Goal: Task Accomplishment & Management: Manage account settings

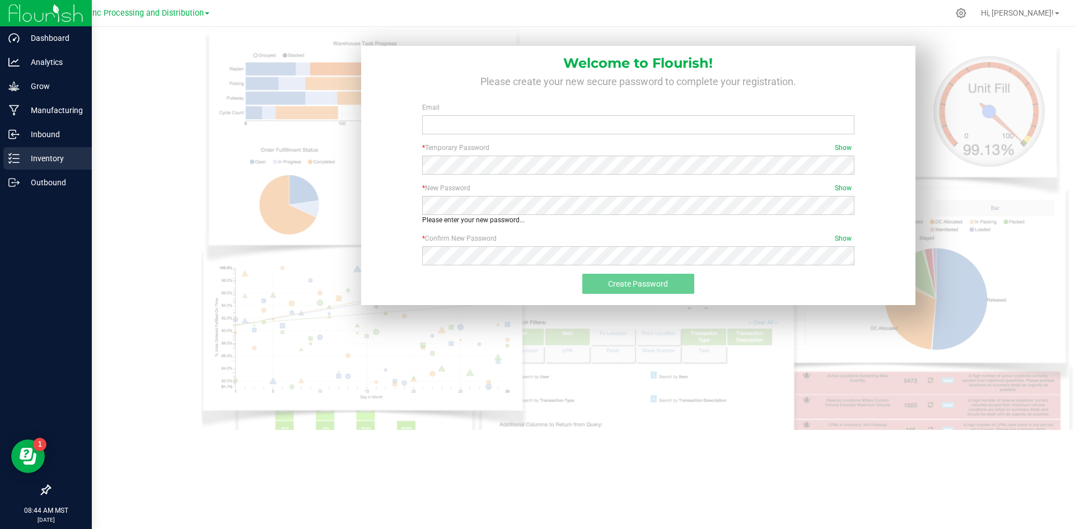
click at [26, 160] on p "Inventory" at bounding box center [53, 158] width 67 height 13
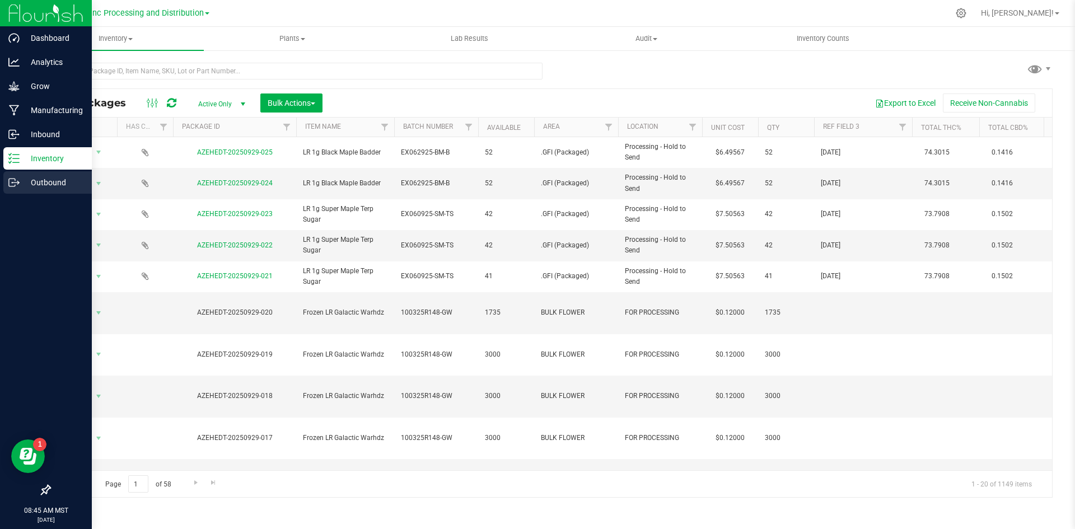
click at [68, 190] on div "Outbound" at bounding box center [47, 182] width 88 height 22
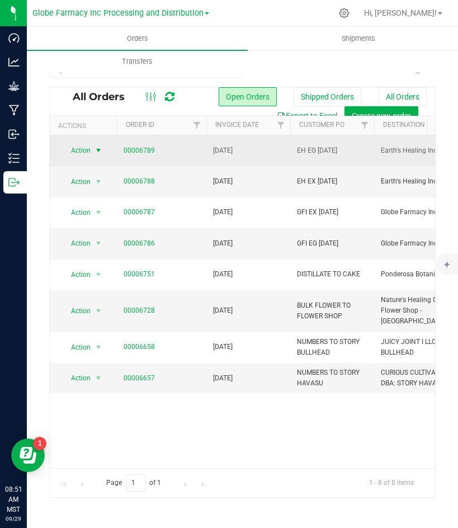
click at [81, 150] on span "Action" at bounding box center [76, 151] width 30 height 16
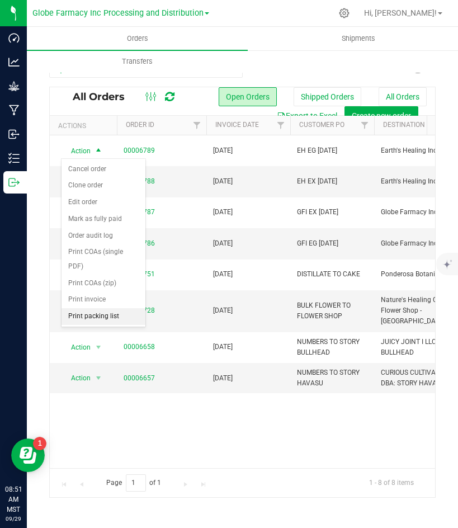
click at [107, 315] on li "Print packing list" at bounding box center [104, 316] width 84 height 17
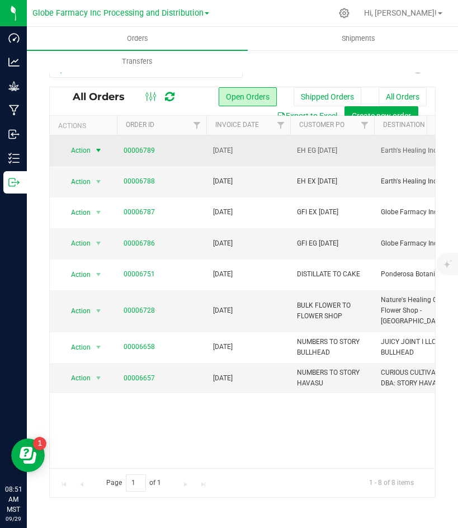
click at [86, 146] on span "Action" at bounding box center [76, 151] width 30 height 16
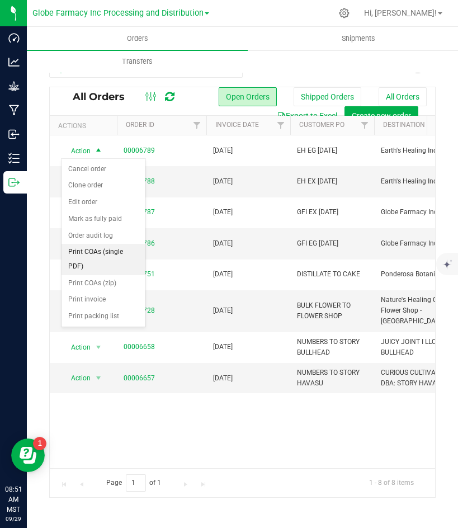
click at [92, 256] on li "Print COAs (single PDF)" at bounding box center [104, 259] width 84 height 31
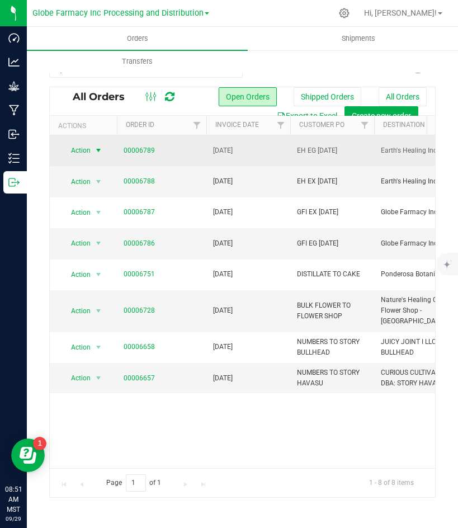
click at [84, 148] on span "Action" at bounding box center [76, 151] width 30 height 16
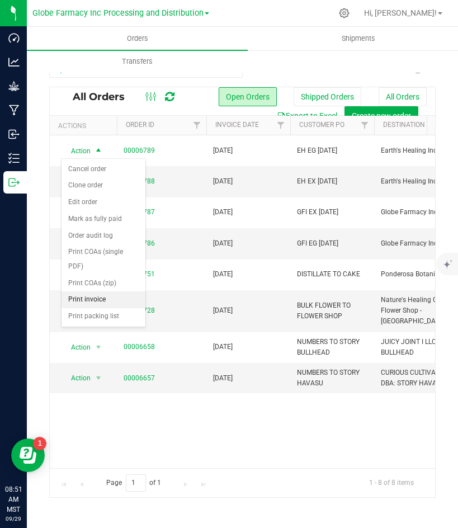
click at [81, 298] on li "Print invoice" at bounding box center [104, 300] width 84 height 17
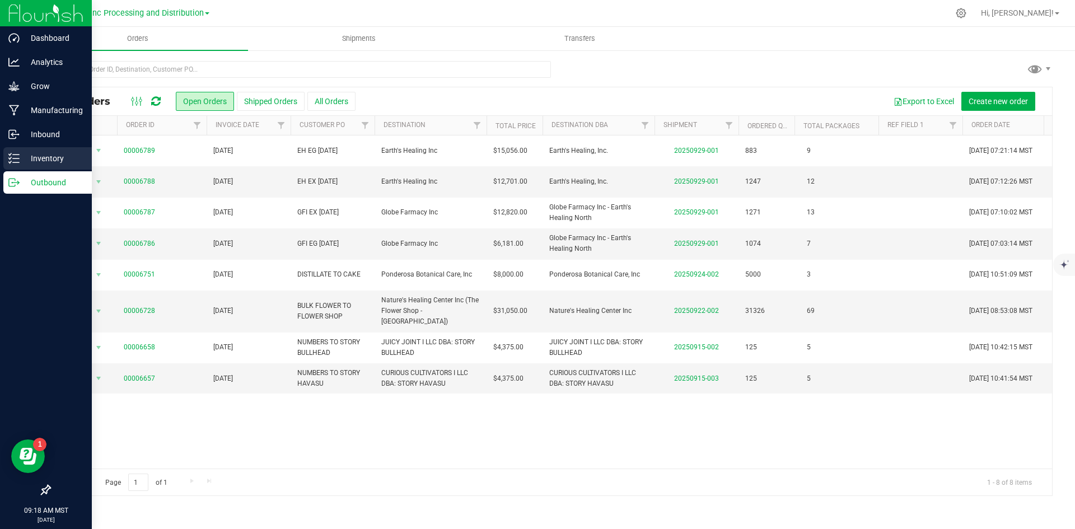
click at [36, 154] on p "Inventory" at bounding box center [53, 158] width 67 height 13
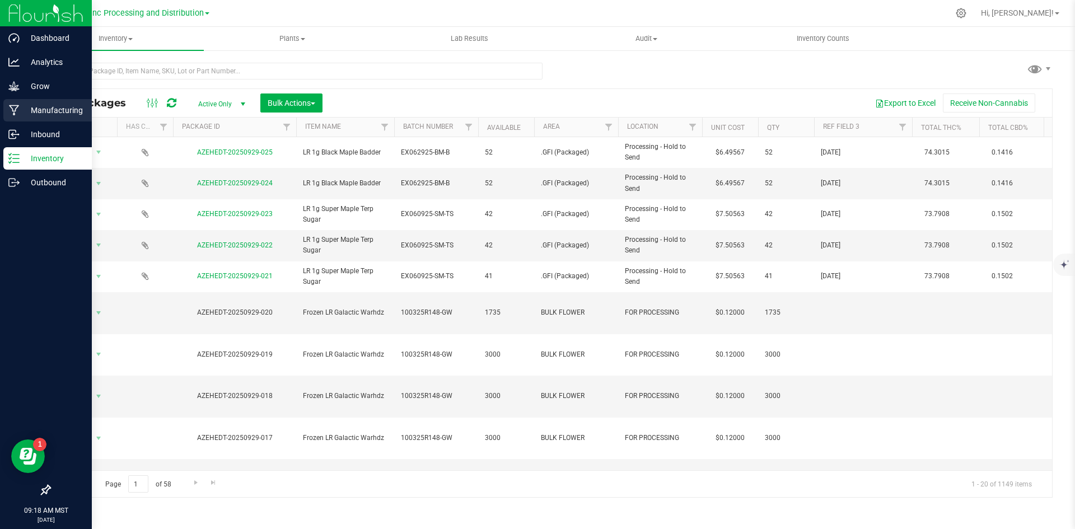
click at [44, 106] on p "Manufacturing" at bounding box center [53, 110] width 67 height 13
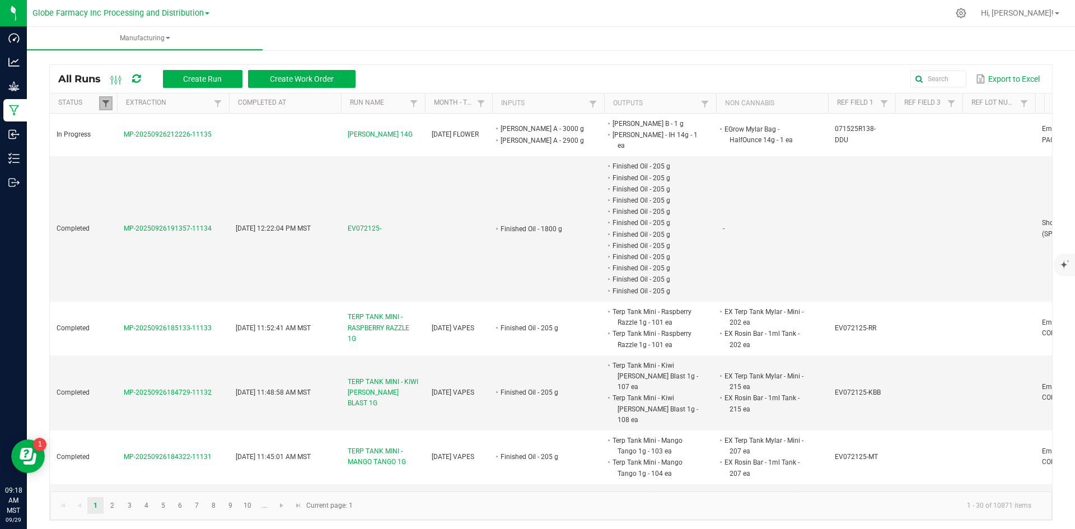
click at [109, 106] on span at bounding box center [105, 103] width 9 height 9
click at [122, 162] on li "Completed" at bounding box center [160, 164] width 109 height 15
checkbox input "false"
click at [205, 202] on button "Filter" at bounding box center [194, 203] width 56 height 25
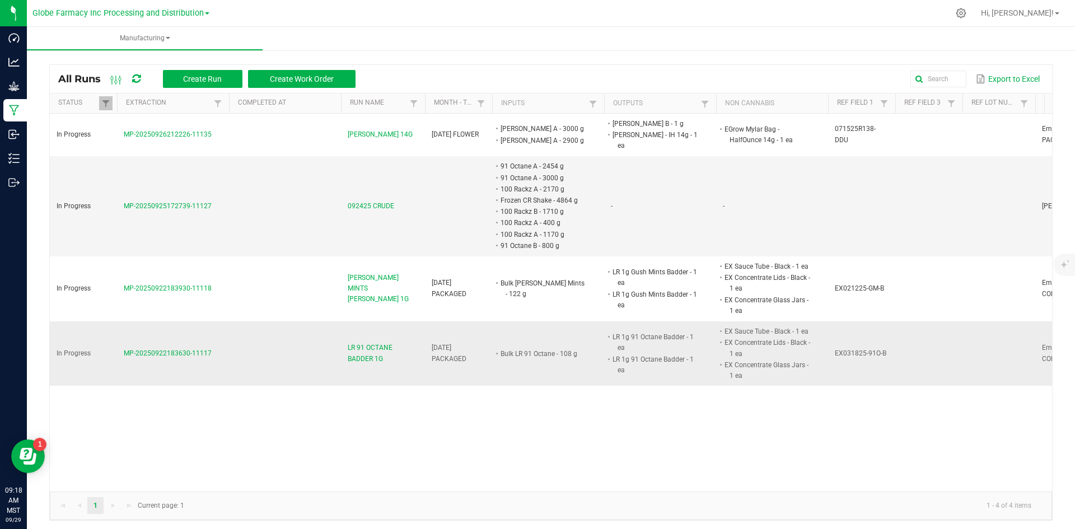
scroll to position [3, 0]
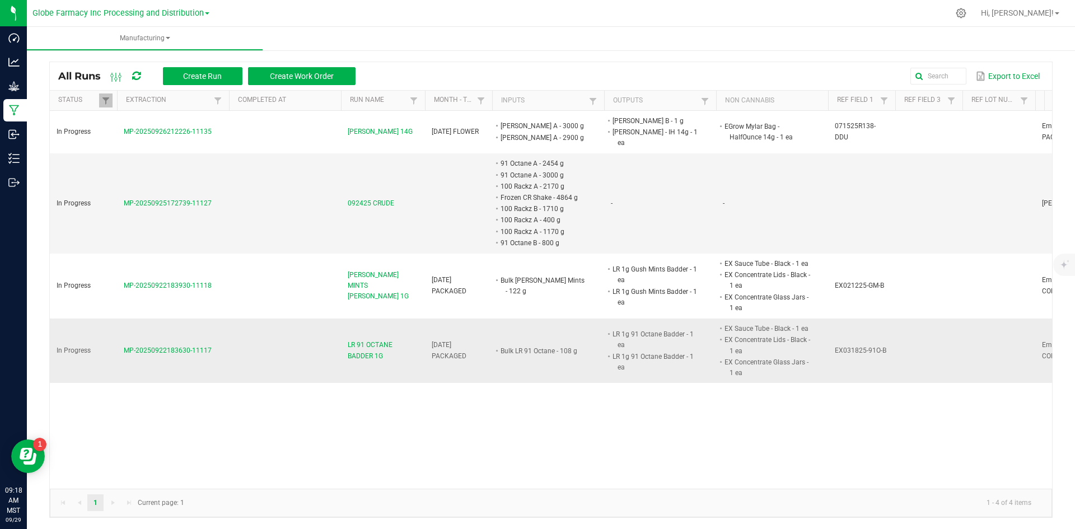
click at [369, 341] on span "LR 91 OCTANE BADDER 1G" at bounding box center [383, 350] width 71 height 21
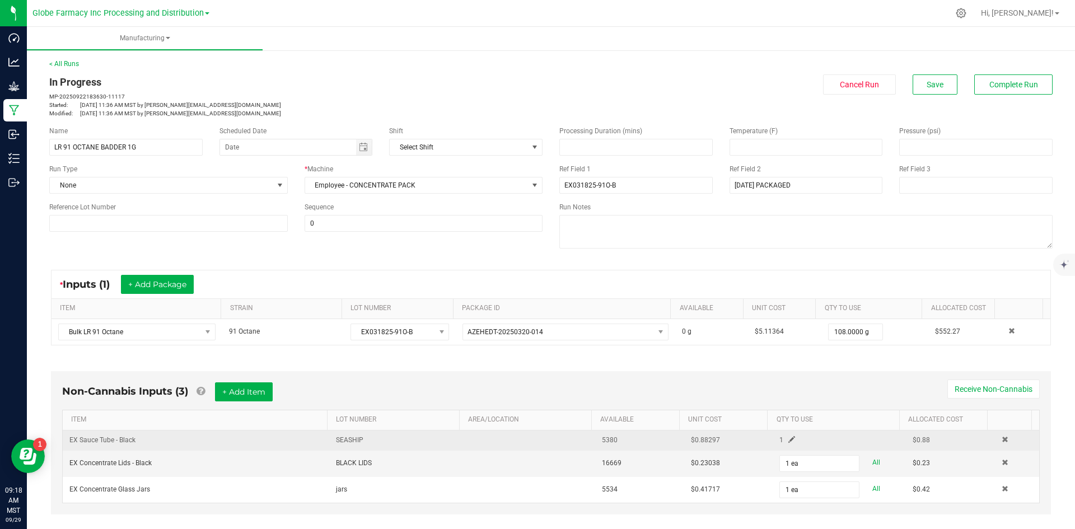
click at [788, 438] on span at bounding box center [791, 439] width 7 height 7
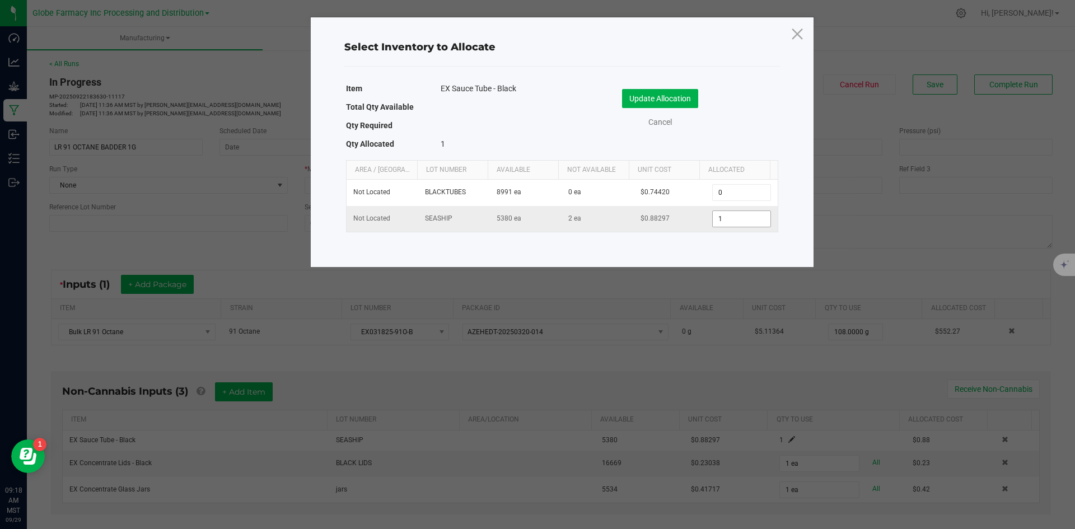
click at [726, 215] on input "1" at bounding box center [741, 219] width 57 height 16
type input "113"
click at [684, 99] on button "Update Allocation" at bounding box center [660, 98] width 76 height 19
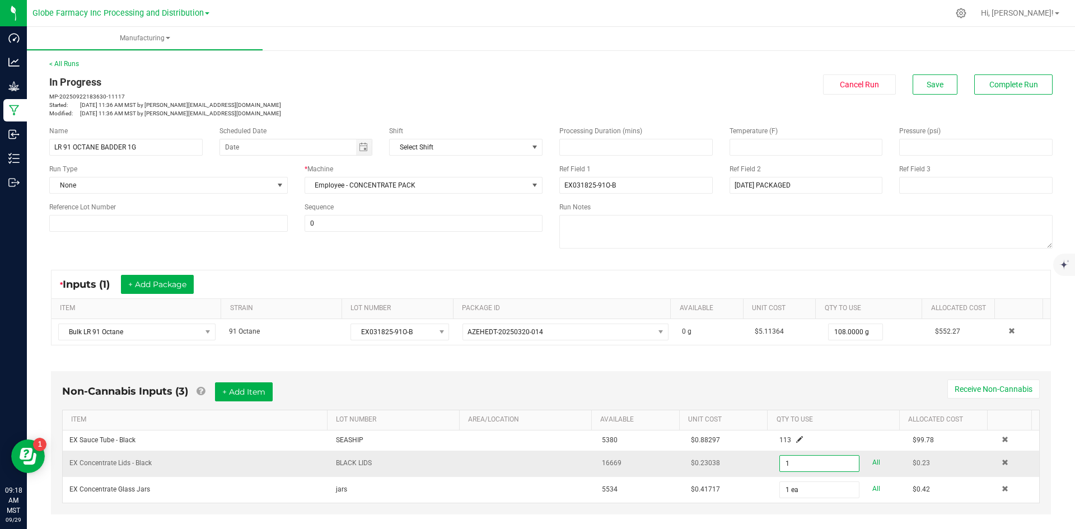
click at [789, 462] on input "1" at bounding box center [819, 464] width 78 height 16
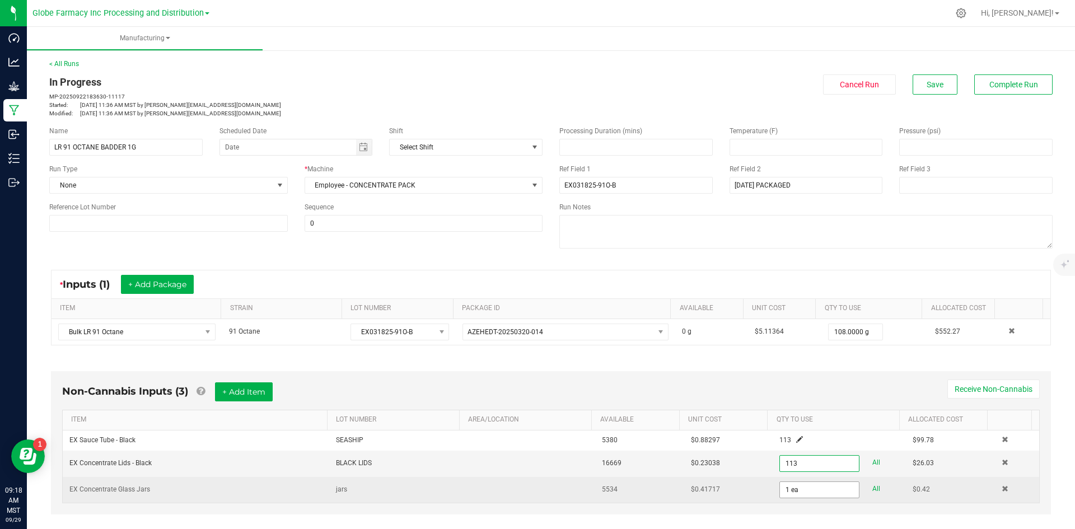
type input "113 ea"
click at [780, 494] on input "1" at bounding box center [819, 490] width 78 height 16
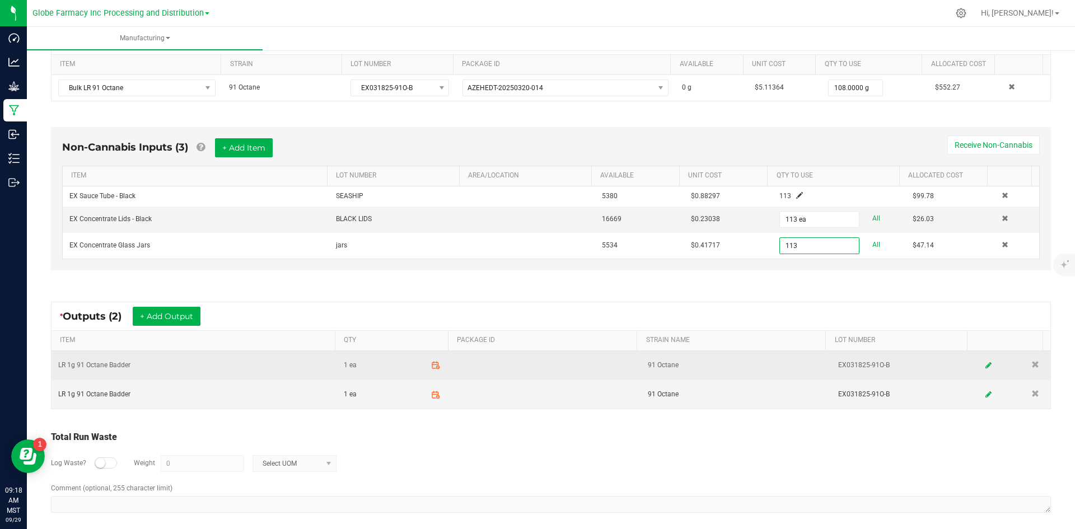
scroll to position [252, 0]
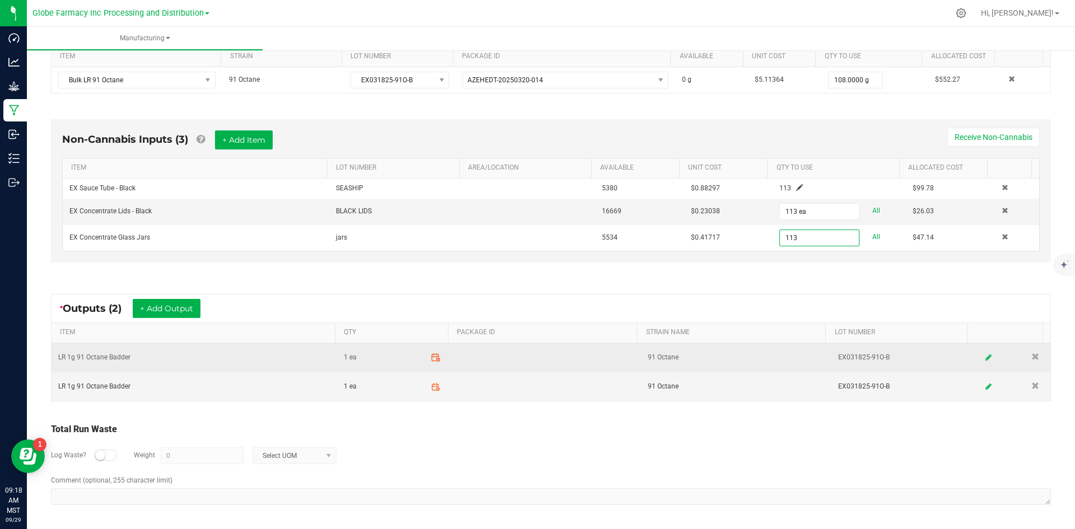
type input "113 ea"
click at [430, 355] on icon at bounding box center [435, 358] width 10 height 10
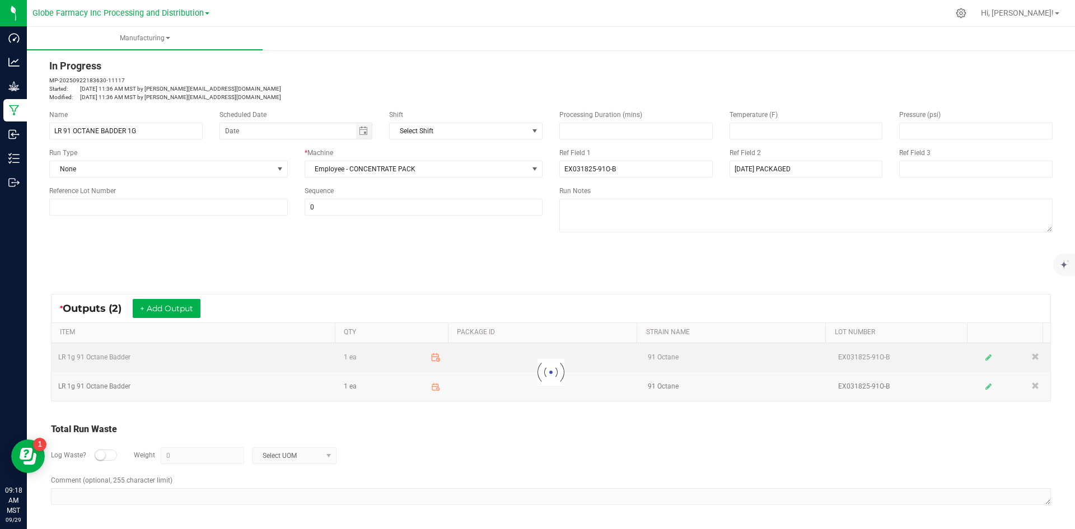
scroll to position [16, 0]
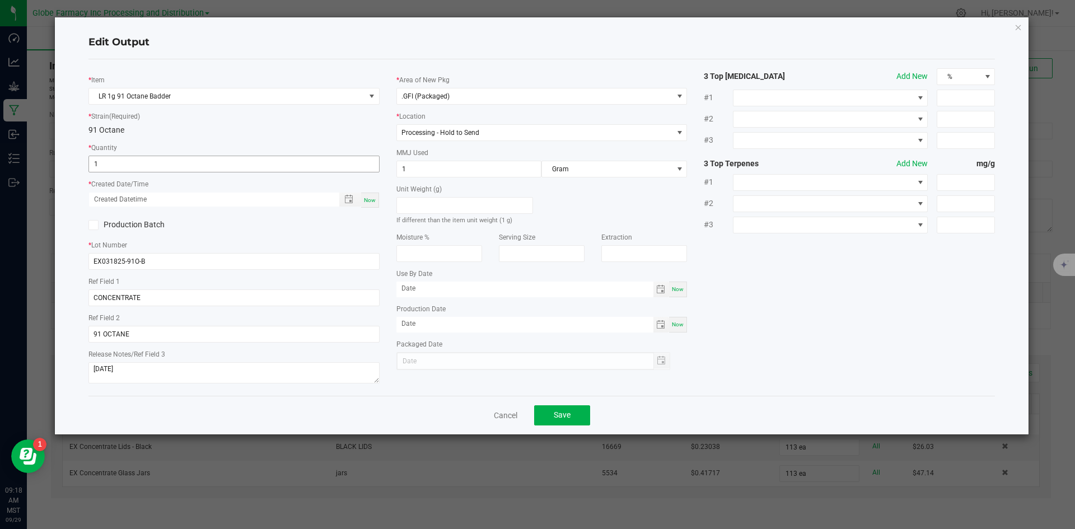
click at [124, 165] on input "1" at bounding box center [234, 164] width 290 height 16
type input "57 ea"
click at [372, 200] on span "Now" at bounding box center [370, 200] width 12 height 6
type input "[DATE] 9:18 AM"
type input "[DATE]"
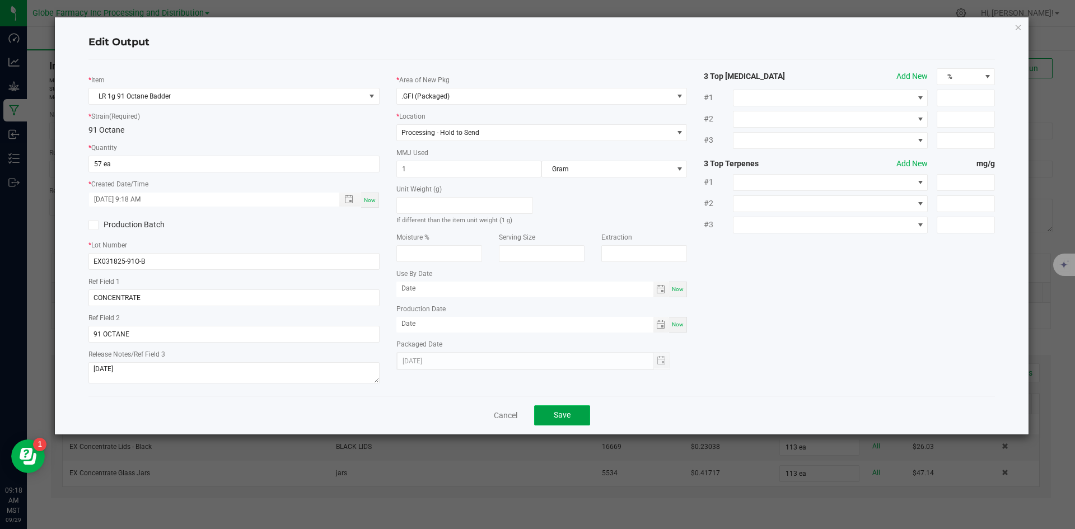
click at [561, 414] on span "Save" at bounding box center [562, 414] width 17 height 9
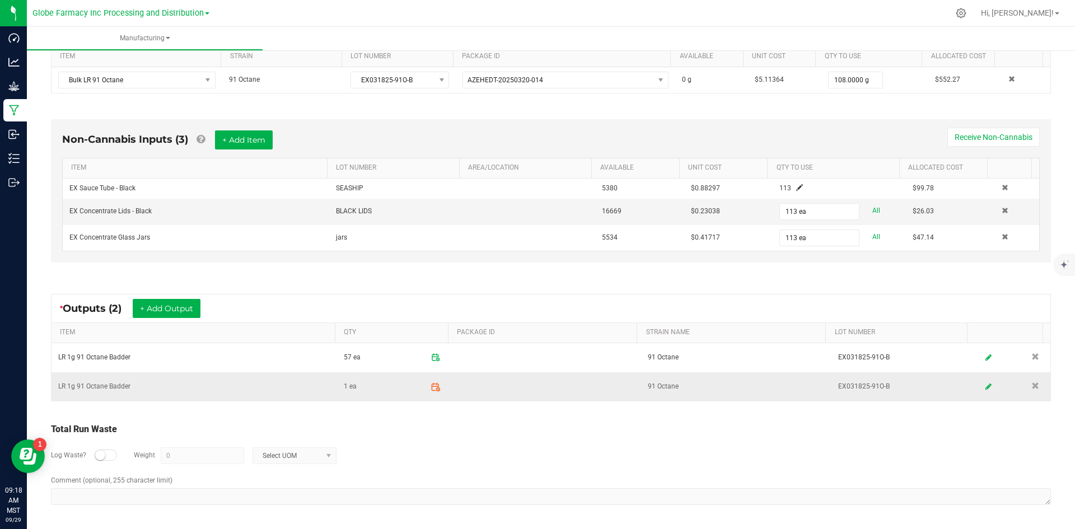
click at [436, 388] on icon at bounding box center [437, 388] width 3 height 3
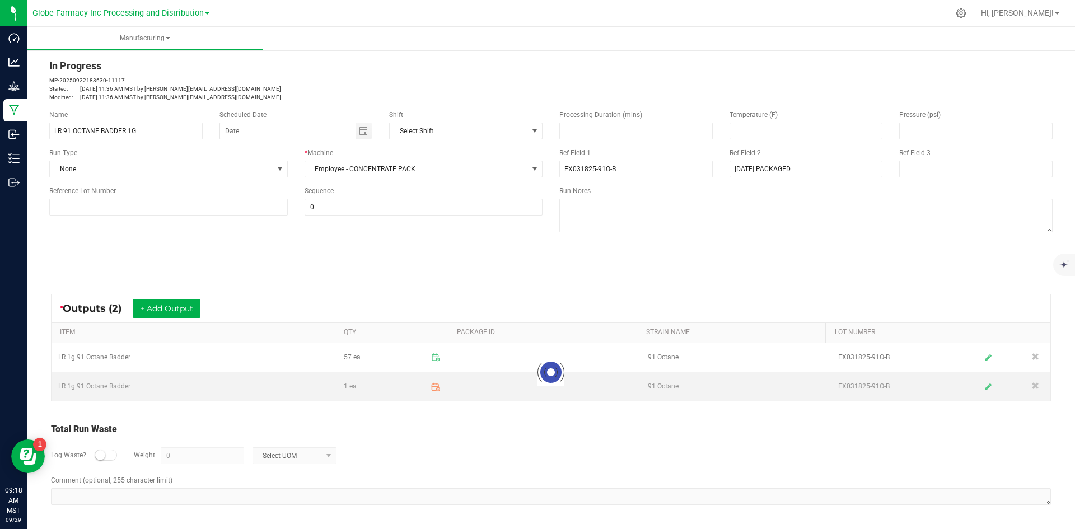
scroll to position [16, 0]
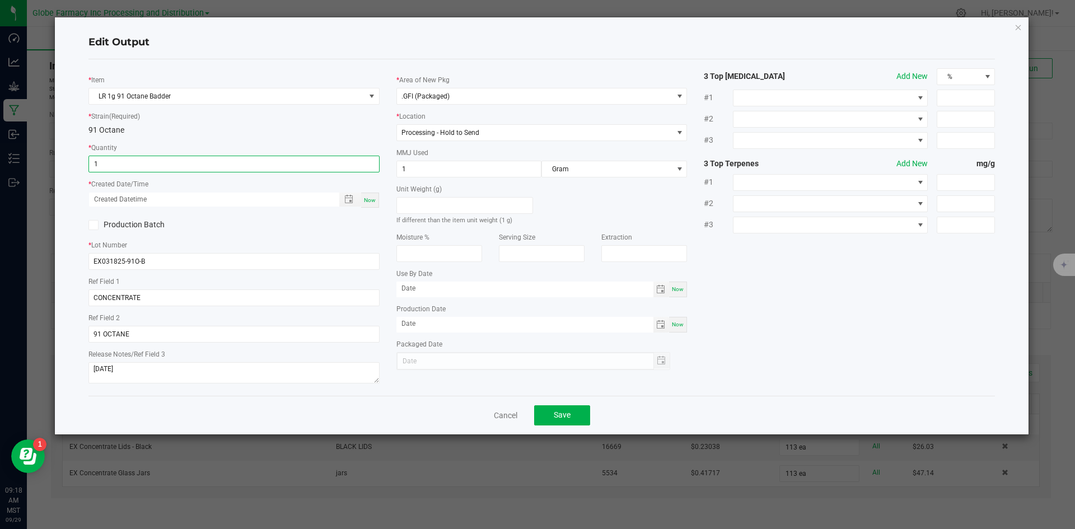
click at [160, 168] on input "1" at bounding box center [234, 164] width 290 height 16
type input "56 ea"
click at [368, 204] on div "Now" at bounding box center [370, 200] width 18 height 15
type input "[DATE] 9:18 AM"
type input "[DATE]"
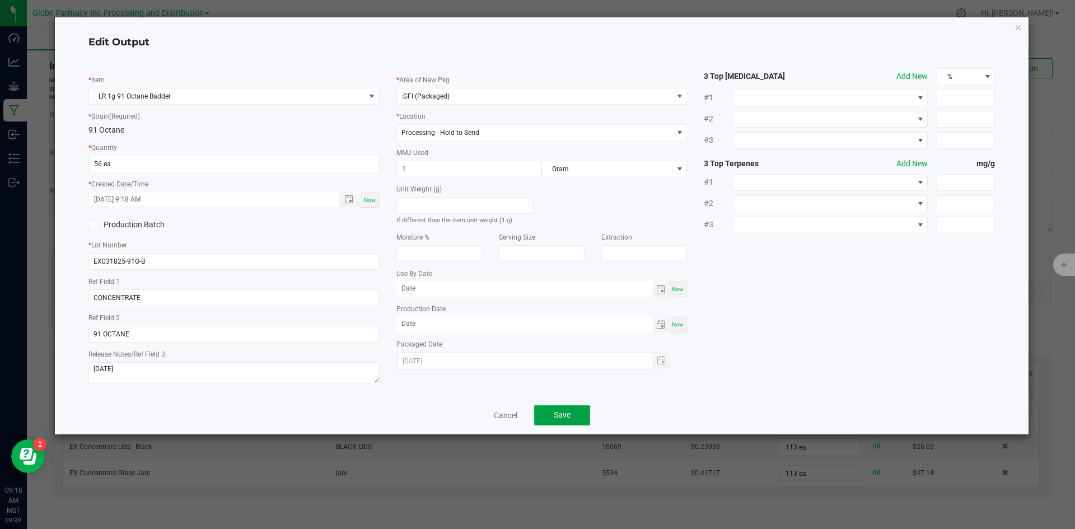
click at [558, 414] on span "Save" at bounding box center [562, 414] width 17 height 9
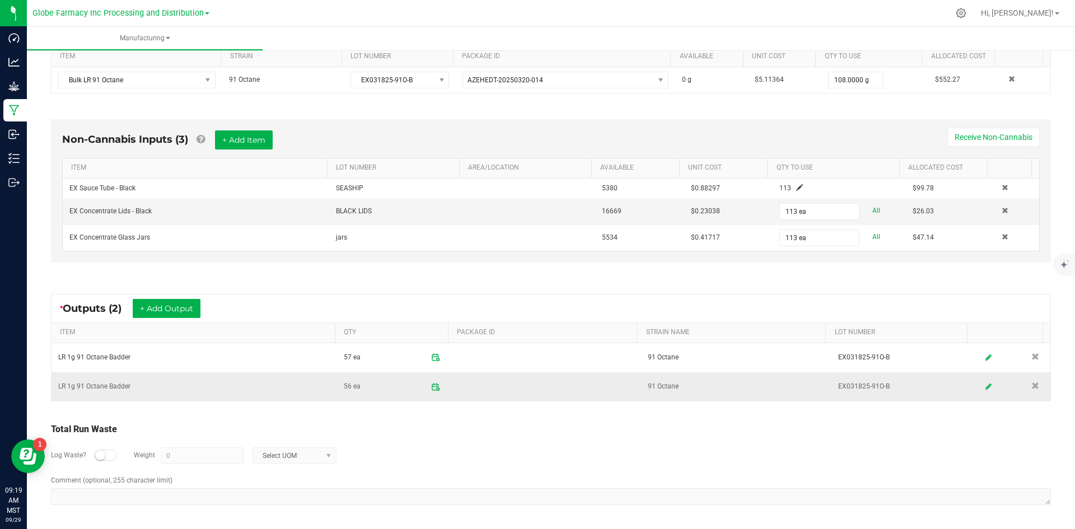
scroll to position [0, 0]
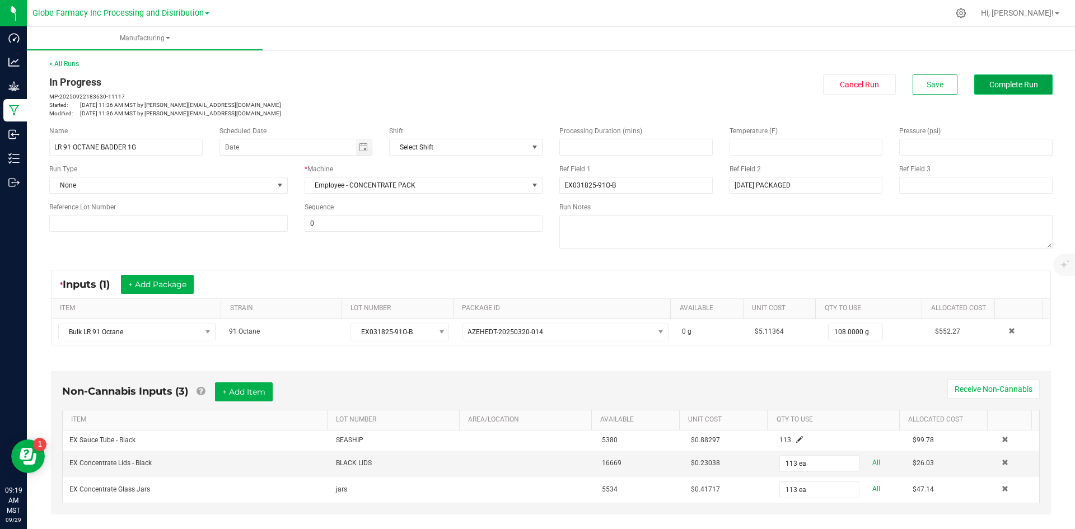
click at [999, 83] on span "Complete Run" at bounding box center [1013, 84] width 49 height 9
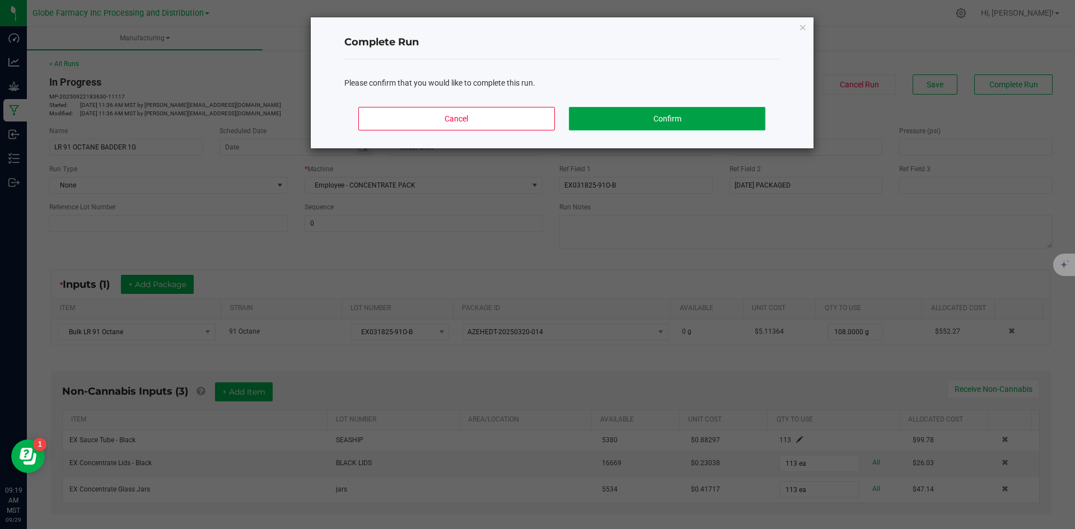
click at [661, 111] on button "Confirm" at bounding box center [667, 119] width 196 height 24
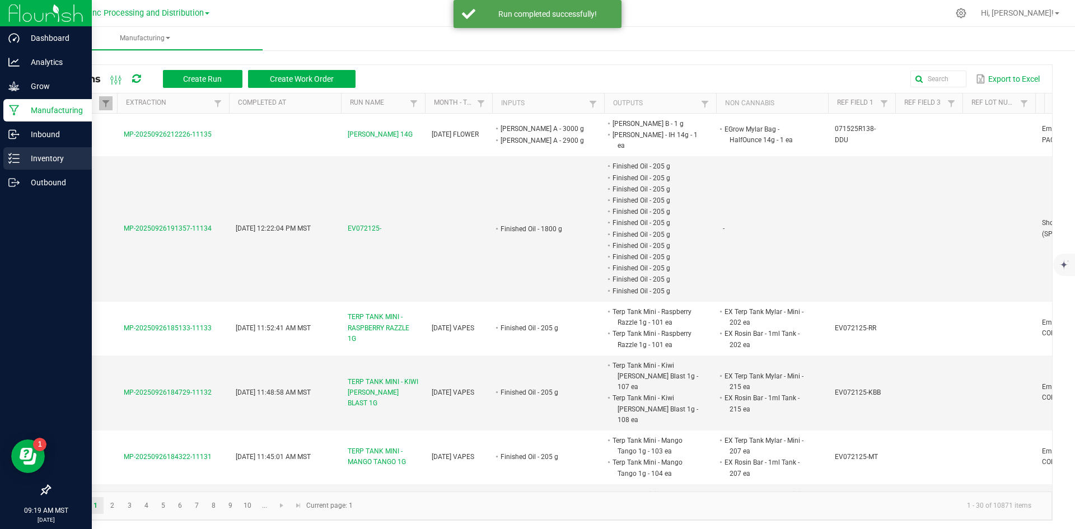
click at [19, 158] on line at bounding box center [16, 158] width 6 height 0
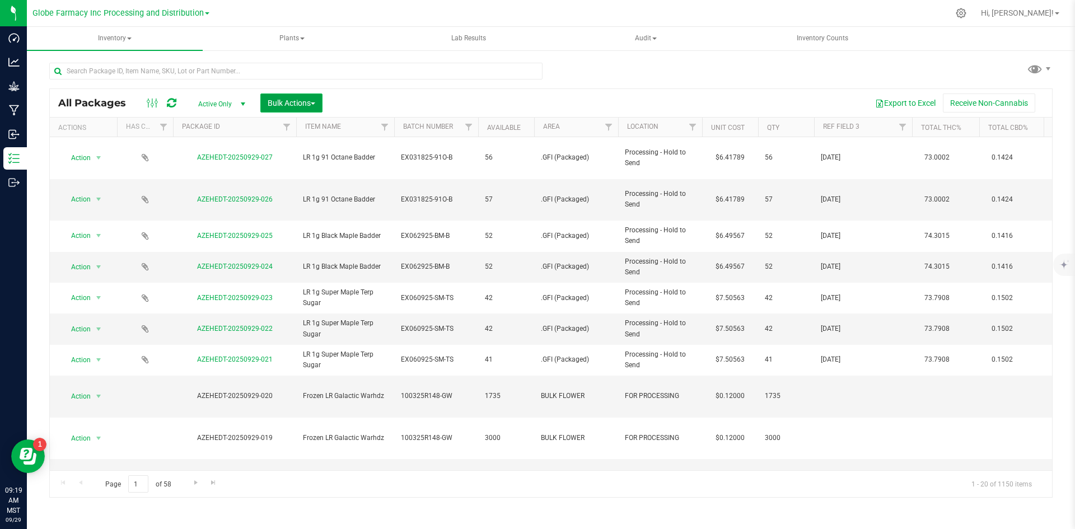
click at [277, 99] on span "Bulk Actions" at bounding box center [292, 103] width 48 height 9
click at [274, 97] on button "Bulk Actions" at bounding box center [291, 102] width 62 height 19
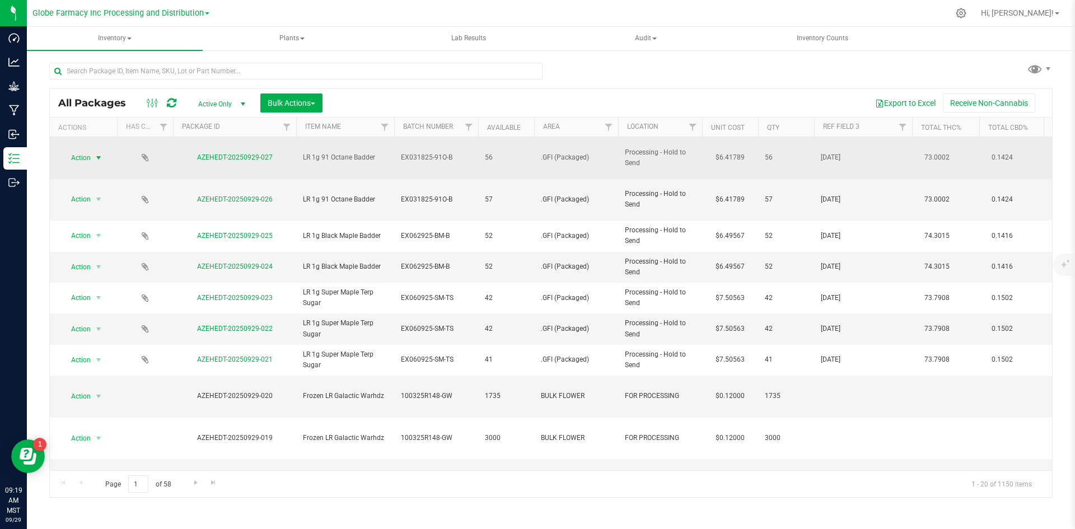
click at [91, 151] on span "Action" at bounding box center [76, 158] width 30 height 16
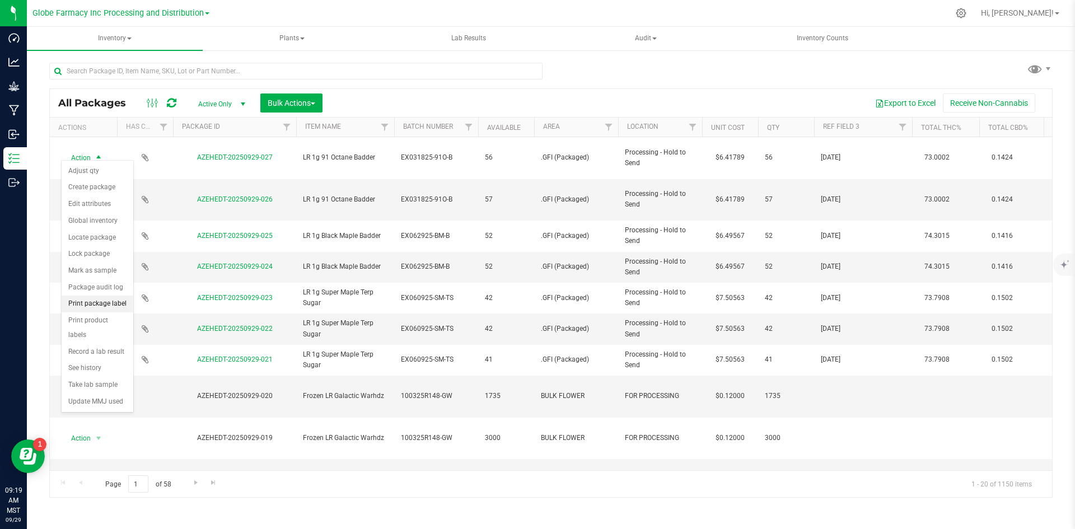
click at [102, 302] on li "Print package label" at bounding box center [98, 304] width 72 height 17
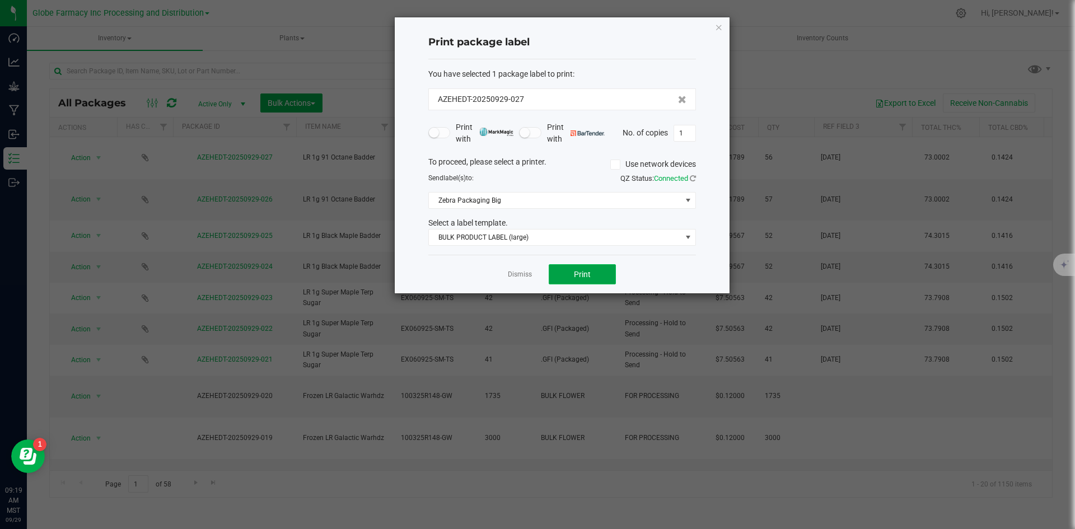
click at [576, 275] on span "Print" at bounding box center [582, 274] width 17 height 9
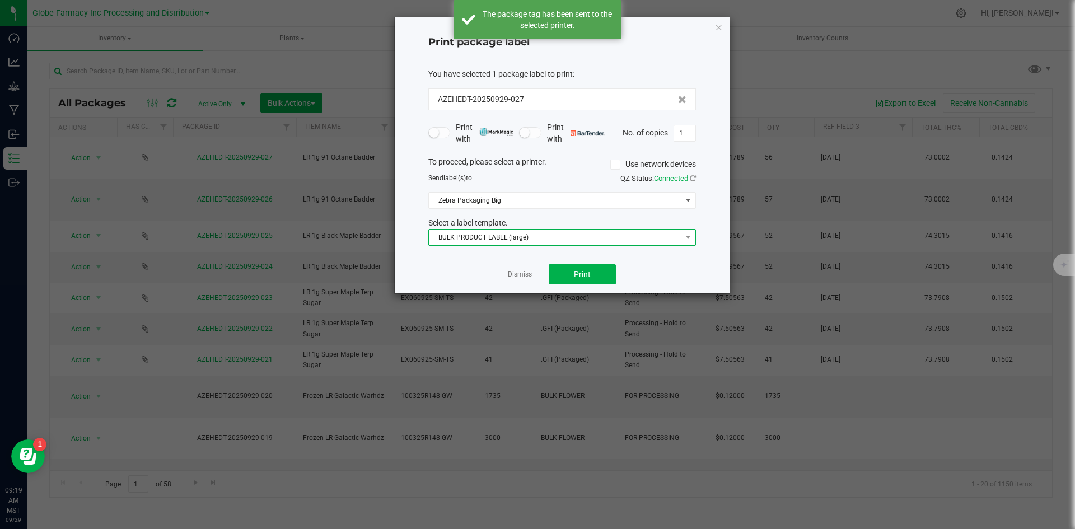
click at [525, 240] on span "BULK PRODUCT LABEL (large)" at bounding box center [555, 238] width 252 height 16
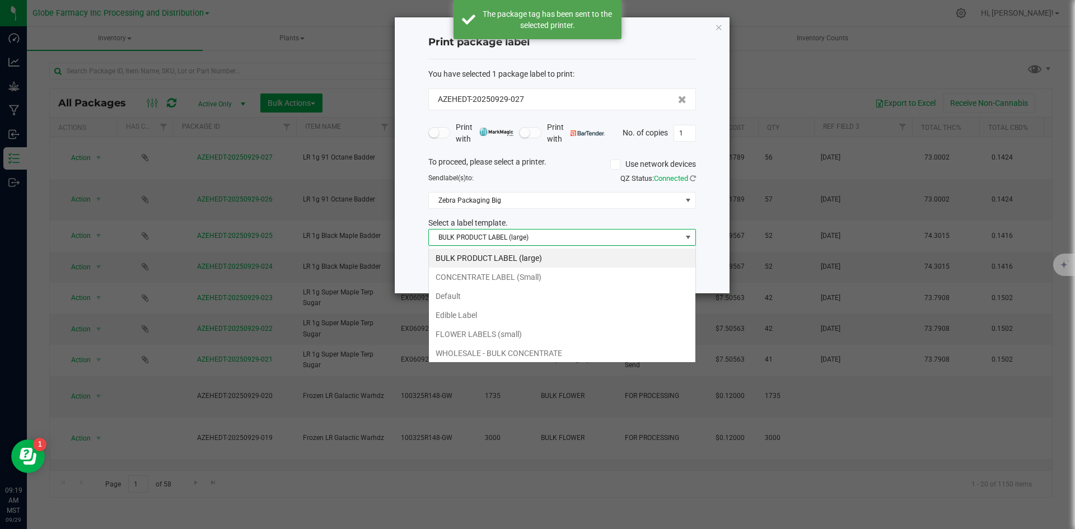
scroll to position [17, 268]
click at [497, 277] on li "CONCENTRATE LABEL (Small)" at bounding box center [562, 277] width 266 height 19
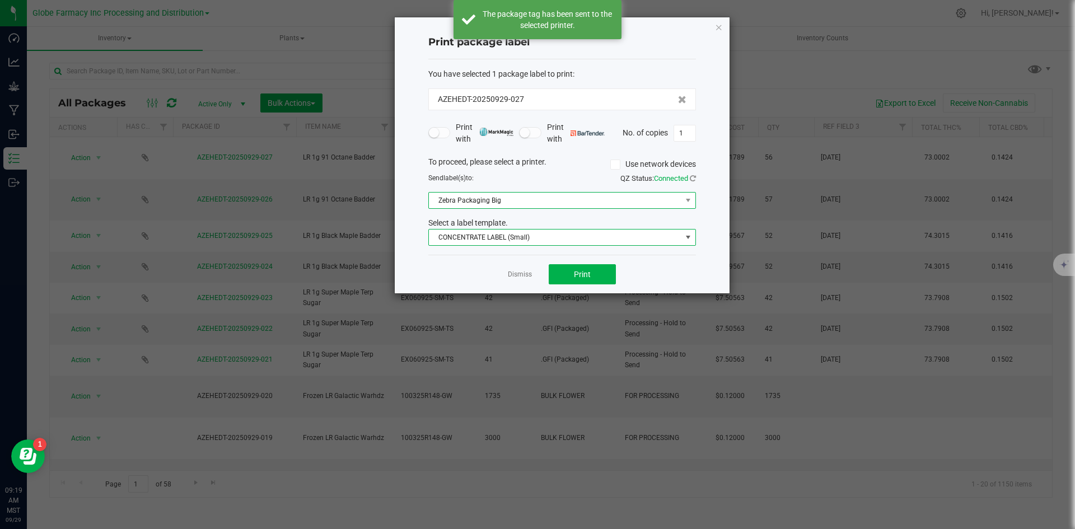
click at [493, 198] on span "Zebra Packaging Big" at bounding box center [555, 201] width 252 height 16
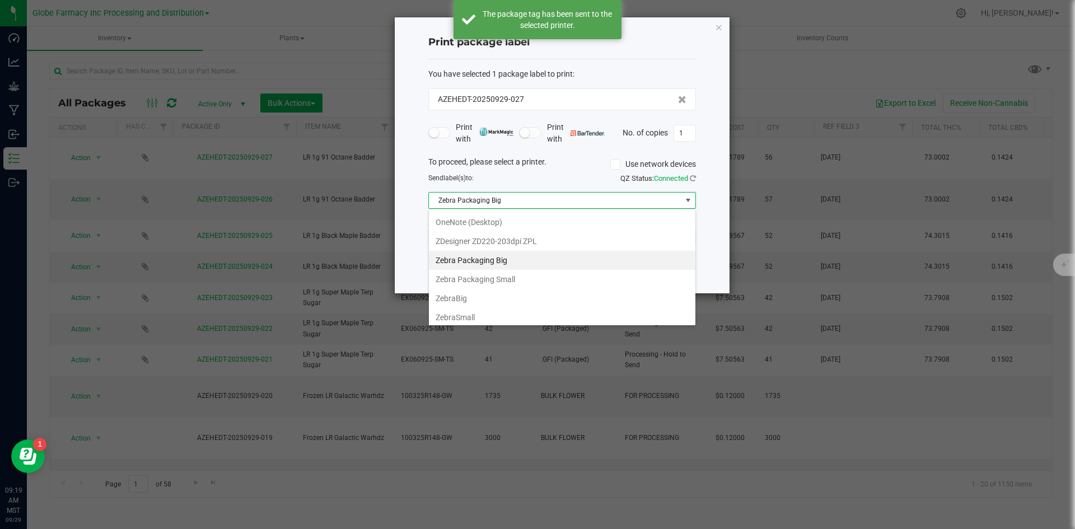
scroll to position [135, 0]
click at [504, 276] on Small "Zebra Packaging Small" at bounding box center [562, 275] width 266 height 19
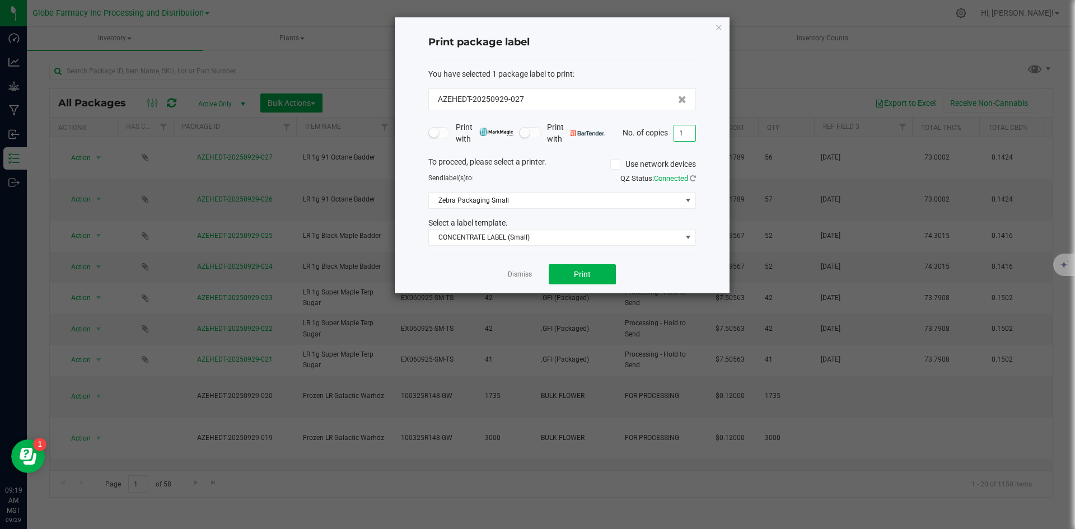
click at [682, 130] on input "1" at bounding box center [684, 133] width 21 height 16
type input "56"
click at [601, 274] on button "Print" at bounding box center [582, 274] width 67 height 20
click at [520, 273] on link "Dismiss" at bounding box center [520, 275] width 24 height 10
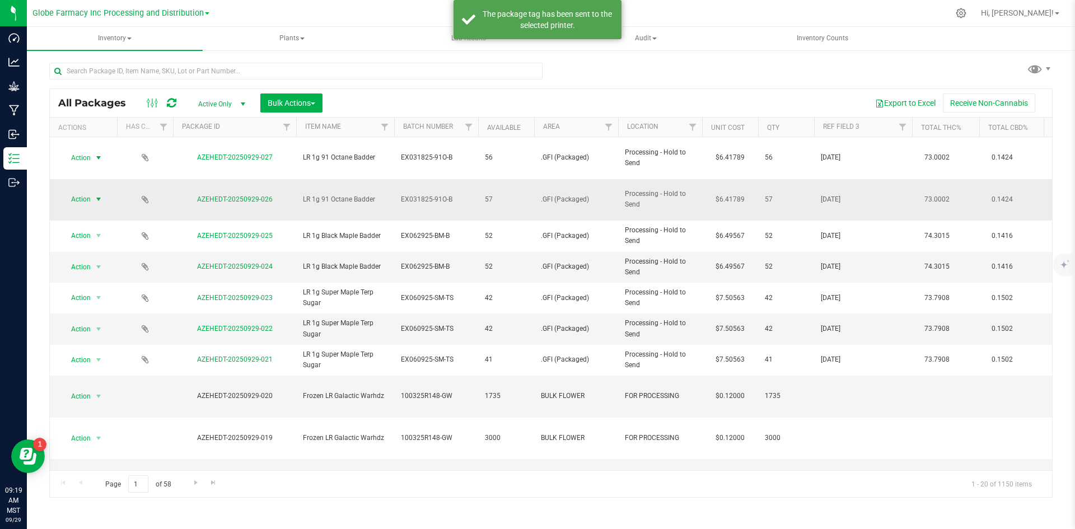
click at [76, 191] on span "Action" at bounding box center [76, 199] width 30 height 16
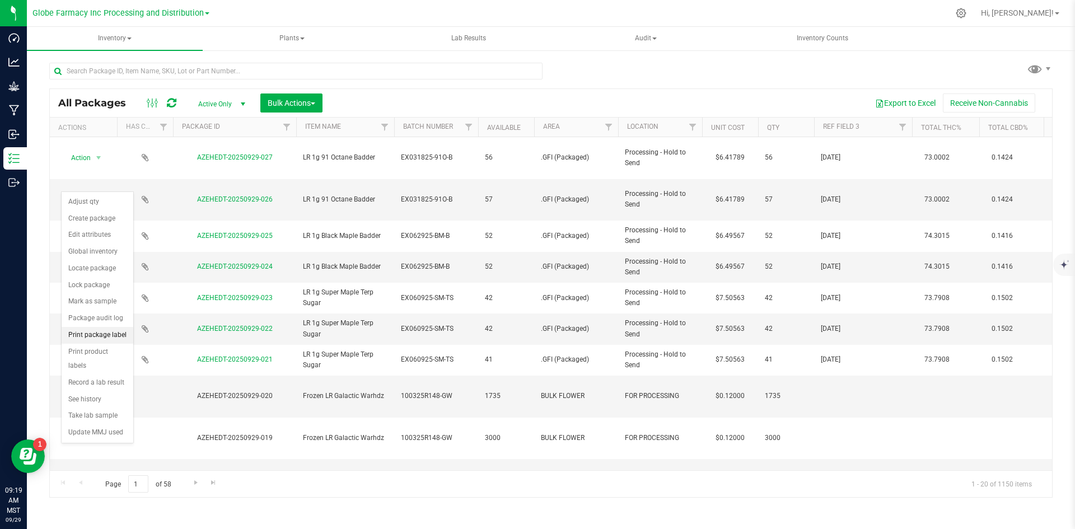
click at [104, 333] on li "Print package label" at bounding box center [98, 335] width 72 height 17
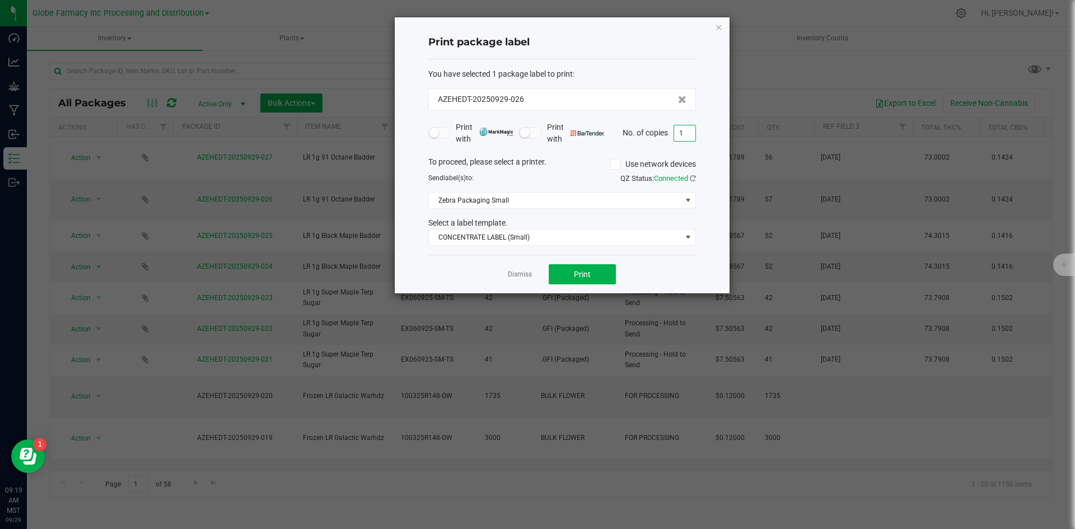
click at [683, 134] on input "1" at bounding box center [684, 133] width 21 height 16
click at [605, 265] on button "Print" at bounding box center [582, 274] width 67 height 20
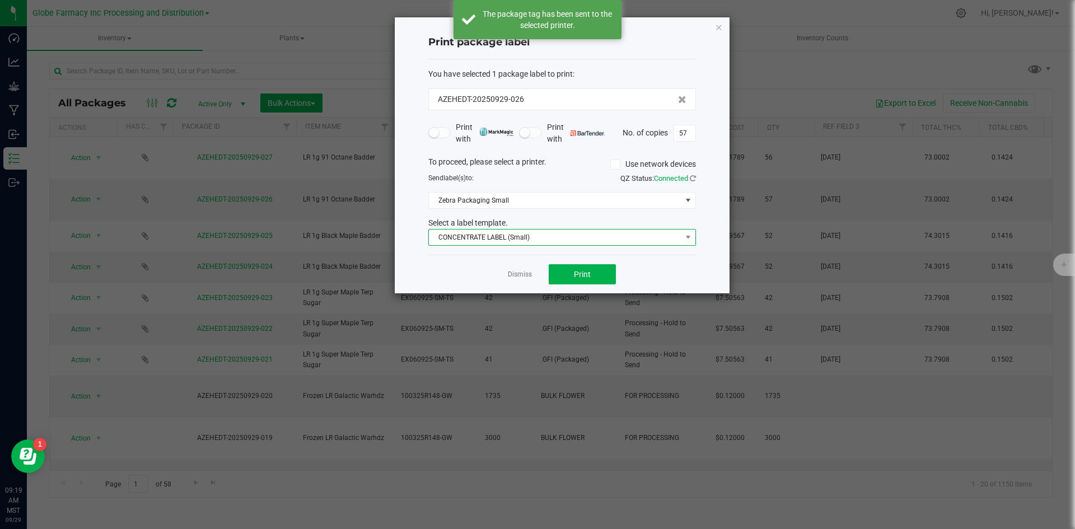
click at [522, 242] on span "CONCENTRATE LABEL (Small)" at bounding box center [555, 238] width 252 height 16
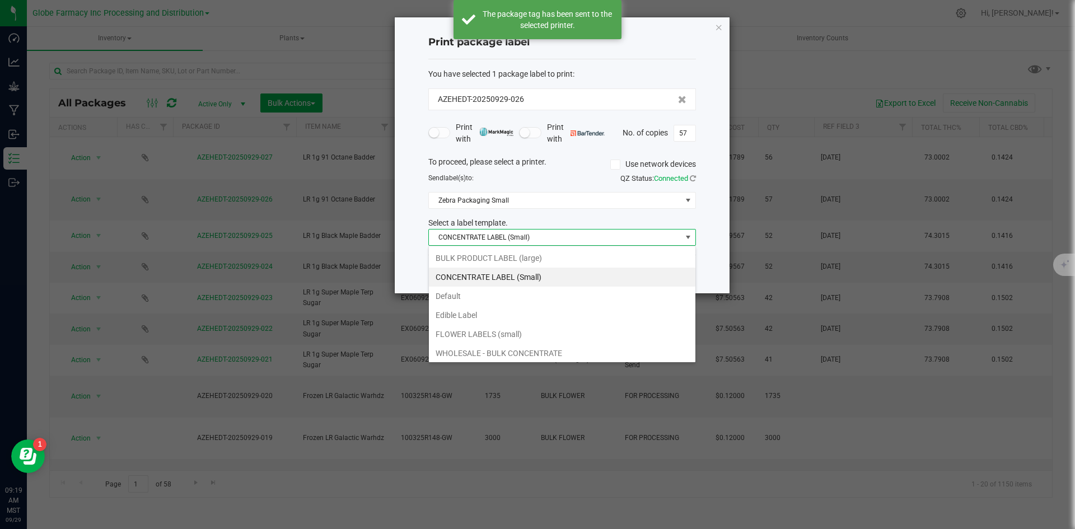
scroll to position [17, 268]
click at [500, 261] on li "BULK PRODUCT LABEL (large)" at bounding box center [562, 258] width 266 height 19
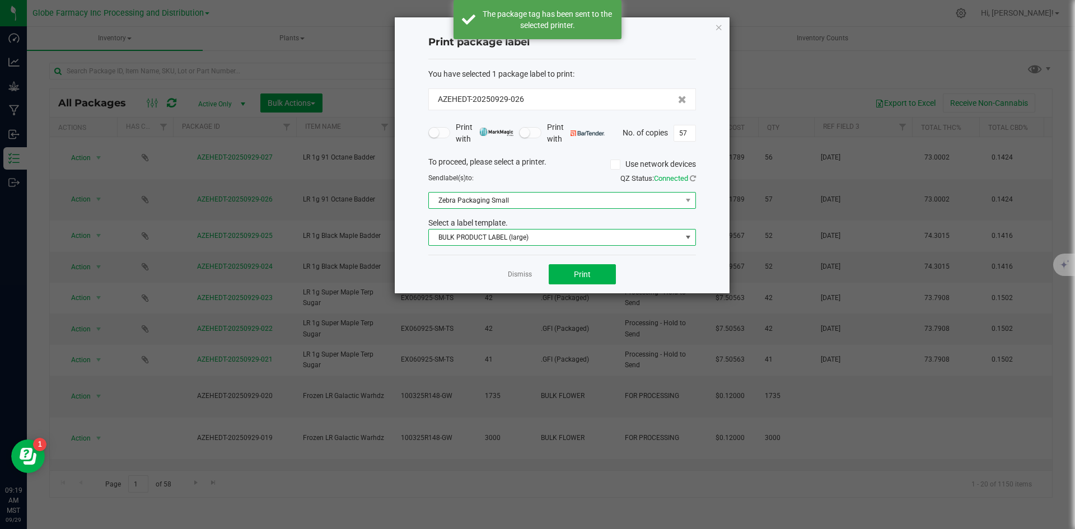
click at [507, 200] on span "Zebra Packaging Small" at bounding box center [555, 201] width 252 height 16
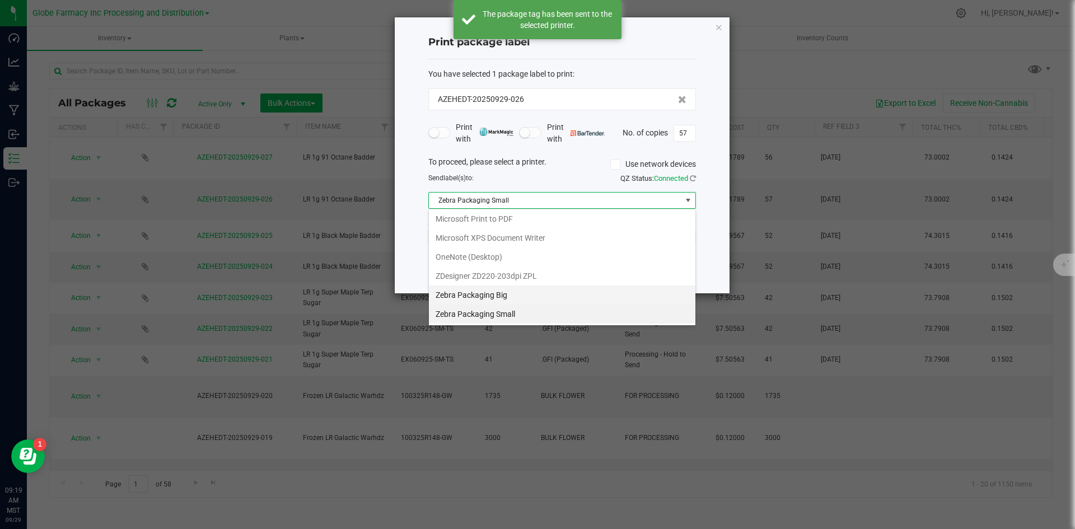
click at [492, 297] on Big "Zebra Packaging Big" at bounding box center [562, 294] width 266 height 19
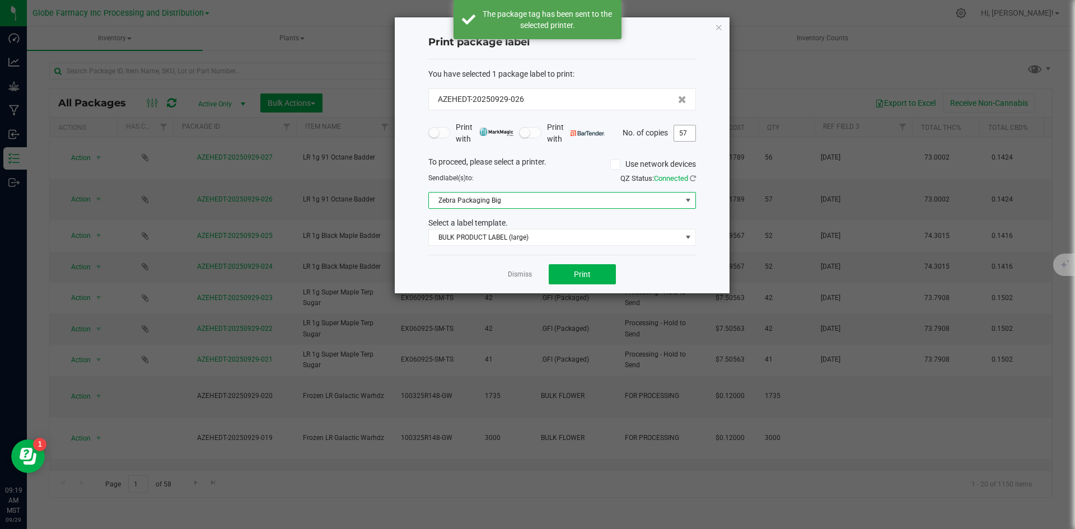
click at [680, 133] on input "57" at bounding box center [684, 133] width 21 height 16
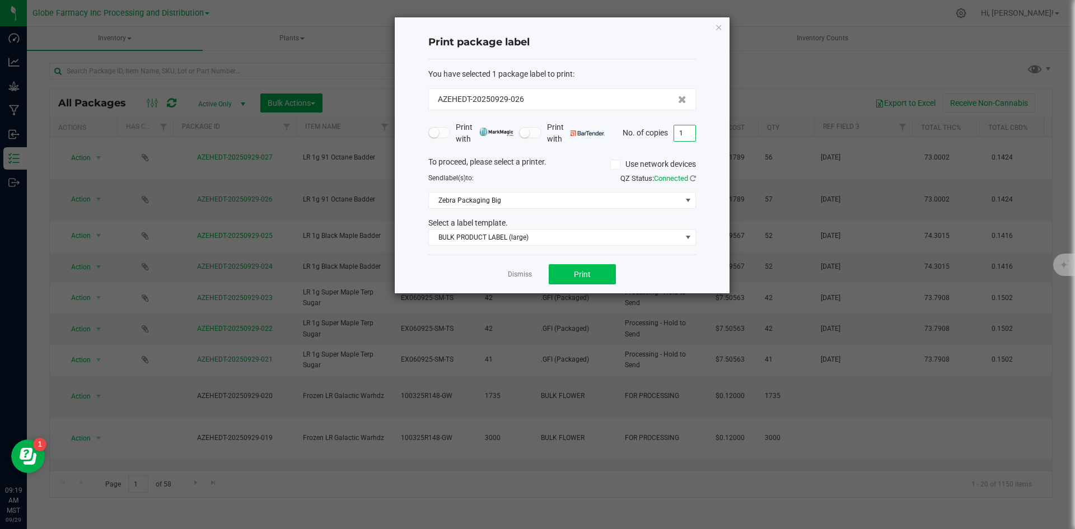
type input "1"
click at [576, 280] on button "Print" at bounding box center [582, 274] width 67 height 20
click at [514, 277] on link "Dismiss" at bounding box center [520, 275] width 24 height 10
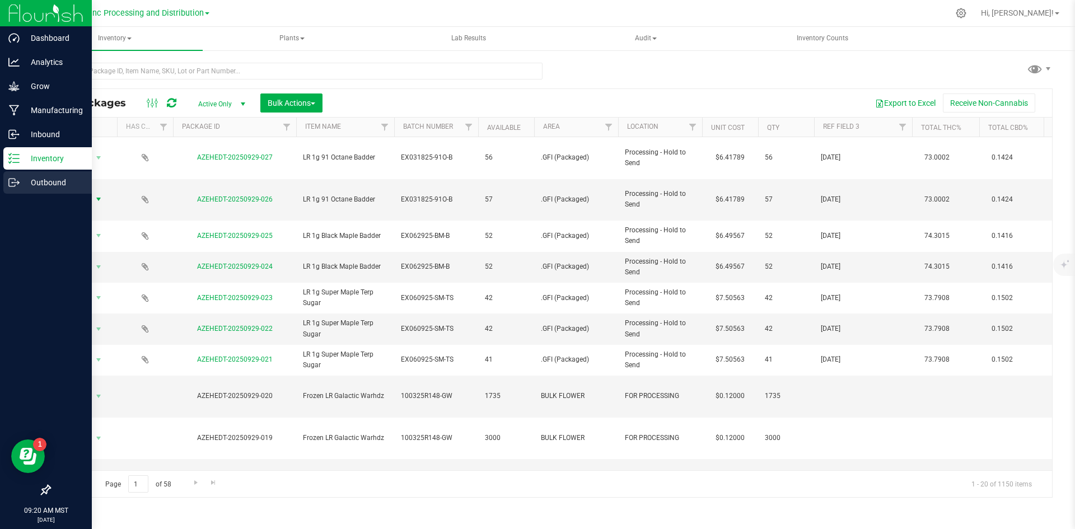
click at [34, 184] on p "Outbound" at bounding box center [53, 182] width 67 height 13
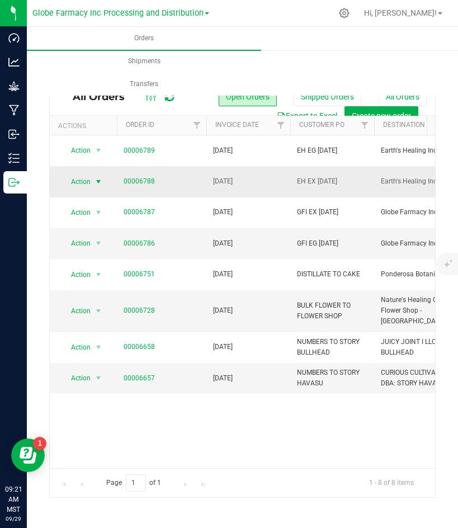
click at [88, 182] on span "Action" at bounding box center [76, 182] width 30 height 16
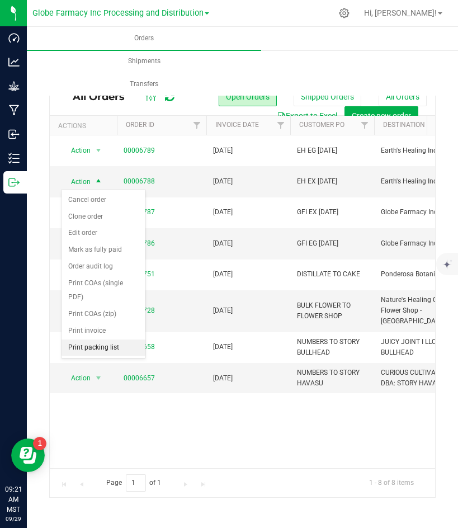
click at [105, 344] on li "Print packing list" at bounding box center [104, 348] width 84 height 17
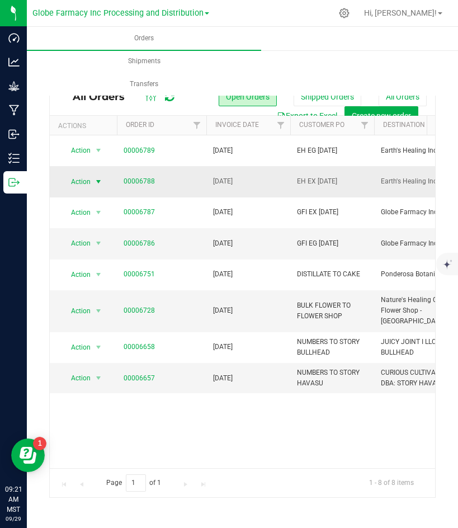
click at [76, 182] on span "Action" at bounding box center [76, 182] width 30 height 16
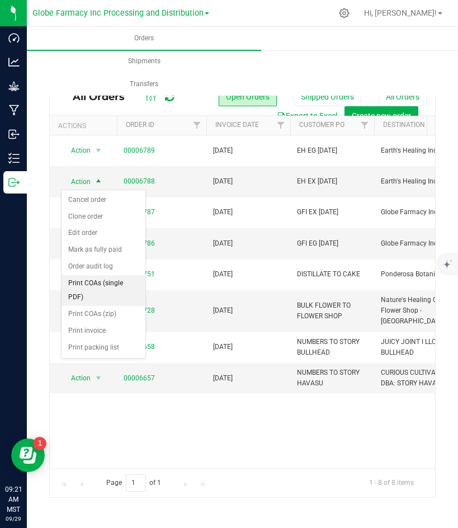
click at [88, 284] on li "Print COAs (single PDF)" at bounding box center [104, 290] width 84 height 31
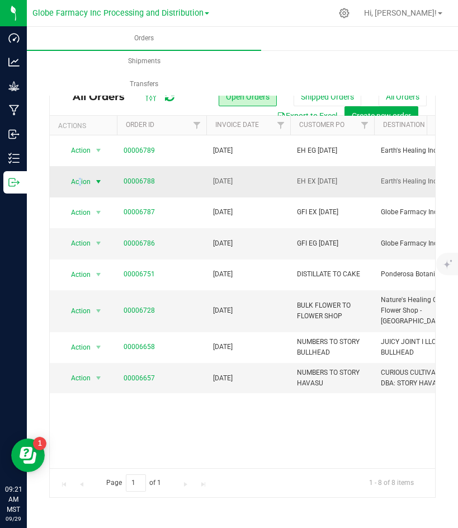
click at [79, 180] on span "Action" at bounding box center [76, 182] width 30 height 16
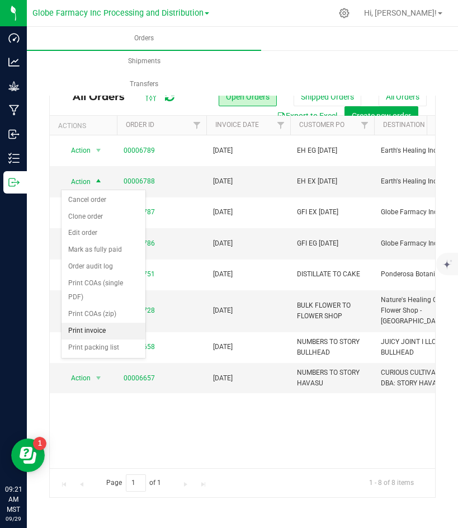
click at [89, 332] on li "Print invoice" at bounding box center [104, 331] width 84 height 17
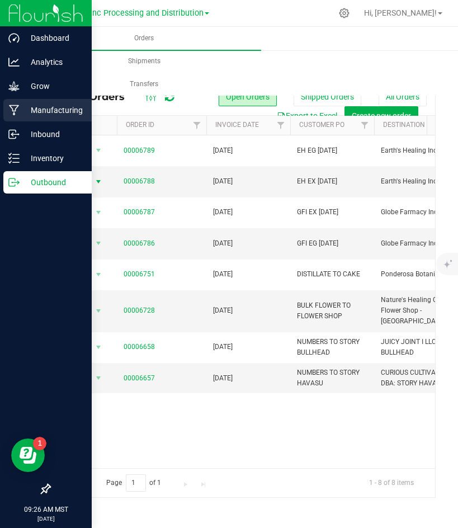
click at [37, 106] on p "Manufacturing" at bounding box center [53, 110] width 67 height 13
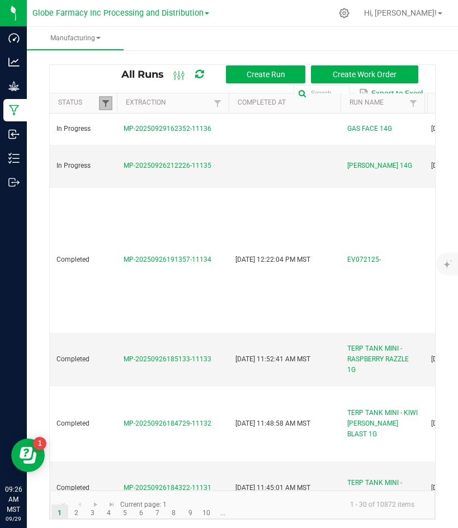
click at [104, 99] on span at bounding box center [105, 103] width 9 height 9
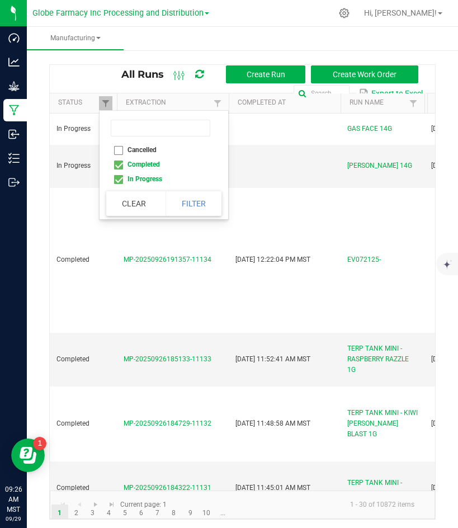
click at [118, 164] on li "Completed" at bounding box center [160, 164] width 109 height 15
checkbox input "false"
click at [209, 198] on button "Filter" at bounding box center [194, 203] width 56 height 25
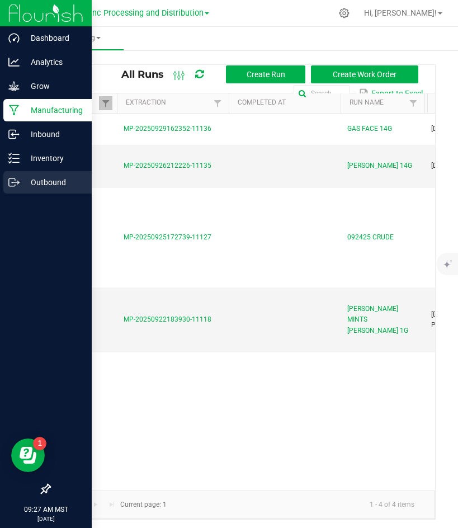
click at [45, 186] on p "Outbound" at bounding box center [53, 182] width 67 height 13
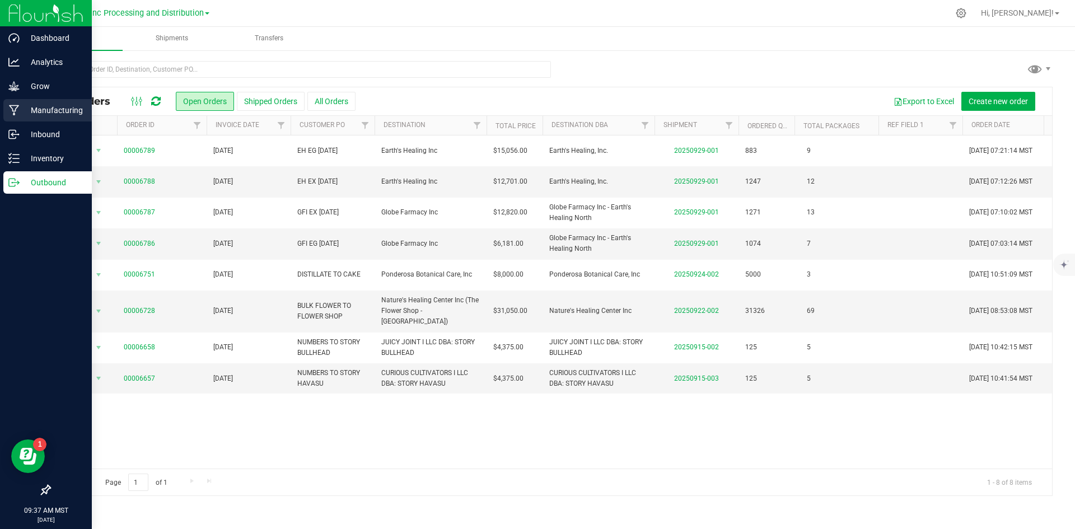
click at [27, 102] on div "Manufacturing" at bounding box center [47, 110] width 88 height 22
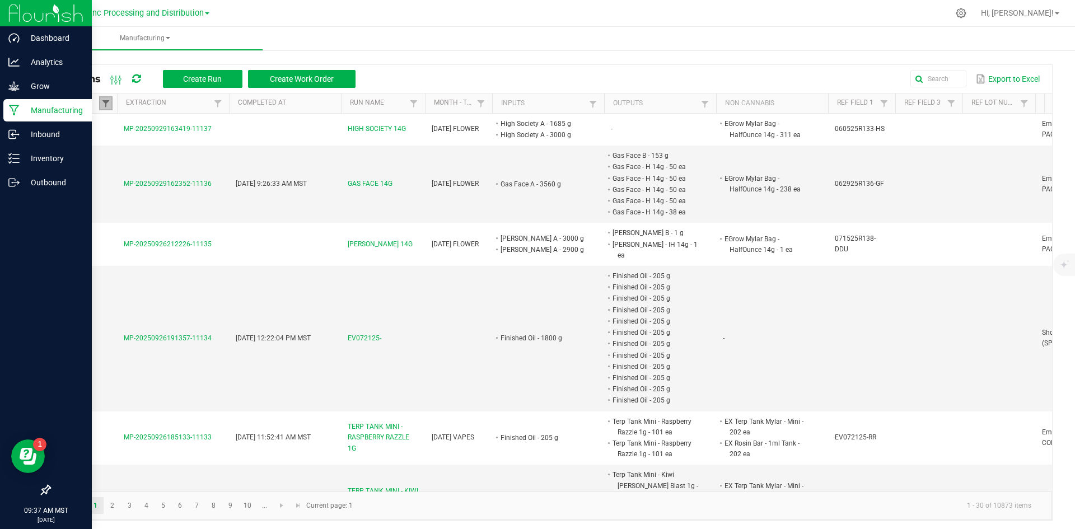
click at [106, 104] on span at bounding box center [105, 103] width 9 height 9
click at [118, 163] on li "Completed" at bounding box center [160, 164] width 109 height 15
checkbox input "false"
click at [202, 210] on button "Filter" at bounding box center [194, 203] width 56 height 25
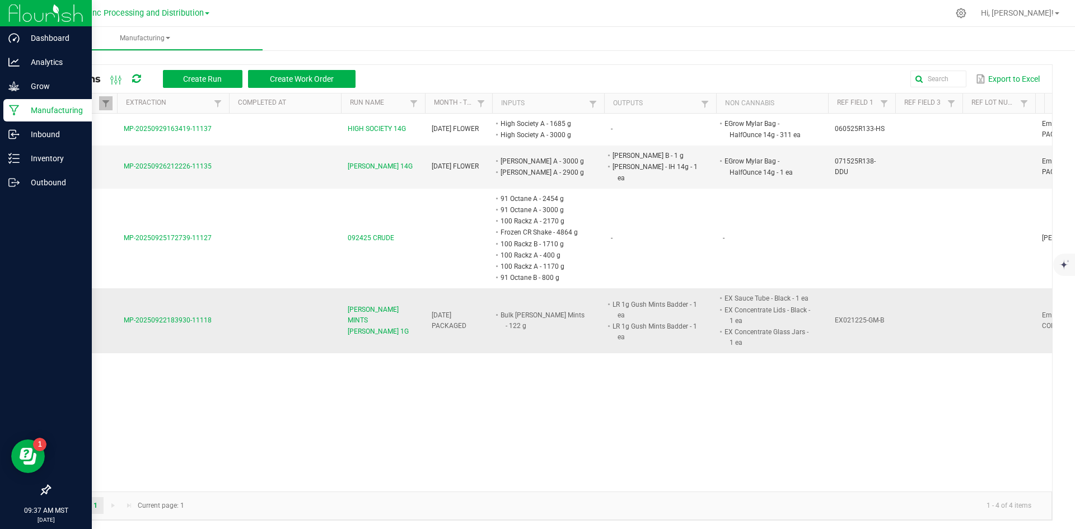
click at [369, 305] on span "[PERSON_NAME] MINTS [PERSON_NAME] 1G" at bounding box center [383, 321] width 71 height 32
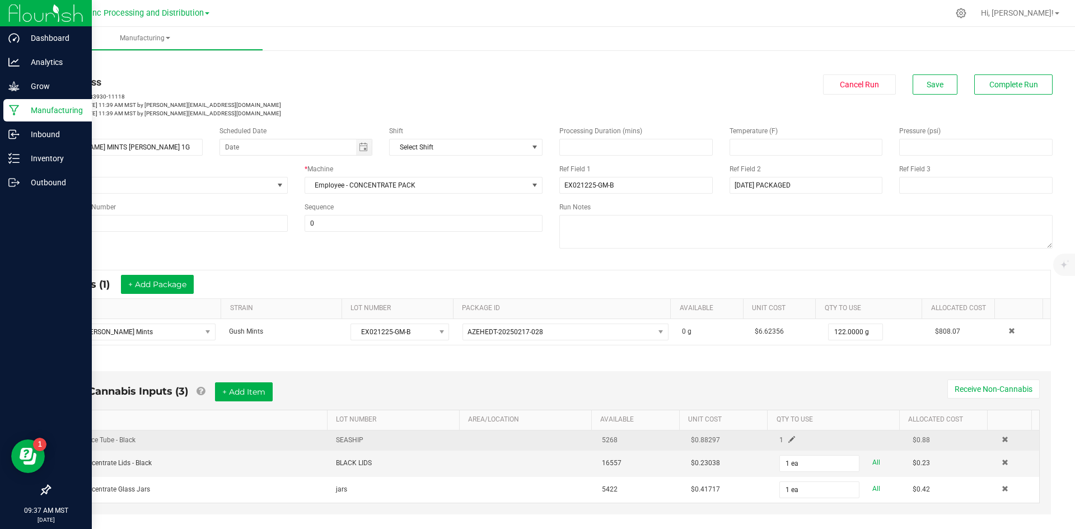
click at [788, 436] on span at bounding box center [791, 439] width 7 height 7
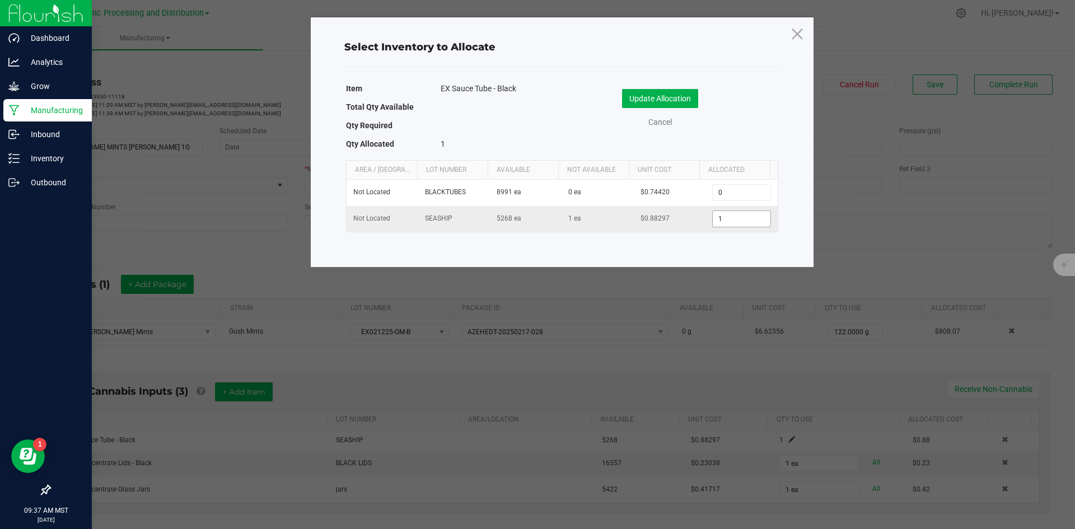
click at [719, 220] on input "1" at bounding box center [741, 219] width 57 height 16
type input "83"
click at [635, 99] on button "Update Allocation" at bounding box center [660, 98] width 76 height 19
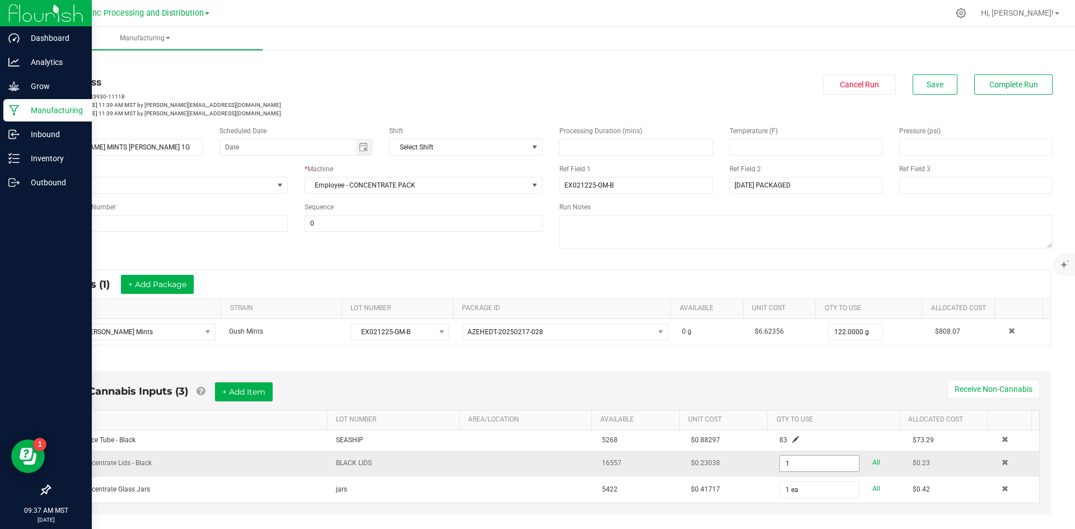
click at [787, 458] on input "1" at bounding box center [819, 464] width 78 height 16
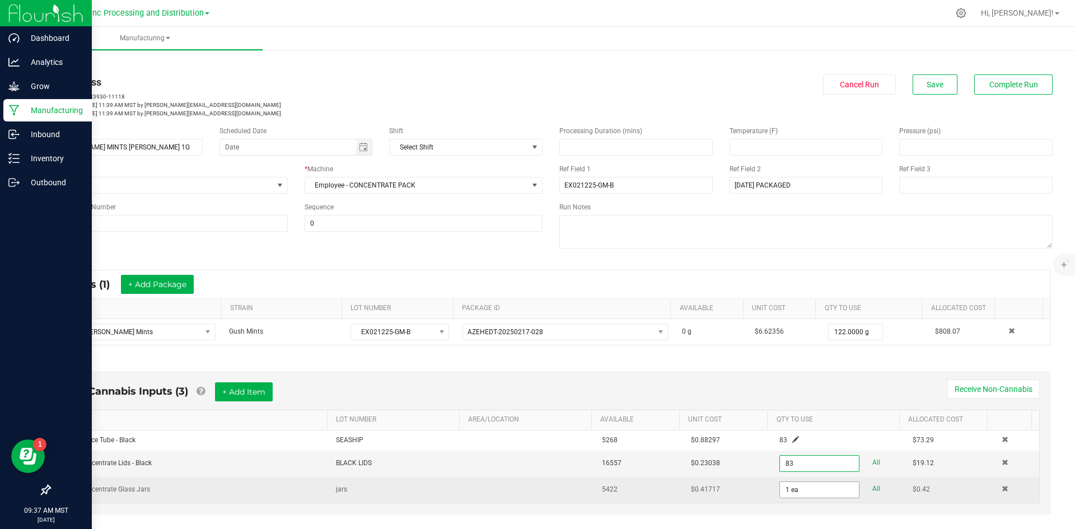
type input "83 ea"
click at [785, 489] on input "1" at bounding box center [819, 490] width 78 height 16
type input "83"
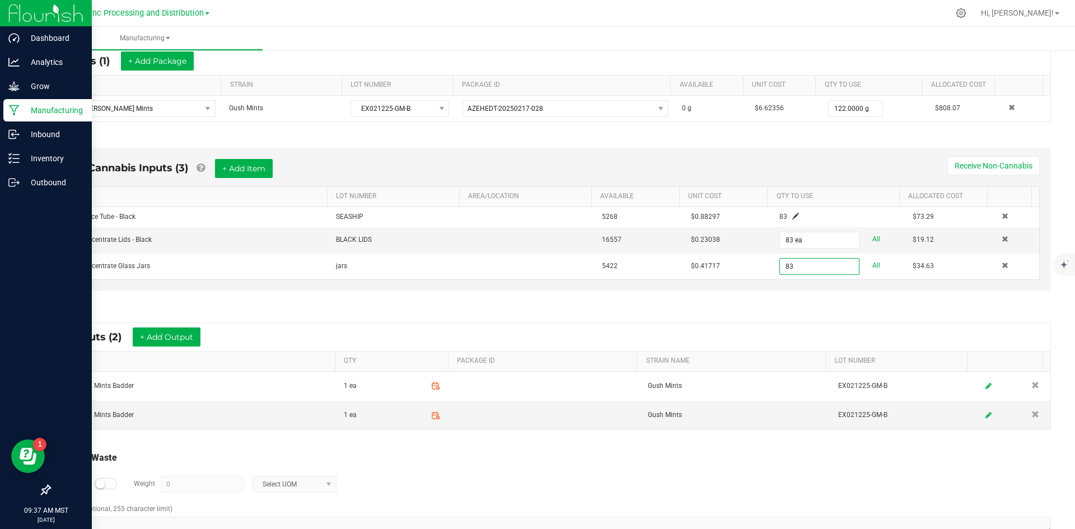
scroll to position [224, 0]
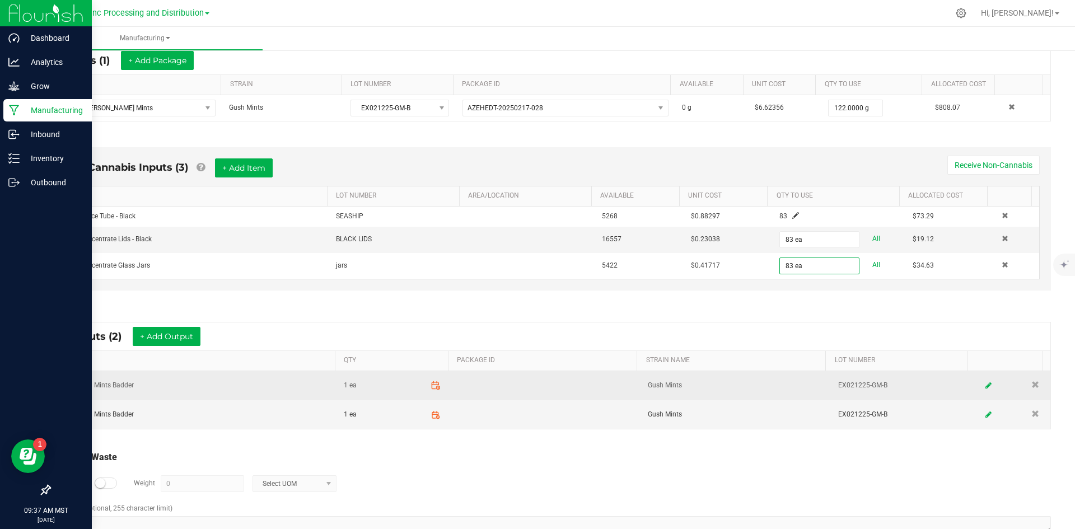
click at [430, 387] on icon at bounding box center [435, 386] width 10 height 10
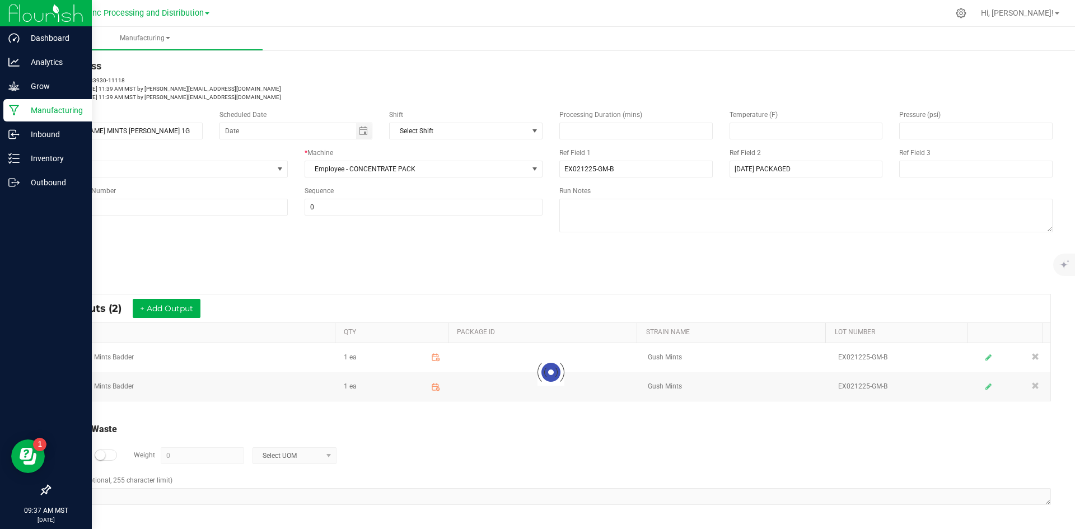
scroll to position [16, 0]
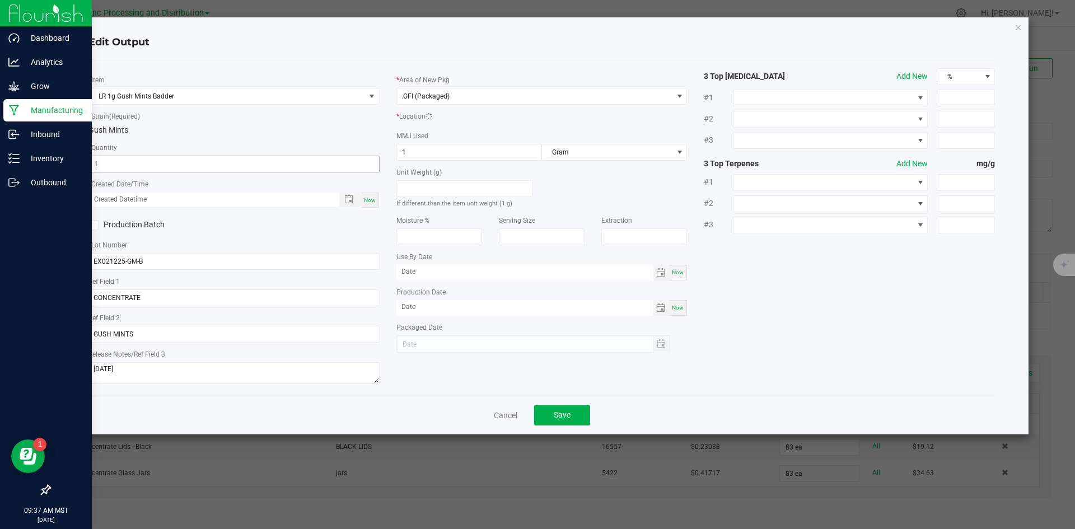
click at [177, 161] on input "1" at bounding box center [234, 164] width 290 height 16
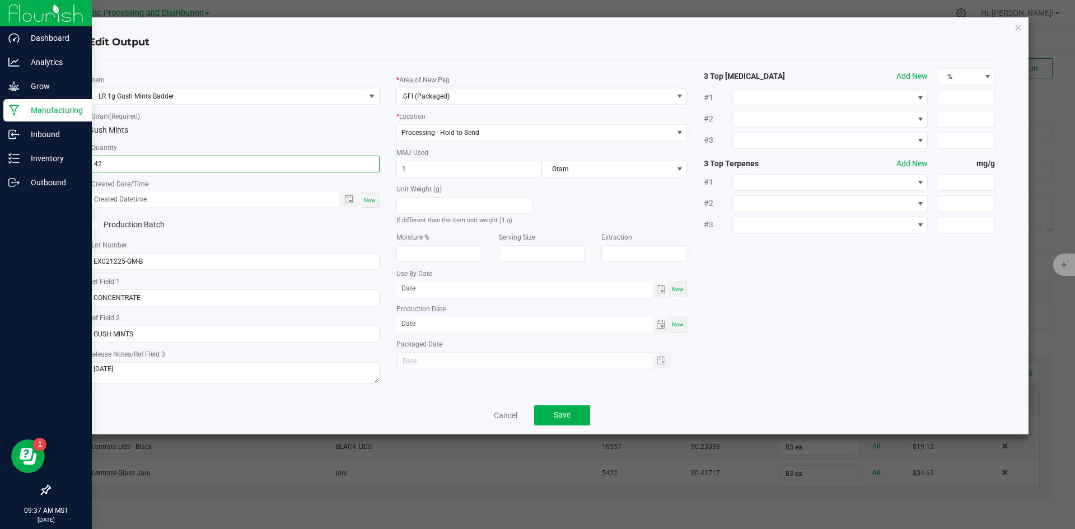
type input "42 ea"
click at [373, 199] on span "Now" at bounding box center [370, 200] width 12 height 6
type input "[DATE] 9:37 AM"
type input "[DATE]"
click at [578, 416] on button "Save" at bounding box center [562, 415] width 56 height 20
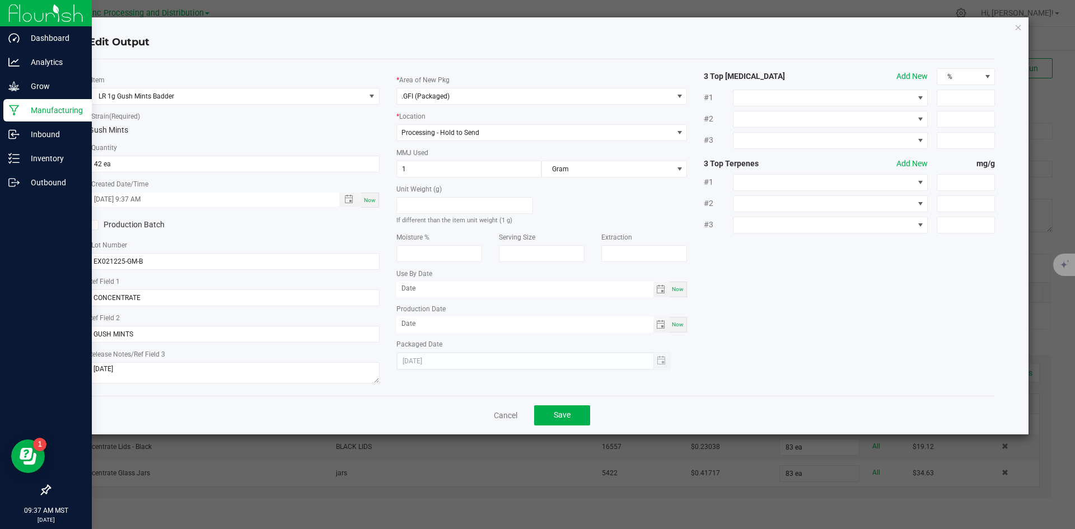
scroll to position [252, 0]
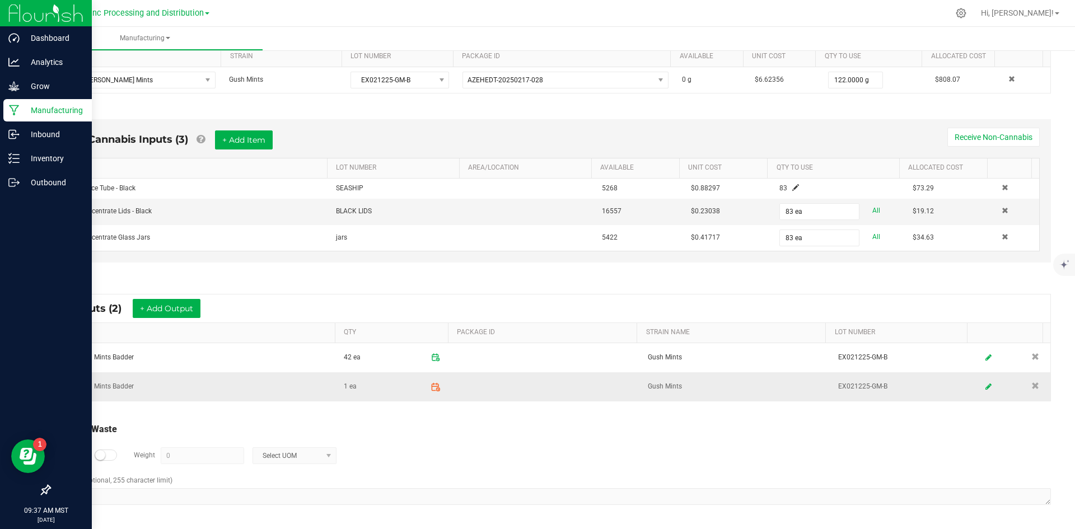
click at [432, 386] on icon at bounding box center [435, 386] width 7 height 0
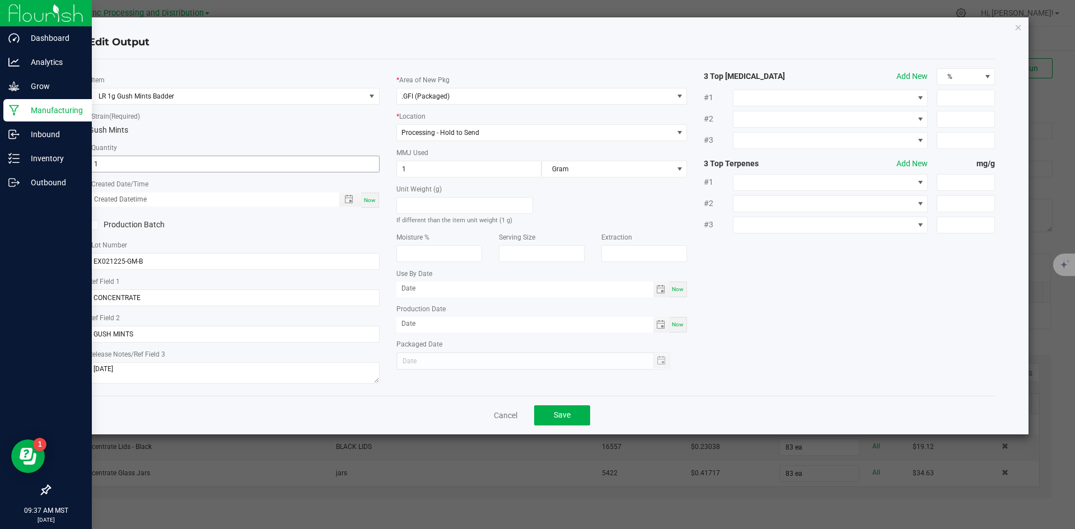
click at [158, 166] on input "1" at bounding box center [234, 164] width 290 height 16
type input "41 ea"
click at [372, 202] on span "Now" at bounding box center [370, 200] width 12 height 6
type input "[DATE] 9:37 AM"
type input "[DATE]"
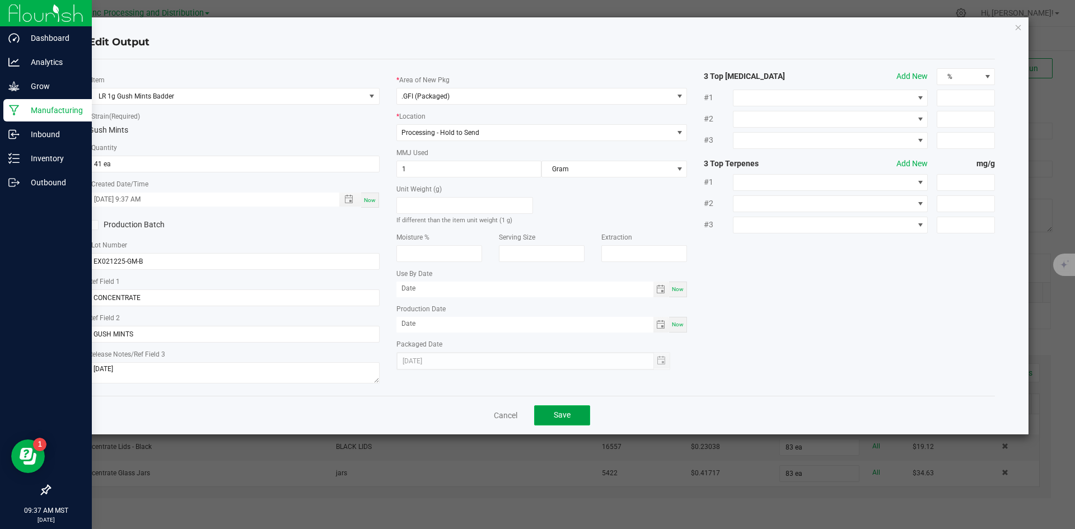
click at [563, 419] on span "Save" at bounding box center [562, 414] width 17 height 9
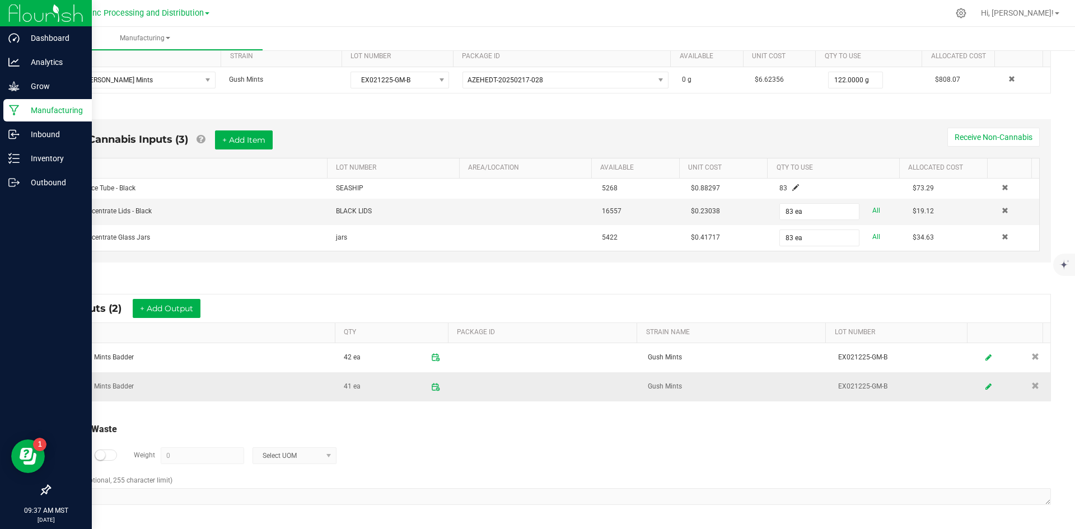
scroll to position [0, 0]
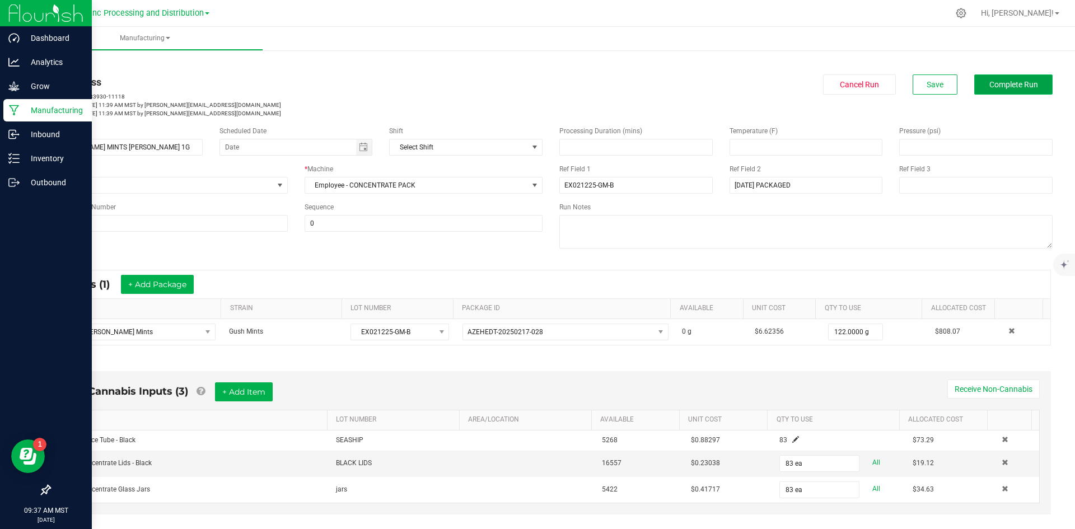
click at [979, 82] on button "Complete Run" at bounding box center [1013, 84] width 78 height 20
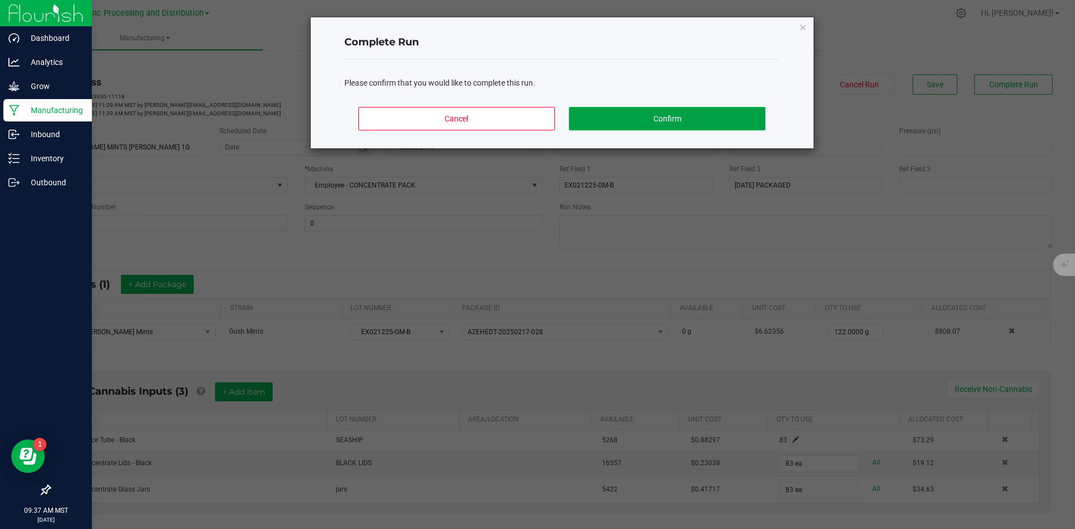
click at [722, 123] on button "Confirm" at bounding box center [667, 119] width 196 height 24
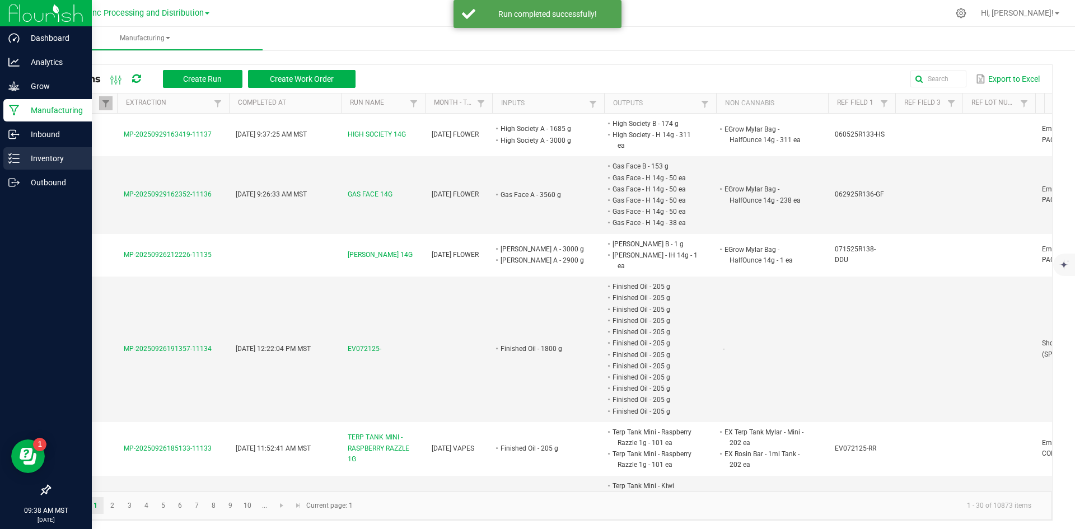
click at [16, 161] on icon at bounding box center [13, 158] width 11 height 11
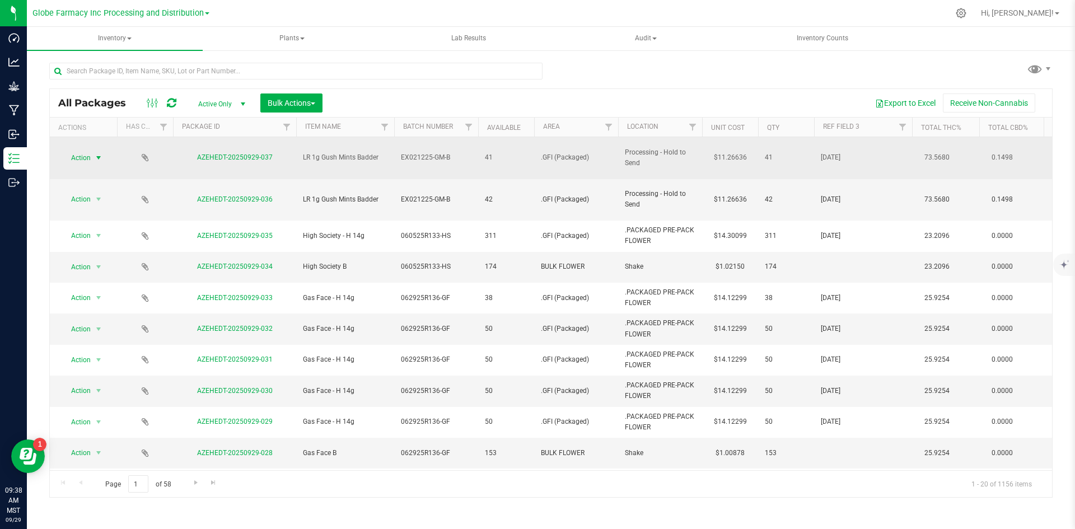
click at [99, 153] on span "select" at bounding box center [98, 157] width 9 height 9
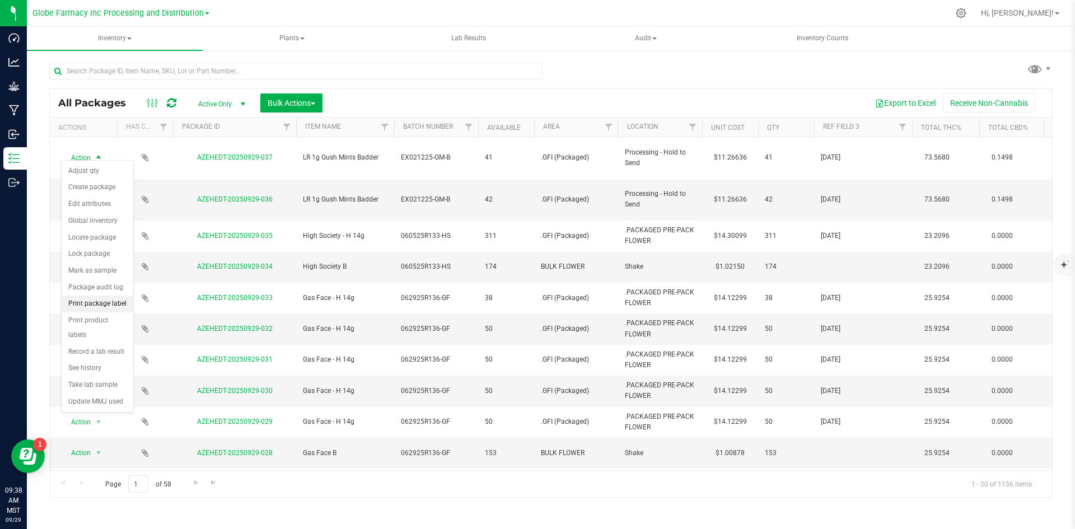
click at [99, 304] on li "Print package label" at bounding box center [98, 304] width 72 height 17
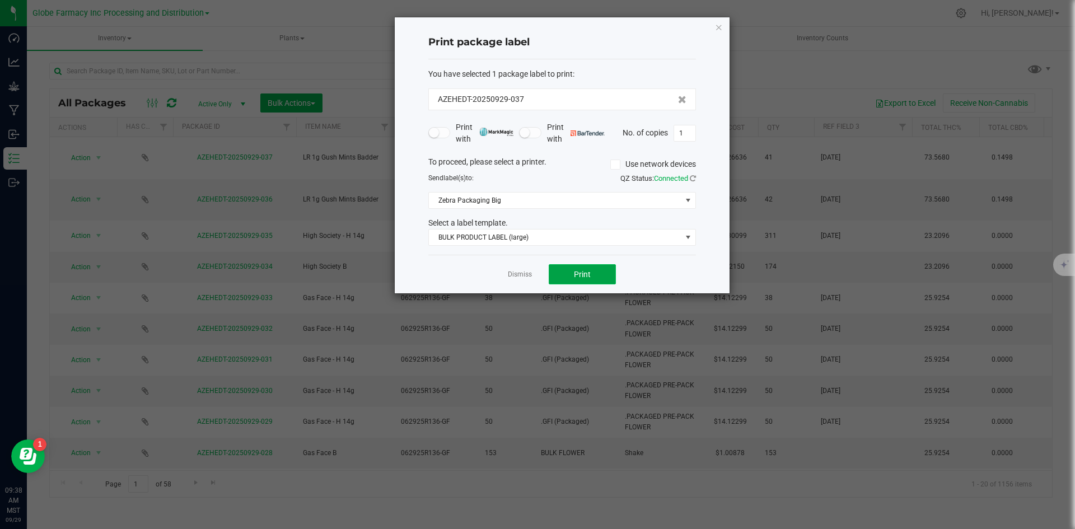
click at [574, 273] on span "Print" at bounding box center [582, 274] width 17 height 9
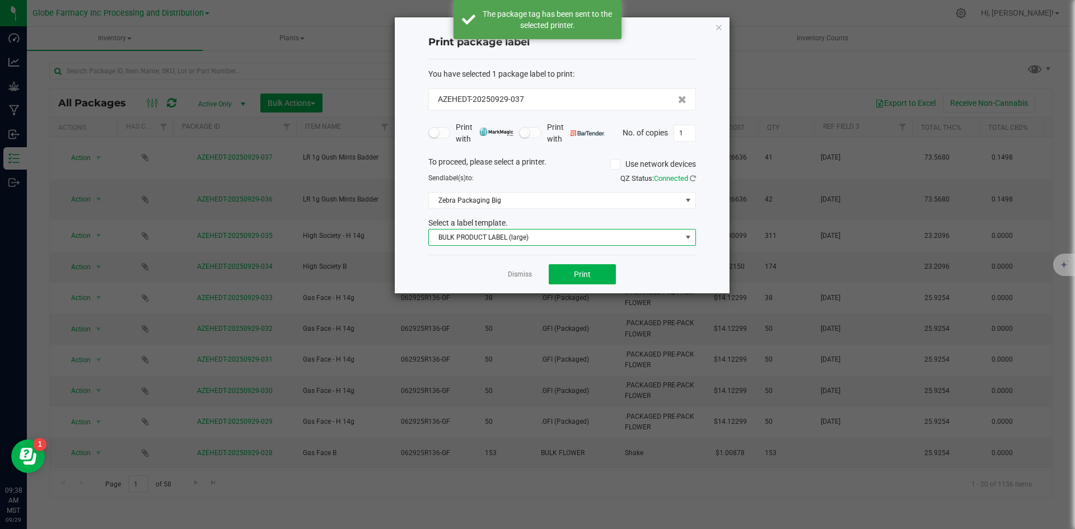
click at [497, 238] on span "BULK PRODUCT LABEL (large)" at bounding box center [555, 238] width 252 height 16
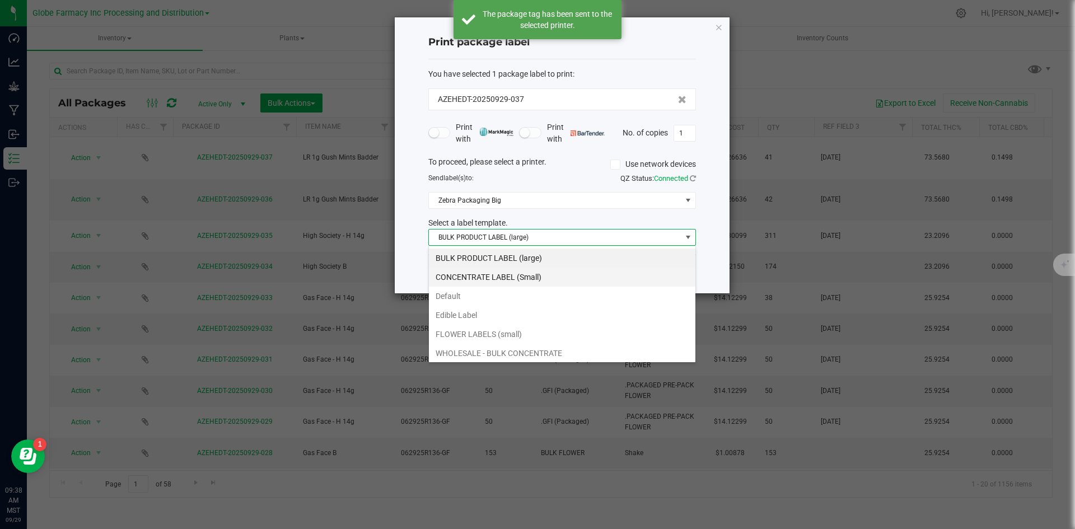
scroll to position [17, 268]
click at [485, 270] on li "CONCENTRATE LABEL (Small)" at bounding box center [562, 277] width 266 height 19
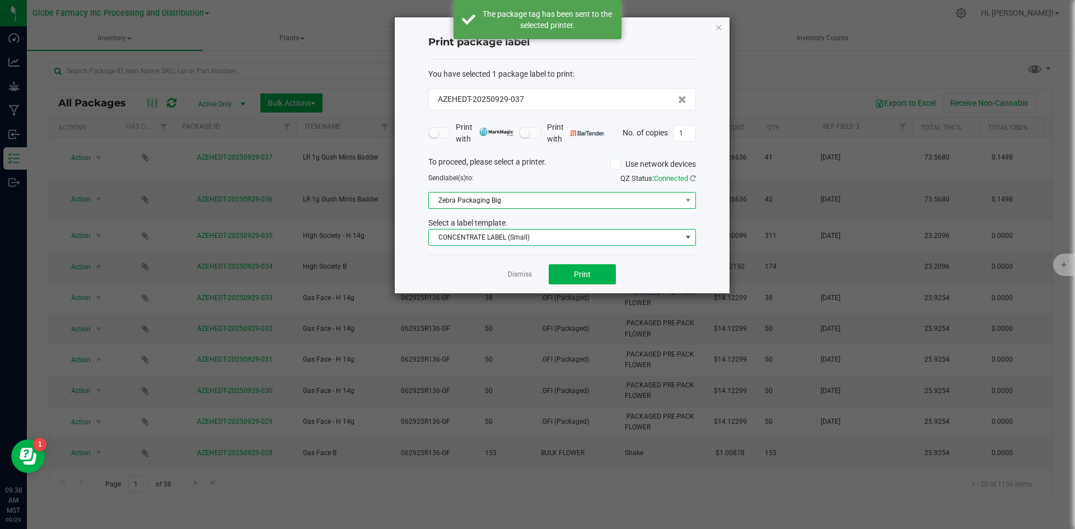
click at [472, 204] on span "Zebra Packaging Big" at bounding box center [555, 201] width 252 height 16
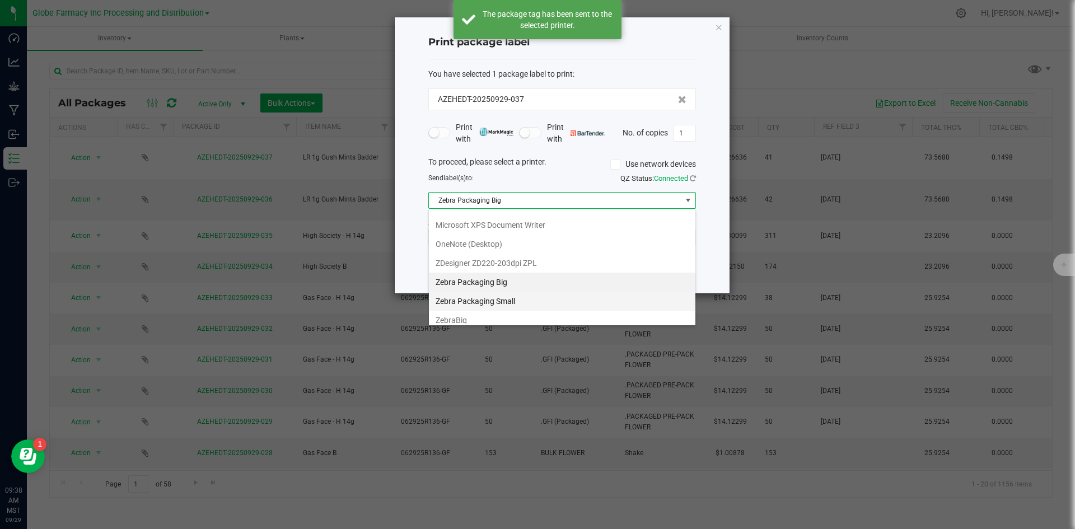
scroll to position [135, 0]
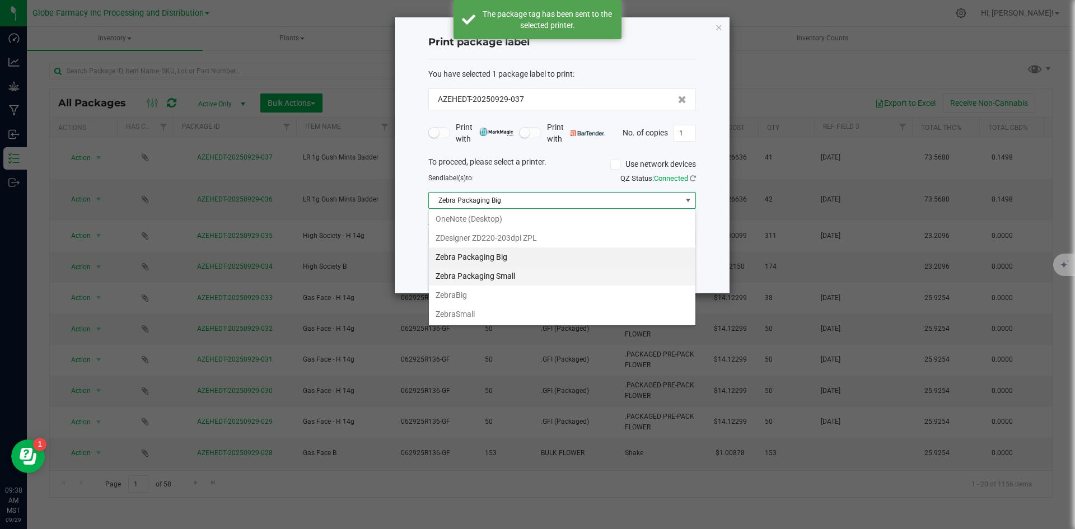
click at [489, 279] on Small "Zebra Packaging Small" at bounding box center [562, 275] width 266 height 19
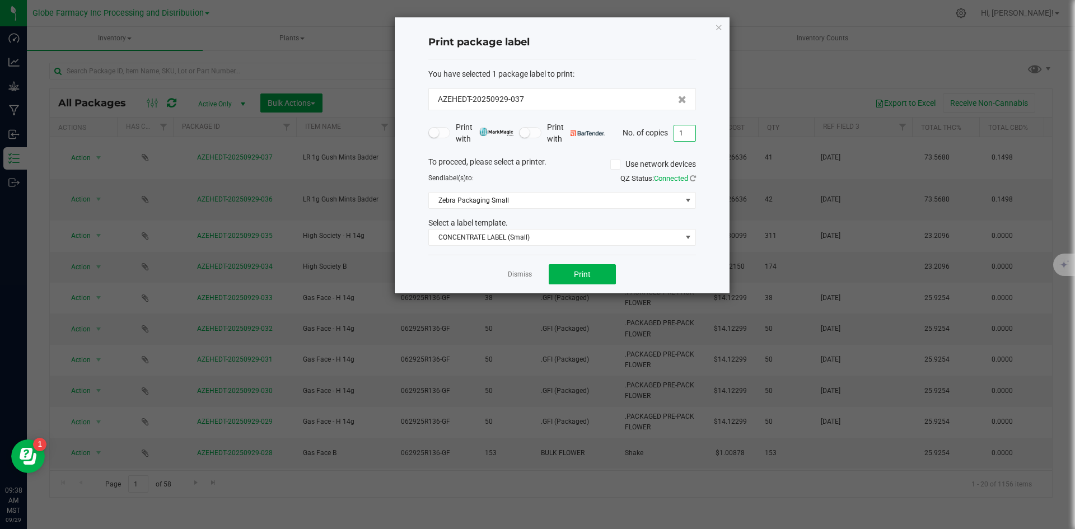
click at [689, 137] on input "1" at bounding box center [684, 133] width 21 height 16
type input "41"
click at [586, 273] on span "Print" at bounding box center [582, 274] width 17 height 9
click at [516, 275] on link "Dismiss" at bounding box center [520, 275] width 24 height 10
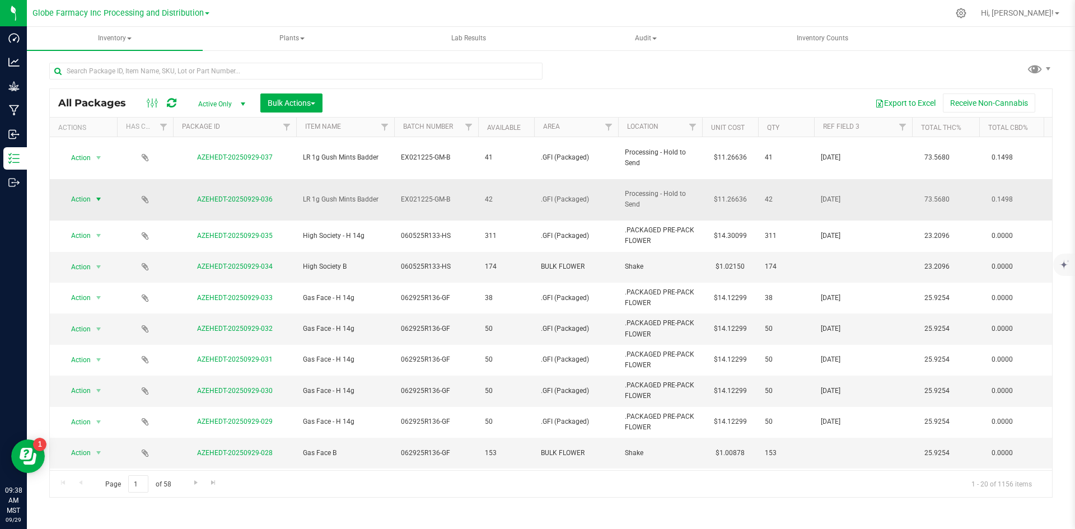
click at [84, 191] on span "Action" at bounding box center [76, 199] width 30 height 16
click at [91, 333] on li "Print package label" at bounding box center [98, 335] width 72 height 17
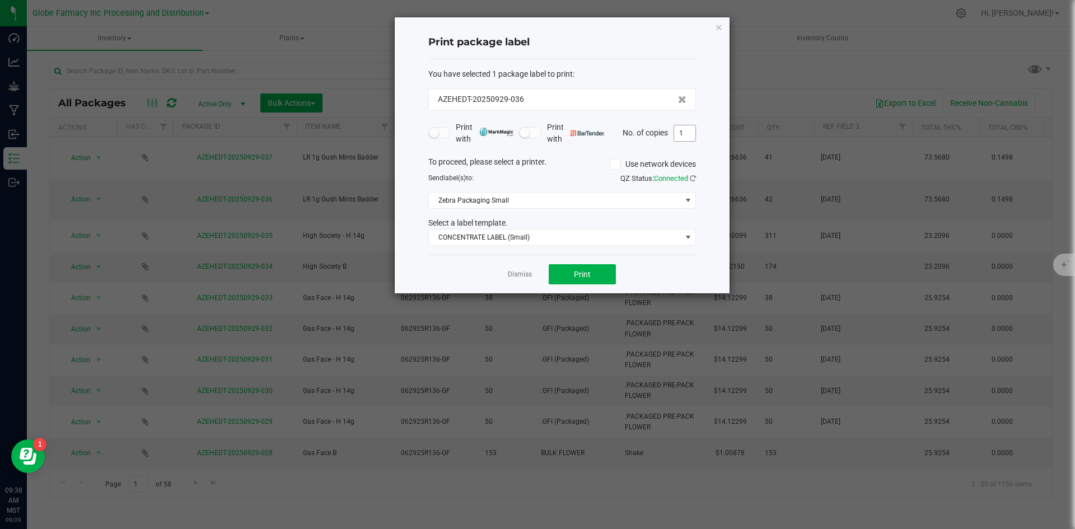
click at [691, 131] on input "1" at bounding box center [684, 133] width 21 height 16
click at [590, 268] on button "Print" at bounding box center [582, 274] width 67 height 20
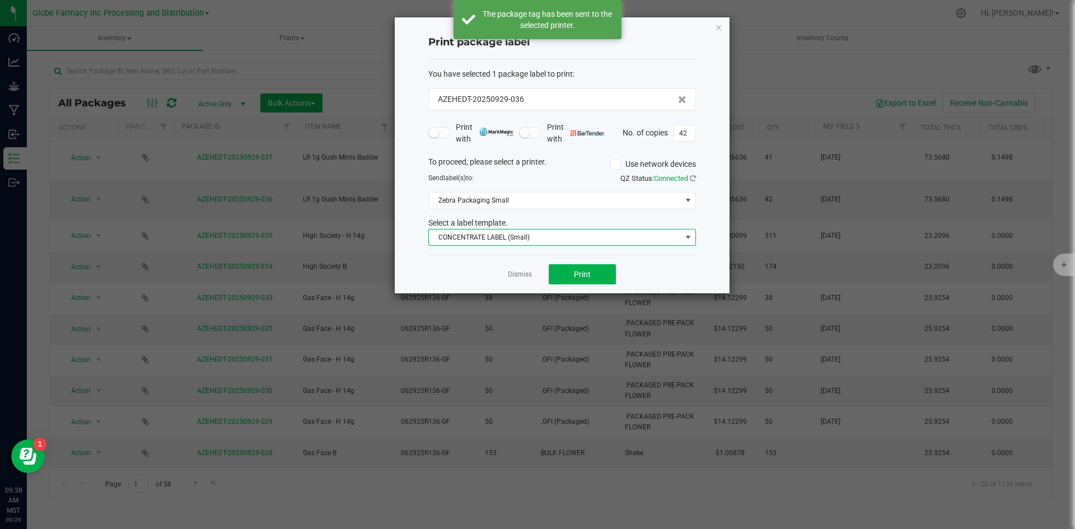
click at [521, 241] on span "CONCENTRATE LABEL (Small)" at bounding box center [555, 238] width 252 height 16
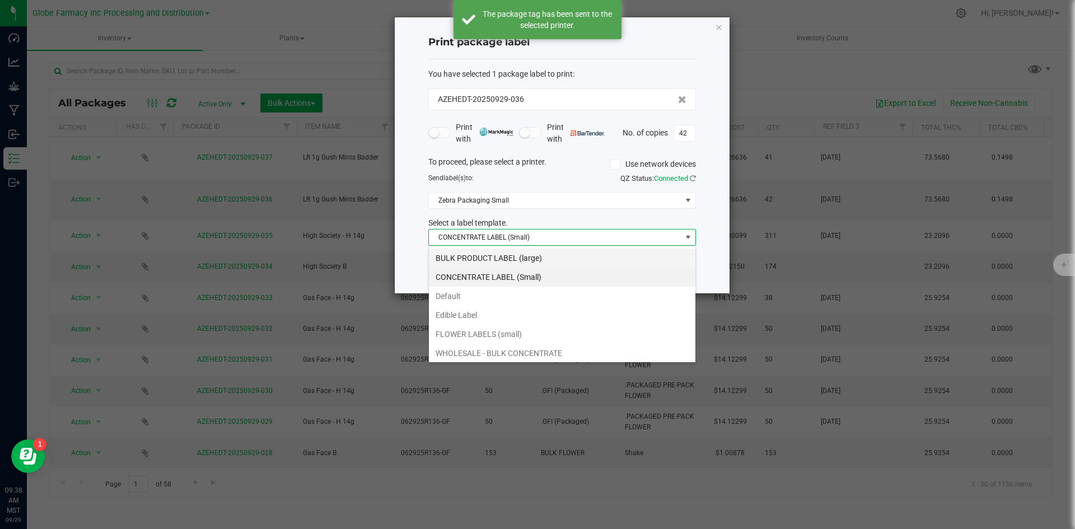
scroll to position [17, 268]
click at [482, 256] on li "BULK PRODUCT LABEL (large)" at bounding box center [562, 258] width 266 height 19
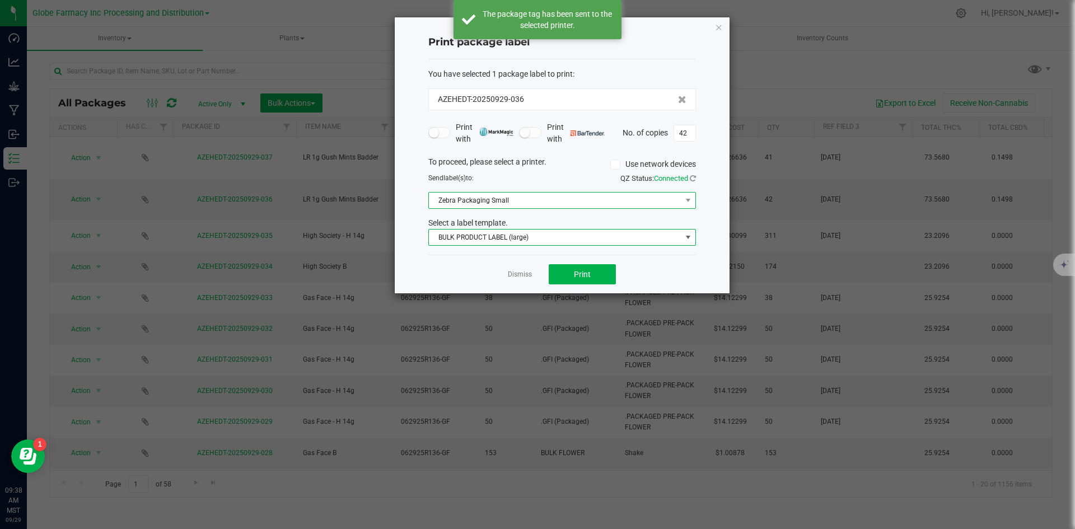
click at [484, 202] on span "Zebra Packaging Small" at bounding box center [555, 201] width 252 height 16
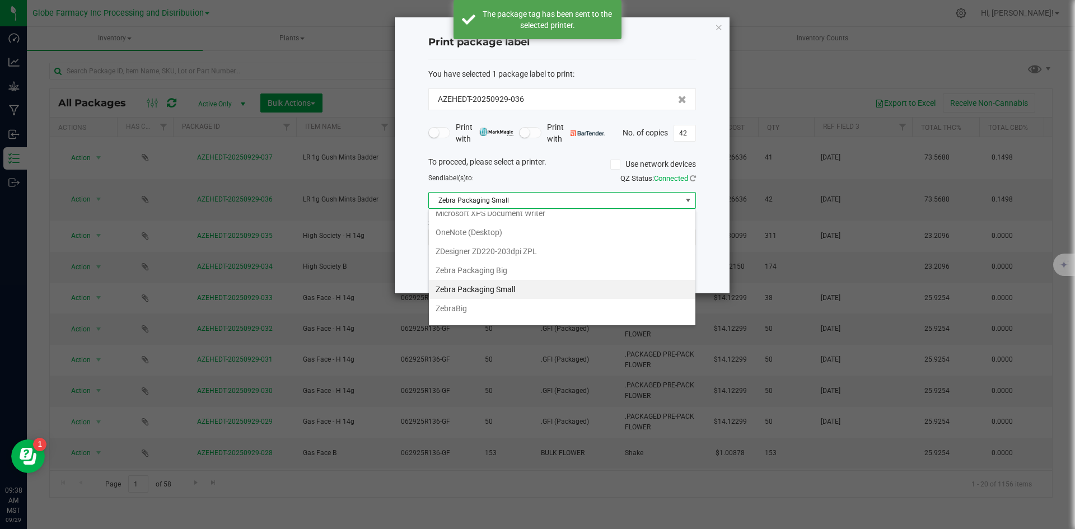
scroll to position [135, 0]
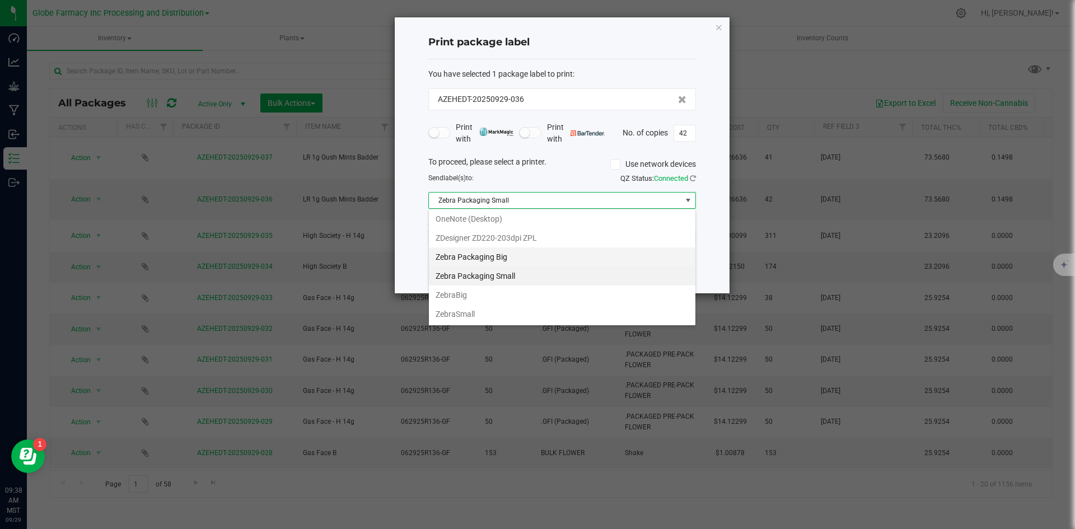
click at [499, 260] on Big "Zebra Packaging Big" at bounding box center [562, 256] width 266 height 19
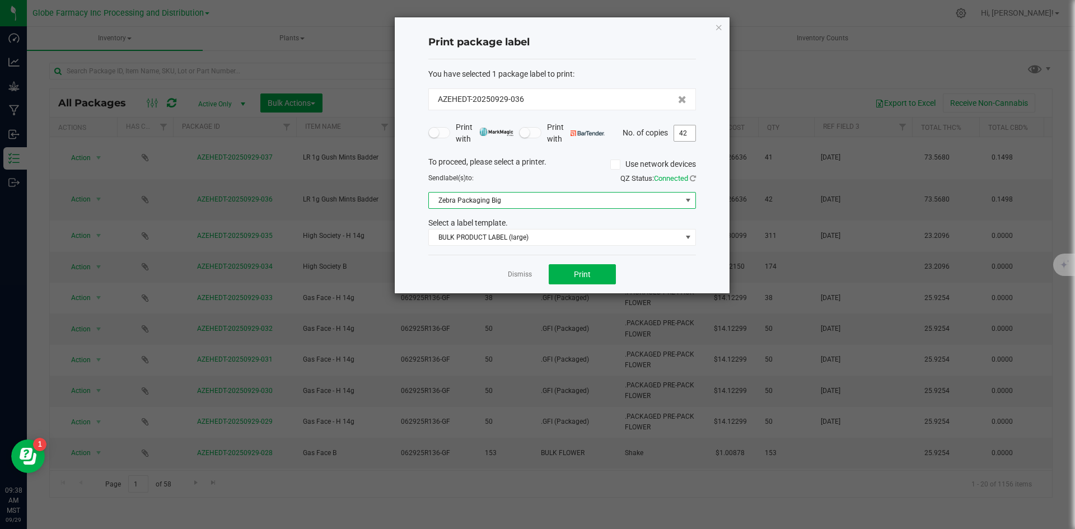
click at [681, 133] on input "42" at bounding box center [684, 133] width 21 height 16
type input "1"
click at [606, 271] on button "Print" at bounding box center [582, 274] width 67 height 20
click at [516, 276] on link "Dismiss" at bounding box center [520, 275] width 24 height 10
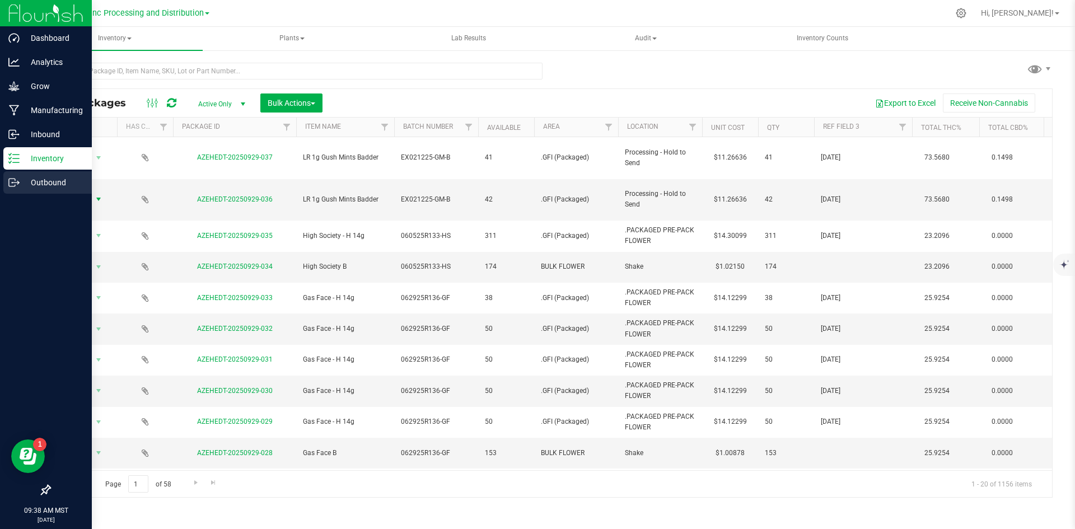
click at [51, 181] on p "Outbound" at bounding box center [53, 182] width 67 height 13
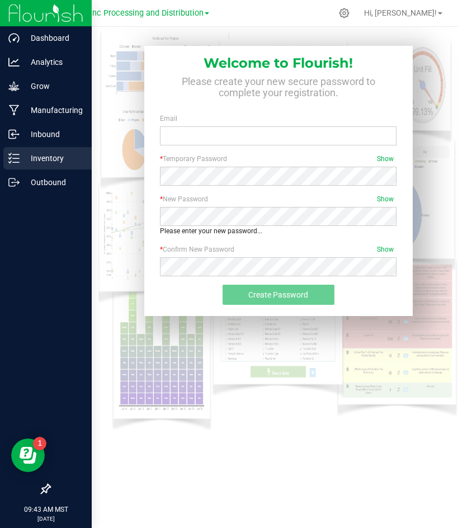
click at [17, 158] on icon at bounding box center [13, 158] width 11 height 11
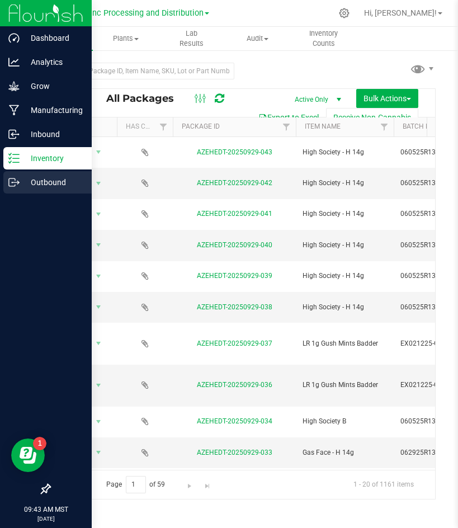
click at [65, 178] on p "Outbound" at bounding box center [53, 182] width 67 height 13
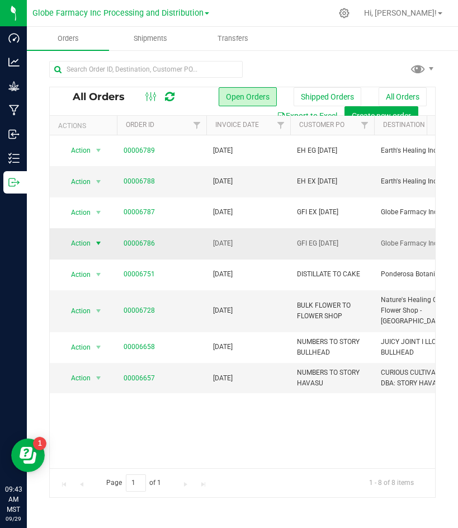
click at [78, 243] on span "Action" at bounding box center [76, 244] width 30 height 16
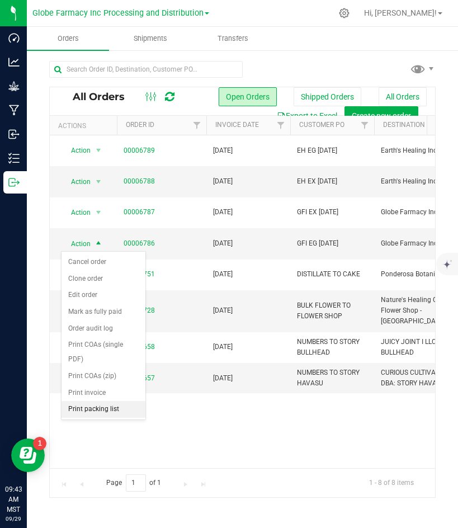
click at [93, 413] on li "Print packing list" at bounding box center [104, 409] width 84 height 17
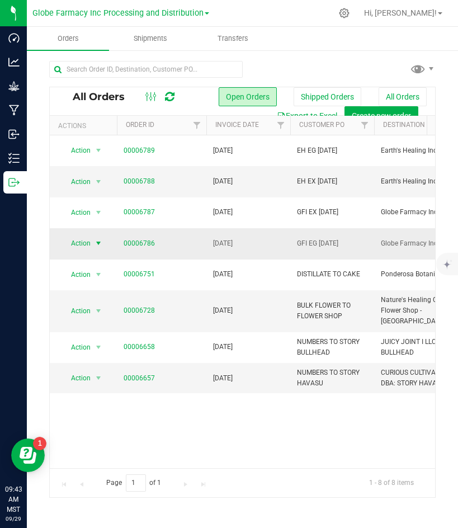
click at [79, 243] on span "Action" at bounding box center [76, 244] width 30 height 16
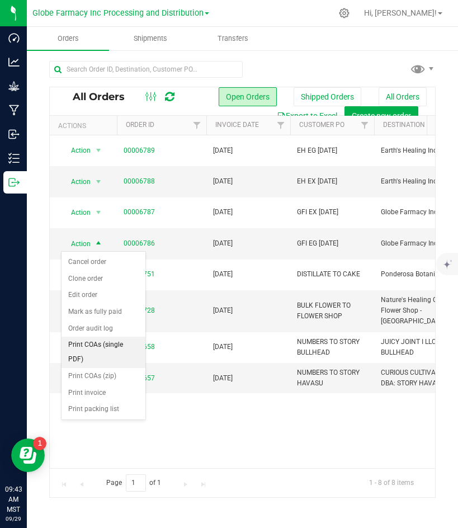
click at [84, 352] on li "Print COAs (single PDF)" at bounding box center [104, 352] width 84 height 31
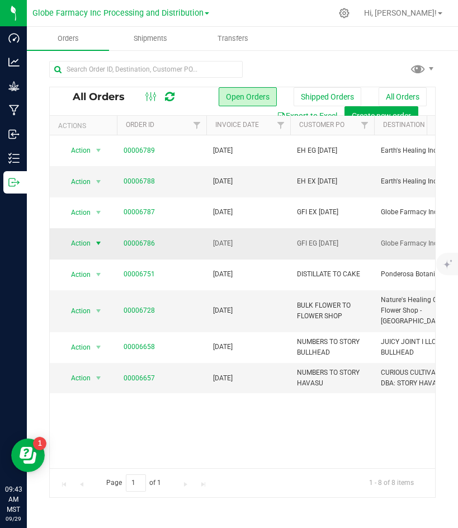
click at [73, 240] on span "Action" at bounding box center [76, 244] width 30 height 16
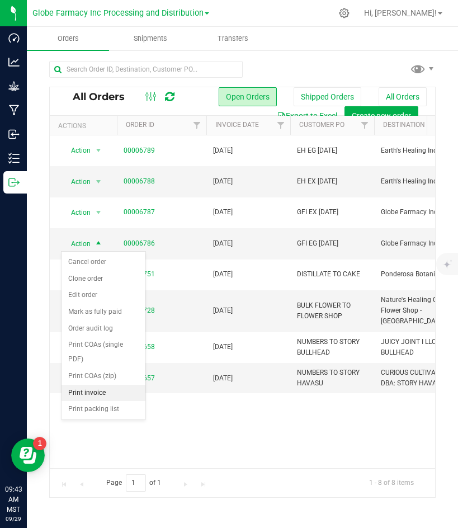
click at [93, 395] on li "Print invoice" at bounding box center [104, 393] width 84 height 17
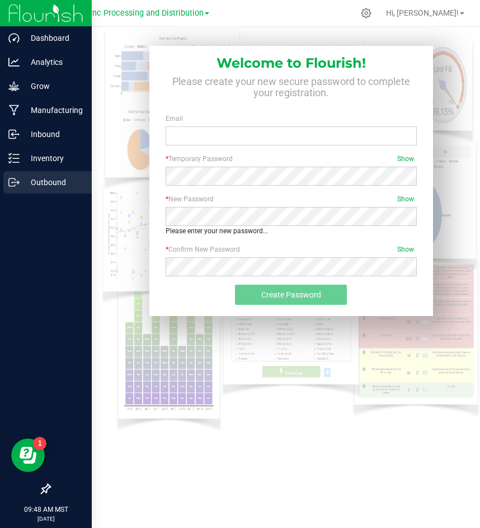
click at [39, 183] on p "Outbound" at bounding box center [53, 182] width 67 height 13
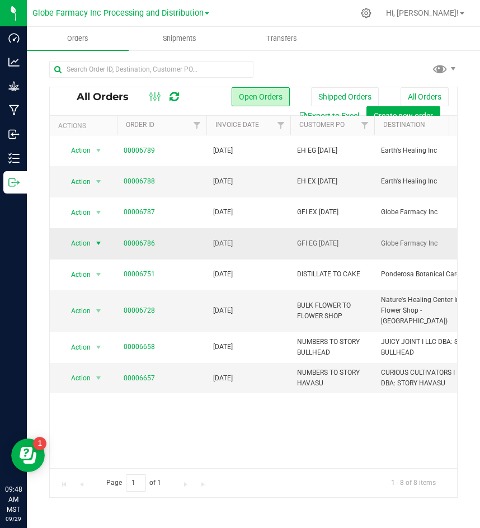
click at [78, 240] on span "Action" at bounding box center [76, 244] width 30 height 16
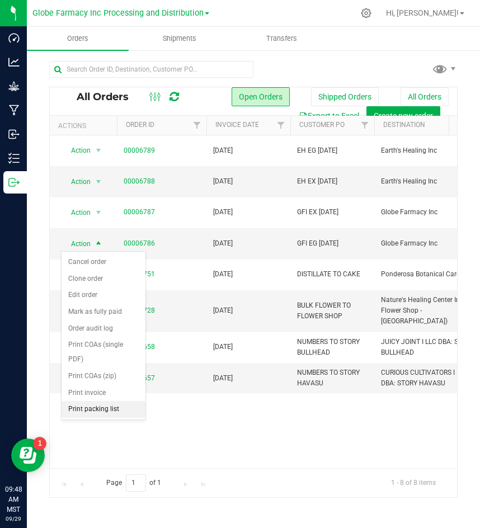
click at [97, 405] on li "Print packing list" at bounding box center [104, 409] width 84 height 17
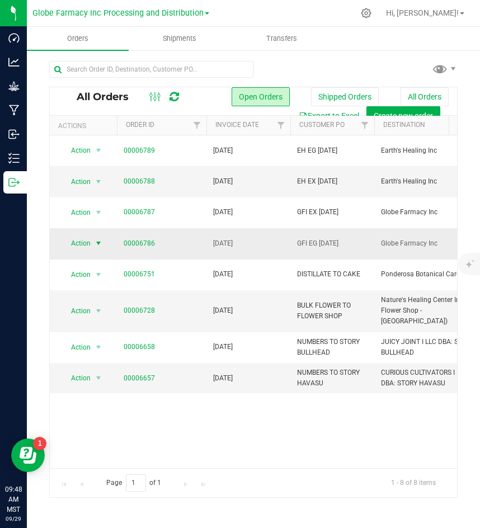
click at [76, 244] on span "Action" at bounding box center [76, 244] width 30 height 16
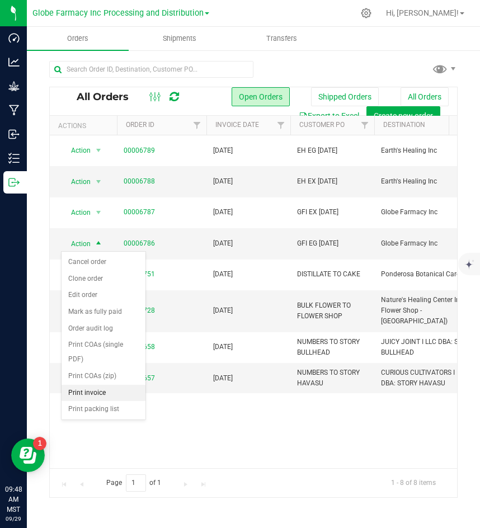
click at [88, 387] on li "Print invoice" at bounding box center [104, 393] width 84 height 17
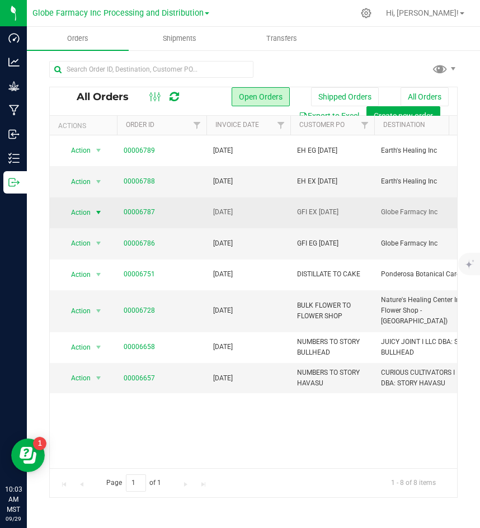
click at [90, 212] on span "Action" at bounding box center [76, 213] width 30 height 16
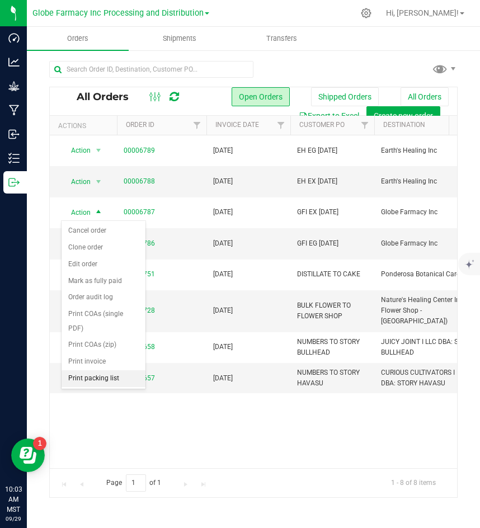
click at [112, 377] on li "Print packing list" at bounding box center [104, 379] width 84 height 17
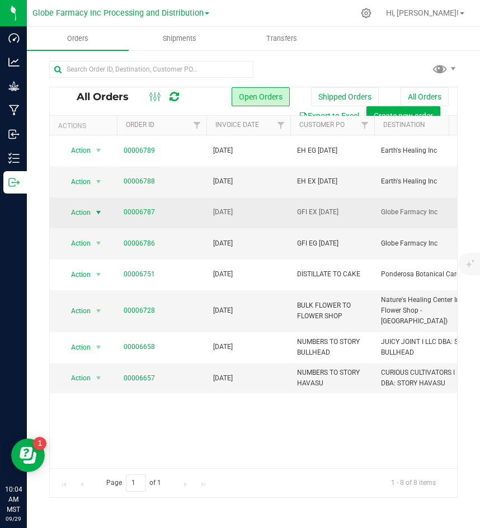
click at [79, 208] on span "Action" at bounding box center [76, 213] width 30 height 16
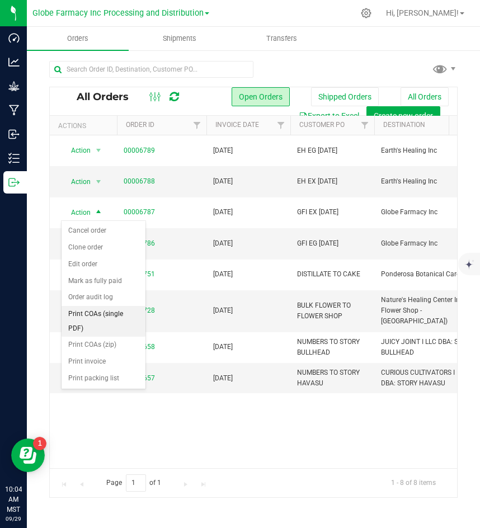
click at [89, 314] on li "Print COAs (single PDF)" at bounding box center [104, 321] width 84 height 31
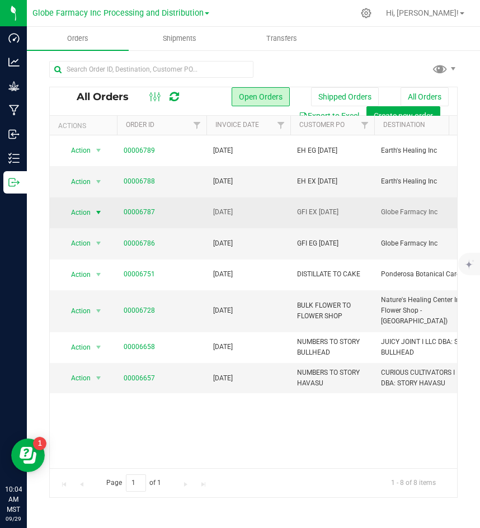
click at [77, 214] on span "Action" at bounding box center [76, 213] width 30 height 16
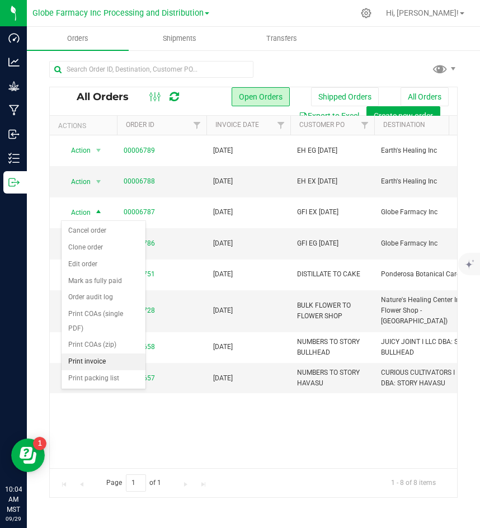
click at [97, 357] on li "Print invoice" at bounding box center [104, 362] width 84 height 17
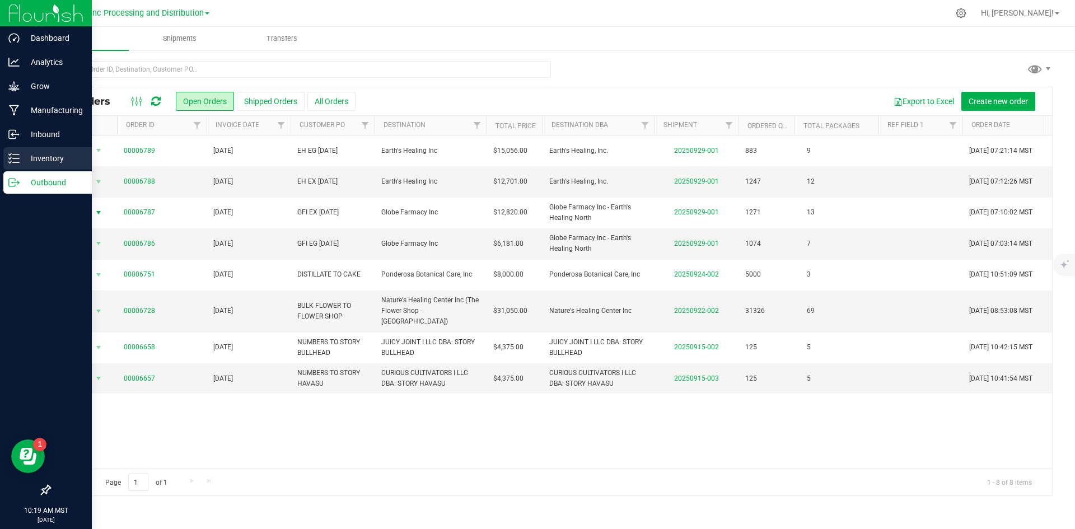
click at [24, 156] on p "Inventory" at bounding box center [53, 158] width 67 height 13
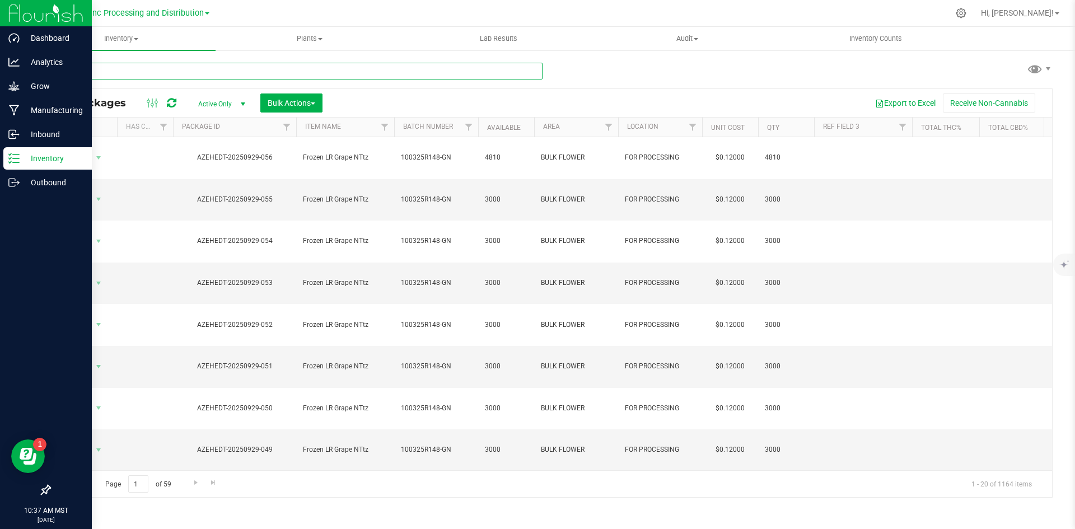
click at [173, 72] on input "text" at bounding box center [295, 71] width 493 height 17
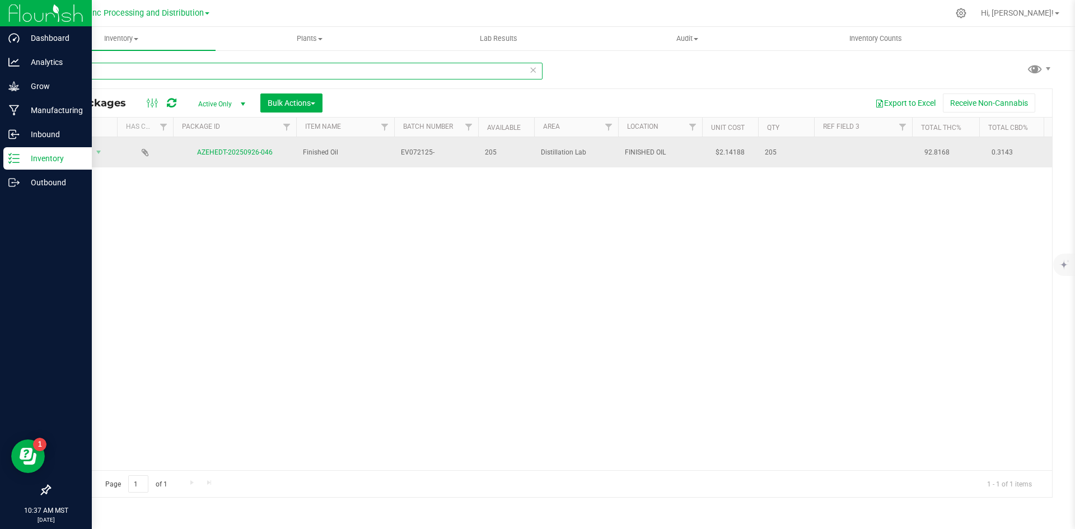
type input "926-046"
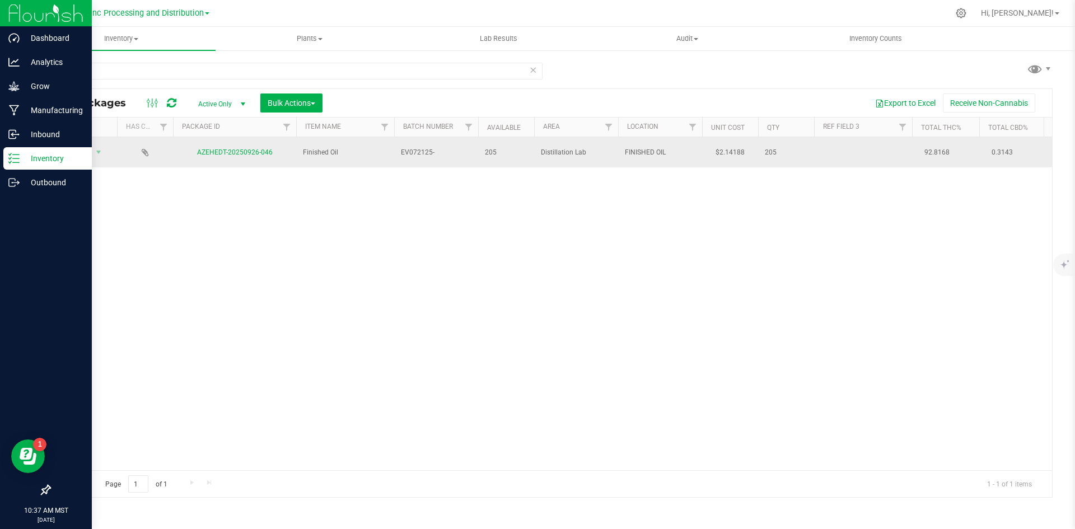
click at [436, 150] on span "EV072125-" at bounding box center [436, 152] width 71 height 11
type input "EV072125-SBS"
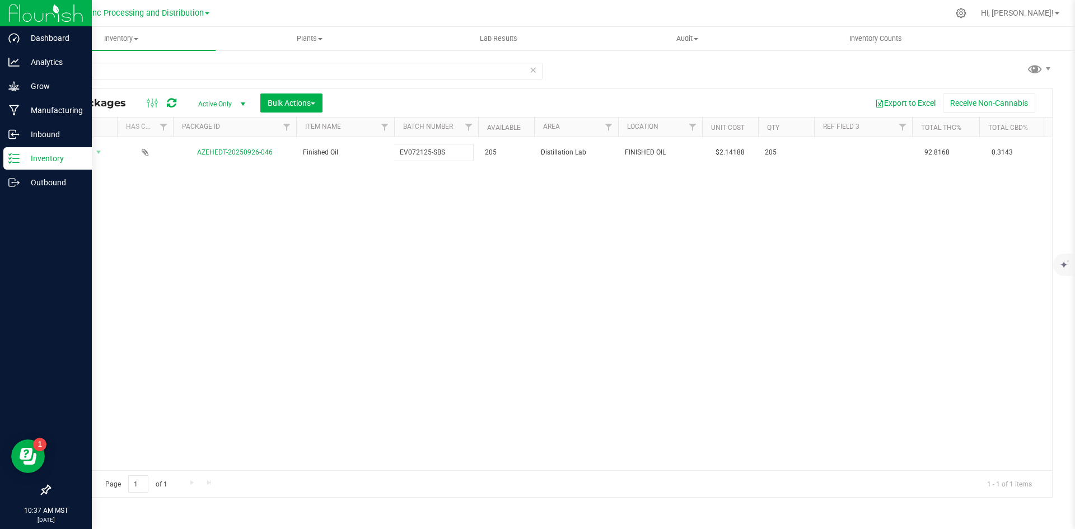
click at [402, 217] on div "All Packages Active Only Active Only Lab Samples Locked All Bulk Actions Add to…" at bounding box center [550, 292] width 1003 height 409
click at [172, 99] on icon at bounding box center [172, 102] width 10 height 11
click at [287, 110] on button "Bulk Actions" at bounding box center [291, 102] width 62 height 19
click at [295, 125] on div at bounding box center [296, 128] width 5 height 20
click at [295, 128] on span "Add to manufacturing run" at bounding box center [309, 128] width 85 height 9
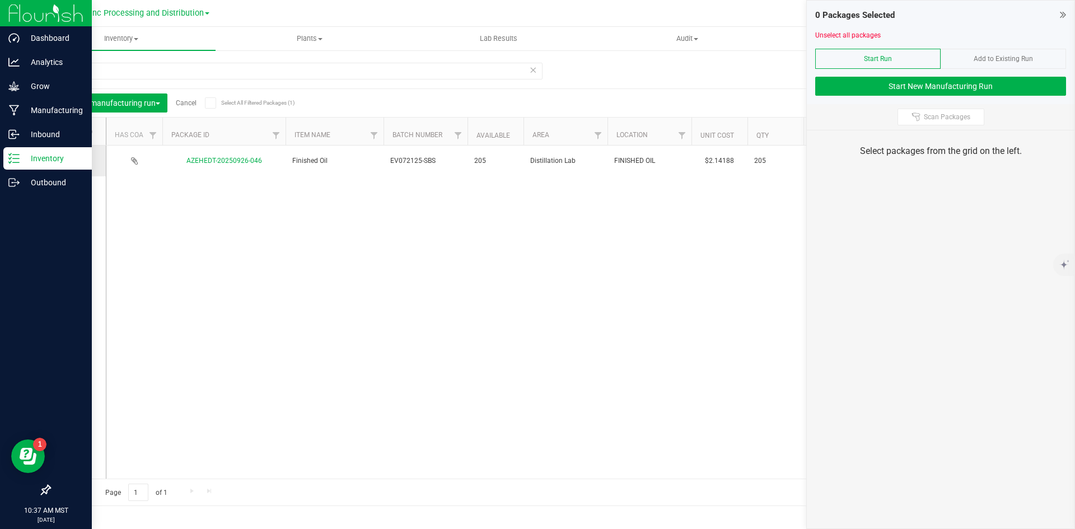
click at [73, 161] on icon at bounding box center [74, 161] width 7 height 0
click at [0, 0] on input "checkbox" at bounding box center [0, 0] width 0 height 0
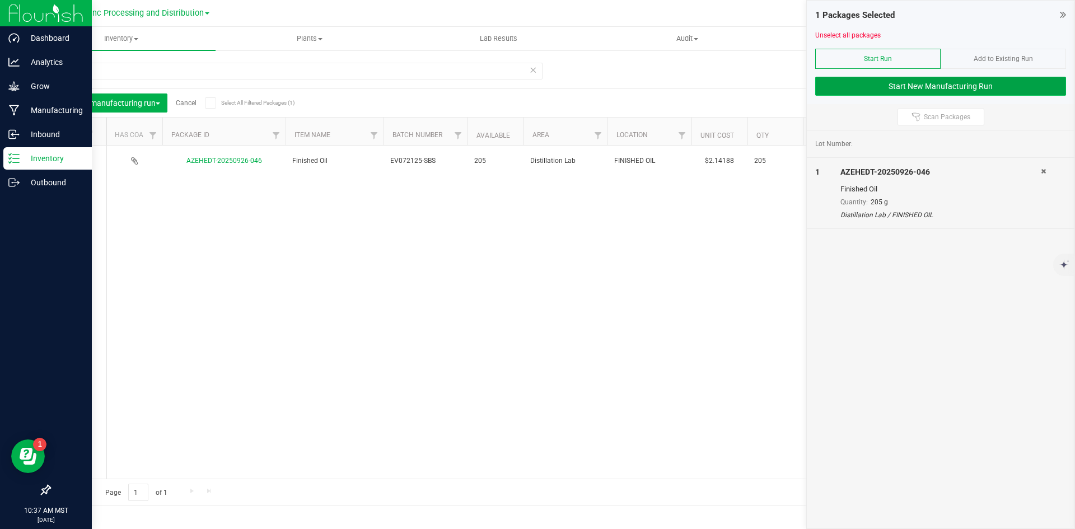
click at [697, 90] on button "Start New Manufacturing Run" at bounding box center [940, 86] width 251 height 19
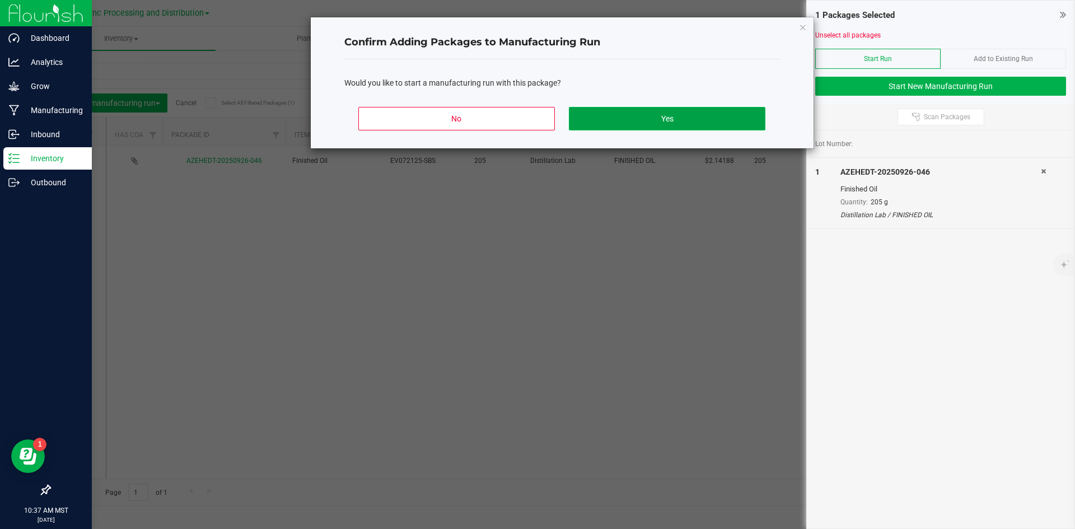
click at [639, 117] on button "Yes" at bounding box center [667, 119] width 196 height 24
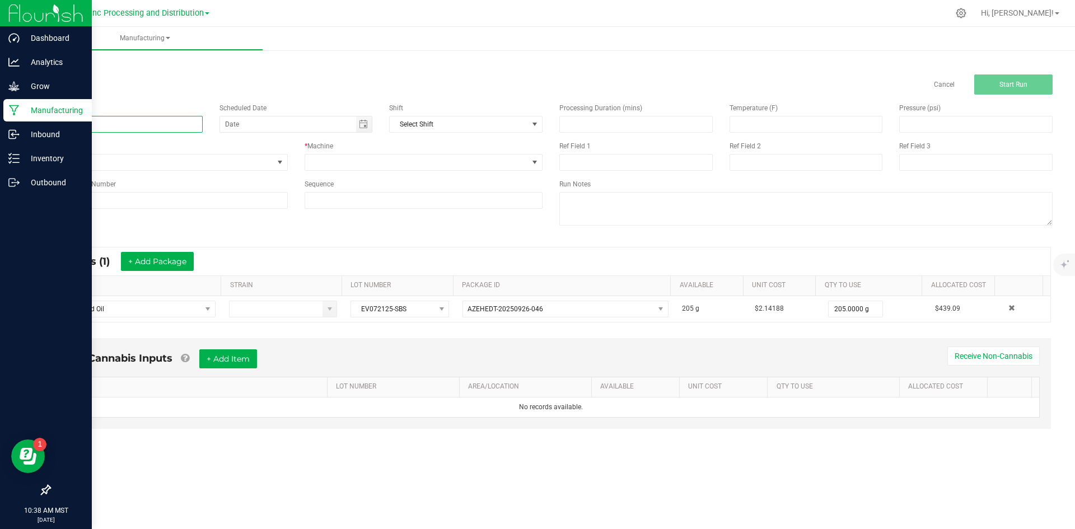
click at [110, 124] on input at bounding box center [125, 124] width 153 height 17
click at [56, 122] on input "TERP TANK MINI STRAWBERRY BANANA SUNDAE 1G" at bounding box center [125, 124] width 153 height 17
type input "TERP TANK MINI STRAWBERRY BANANA SUNDAE 1G"
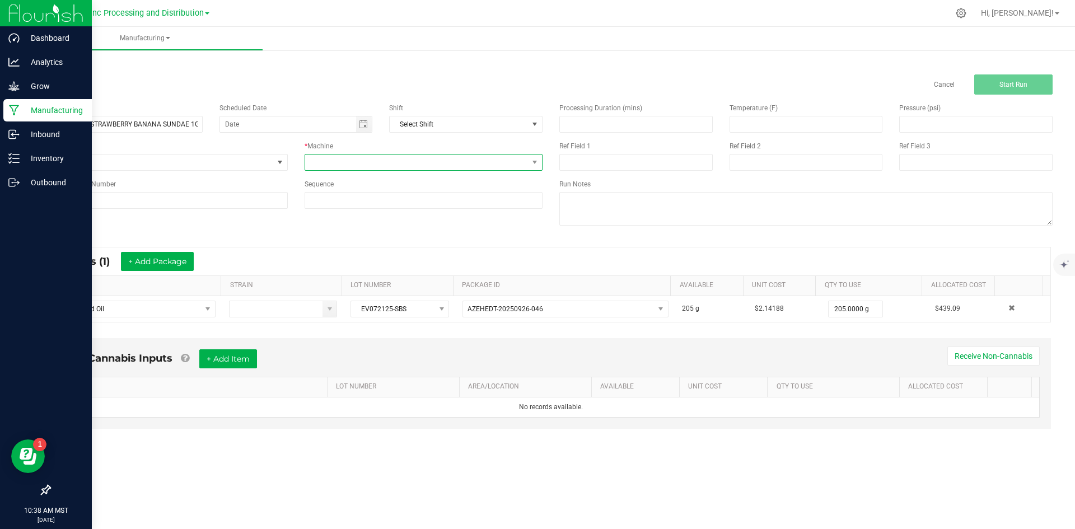
click at [338, 158] on span at bounding box center [416, 163] width 223 height 16
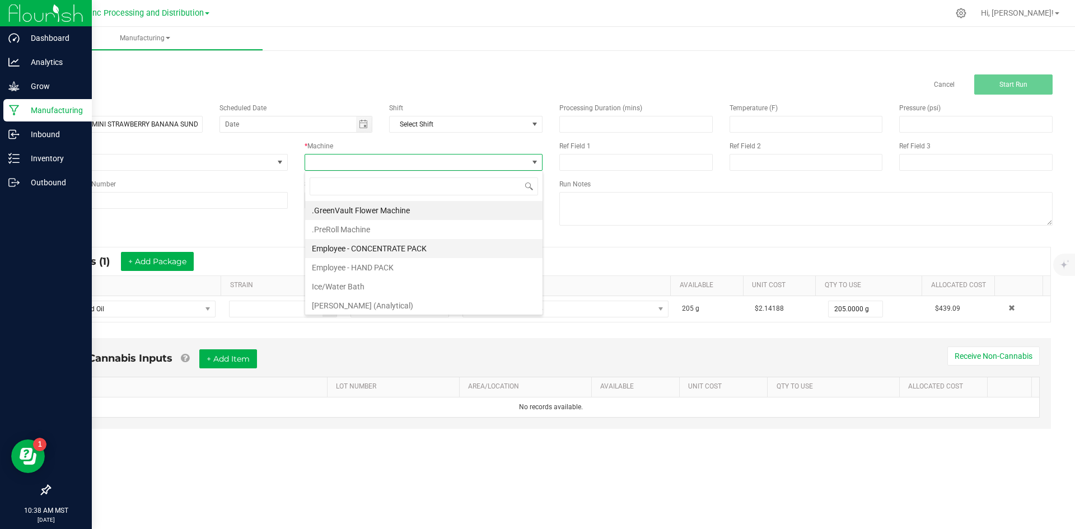
scroll to position [17, 238]
click at [388, 244] on li "Employee - CONCENTRATE PACK" at bounding box center [423, 248] width 237 height 19
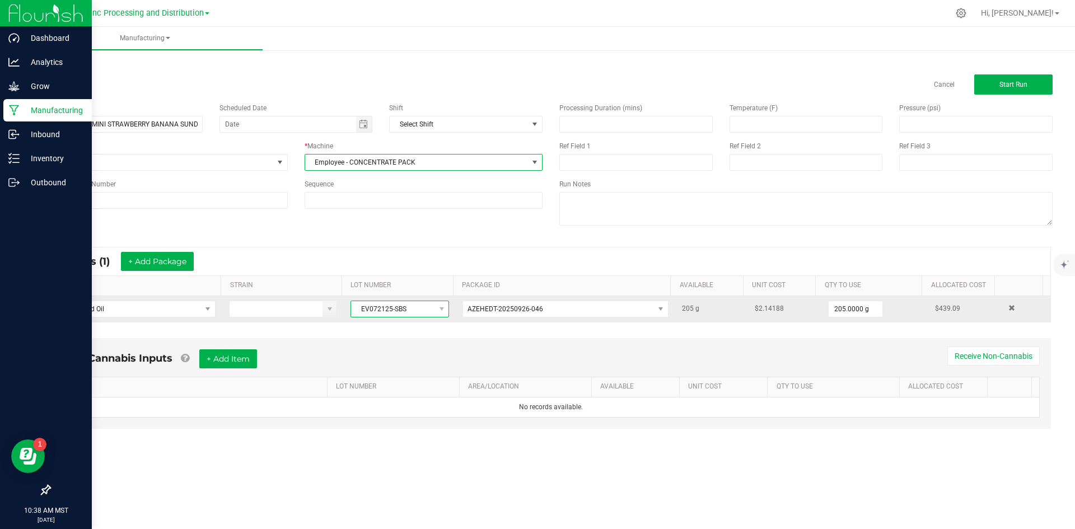
click at [357, 304] on span "EV072125-SBS" at bounding box center [392, 309] width 83 height 16
drag, startPoint x: 357, startPoint y: 311, endPoint x: 405, endPoint y: 304, distance: 48.6
click at [405, 304] on span "EV072125-SBS" at bounding box center [392, 309] width 83 height 16
copy span "EV072125-SBS"
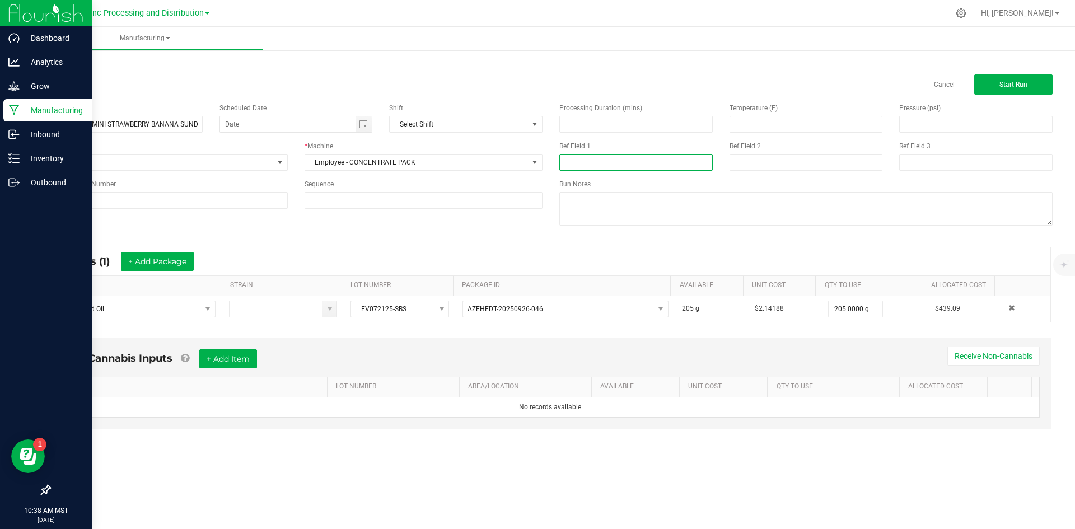
paste input "EV072125-SBS"
type input "EV072125-SBS"
click at [697, 157] on input at bounding box center [805, 162] width 153 height 17
type input "[DATE] VAPES"
click at [210, 362] on button "+ Add Item" at bounding box center [228, 358] width 58 height 19
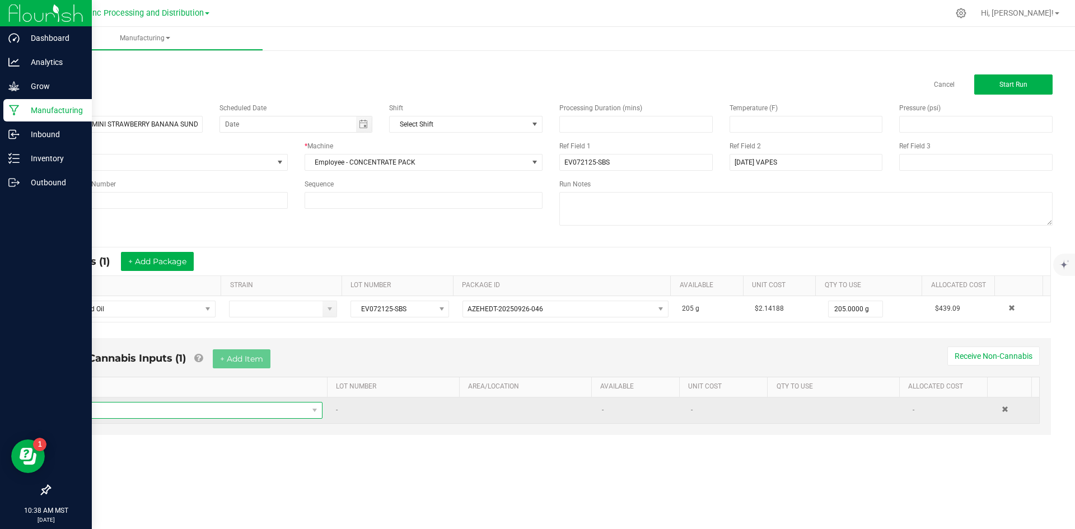
click at [204, 405] on span "NO DATA FOUND" at bounding box center [189, 410] width 238 height 16
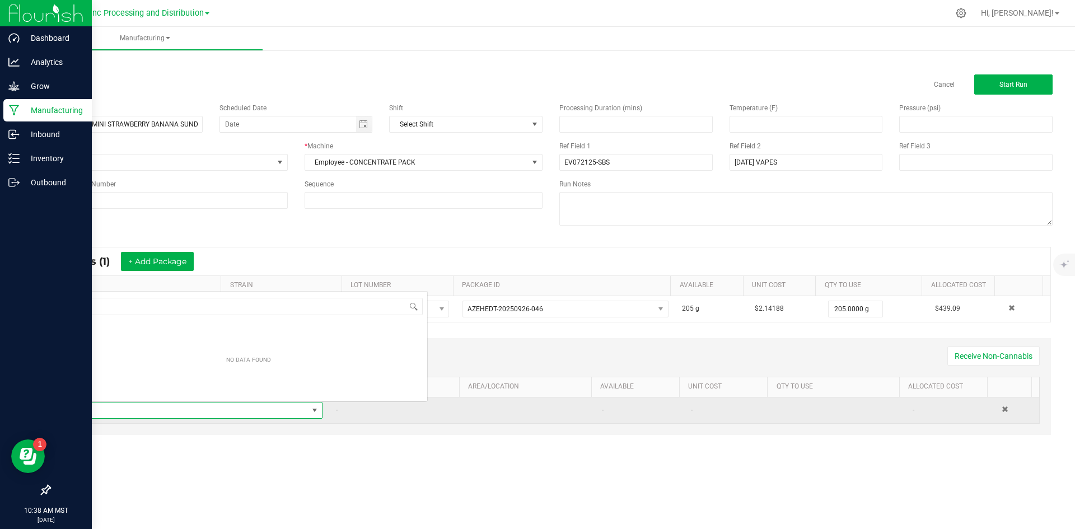
scroll to position [17, 249]
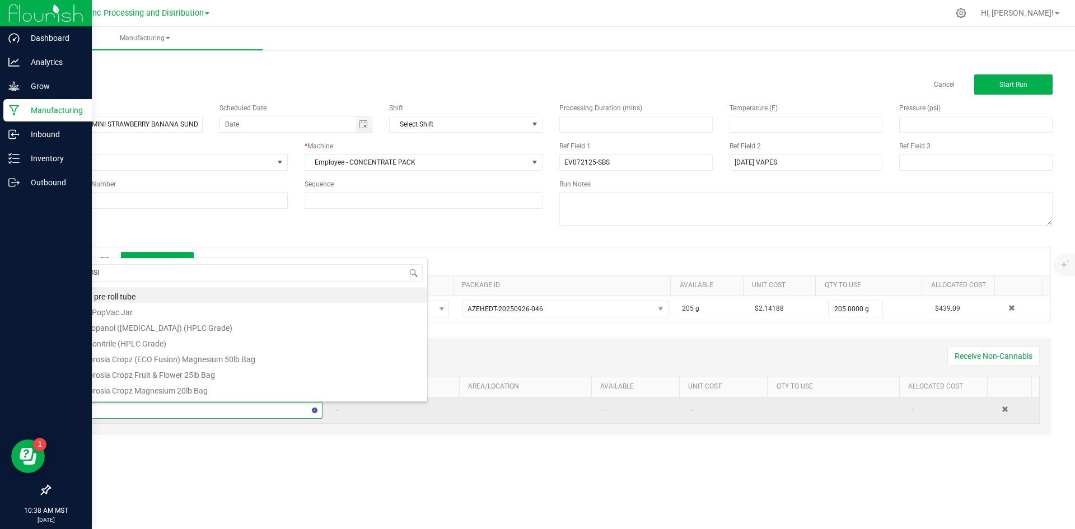
type input "ROSIN"
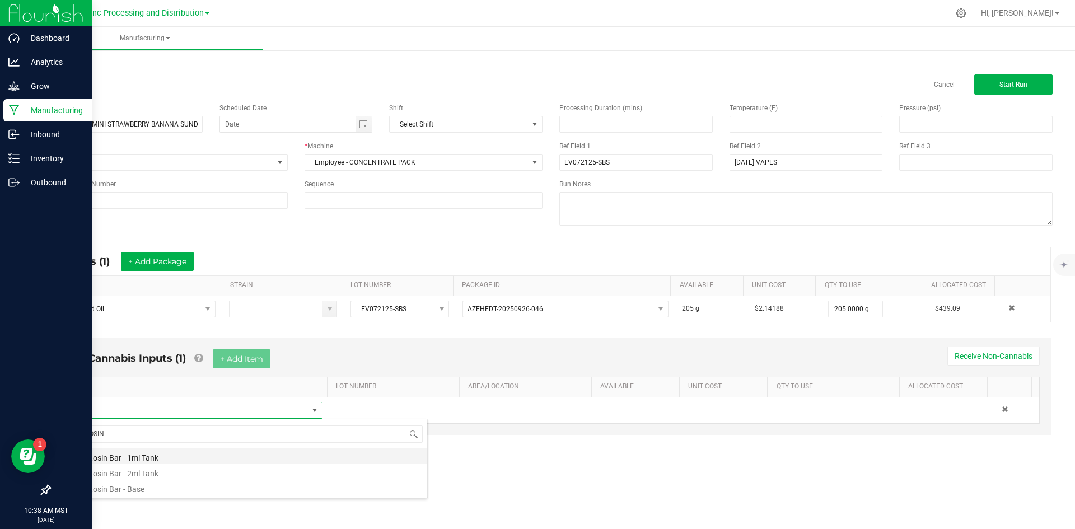
click at [150, 455] on li "EX Rosin Bar - 1ml Tank" at bounding box center [248, 456] width 357 height 16
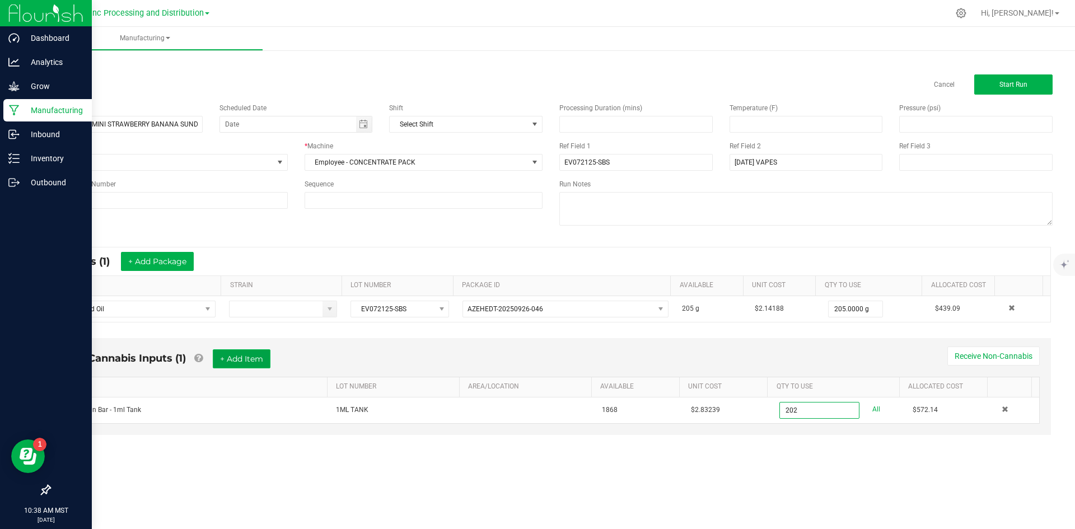
type input "202 ea"
click at [230, 361] on button "+ Add Item" at bounding box center [242, 358] width 58 height 19
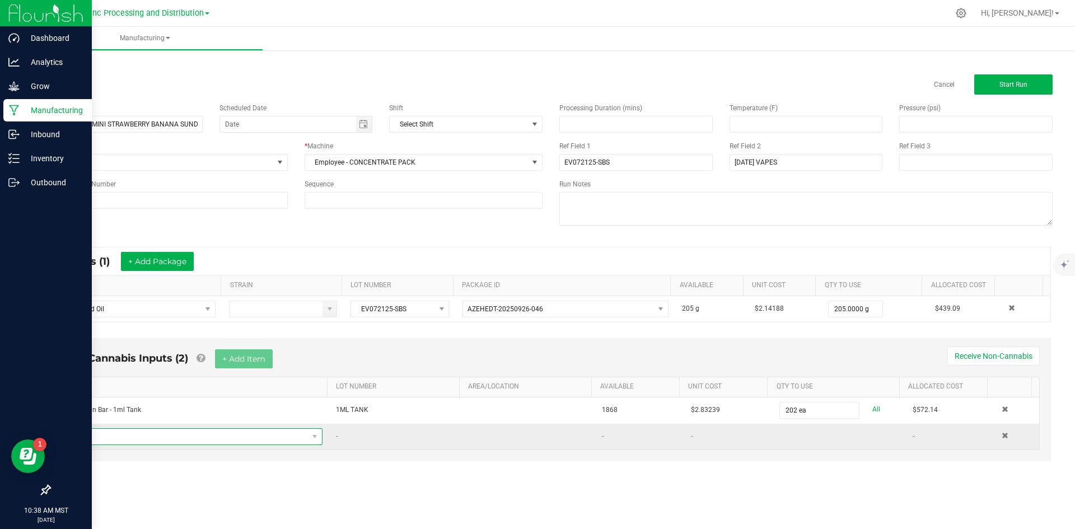
click at [112, 436] on span "NO DATA FOUND" at bounding box center [189, 437] width 238 height 16
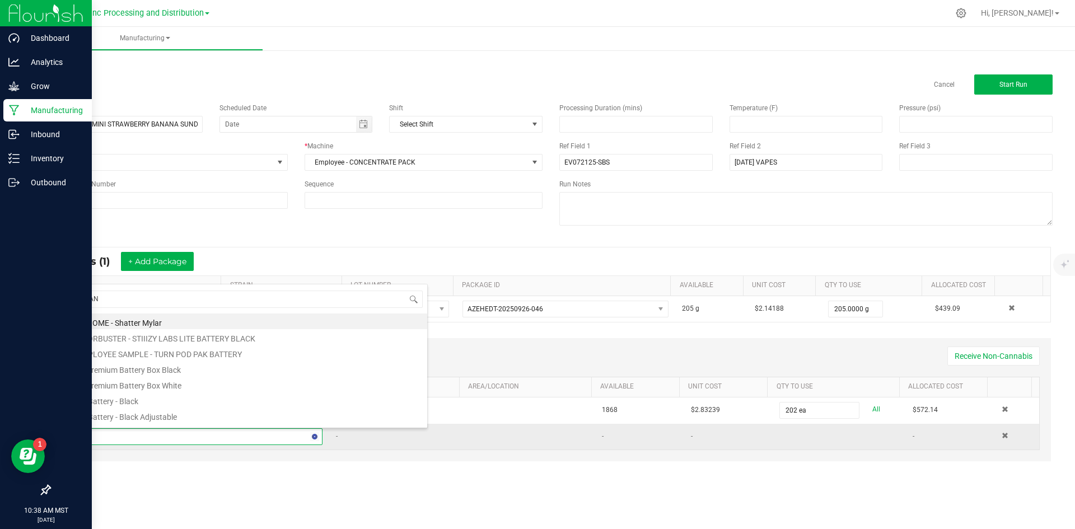
type input "TANK"
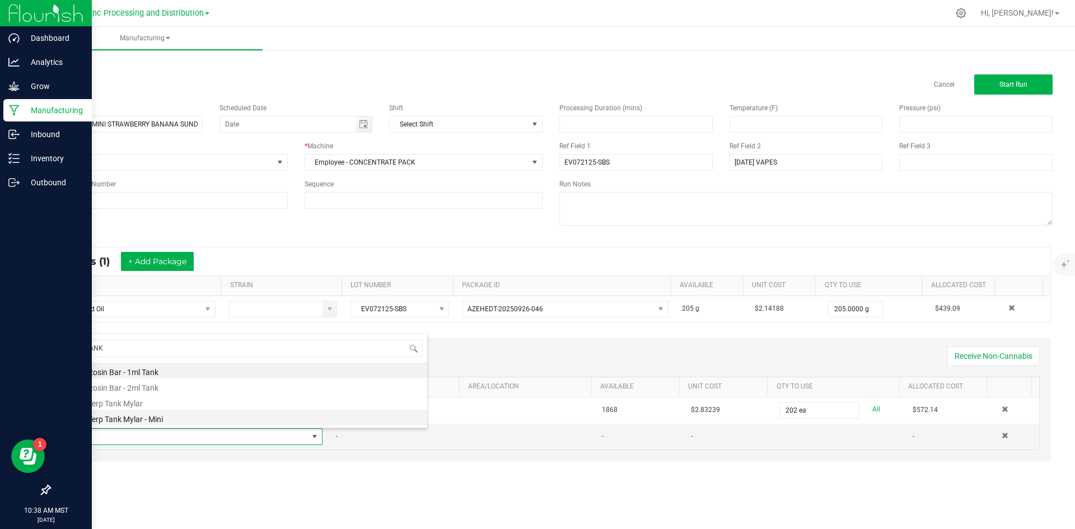
click at [139, 416] on li "EX Terp Tank Mylar - Mini" at bounding box center [248, 418] width 357 height 16
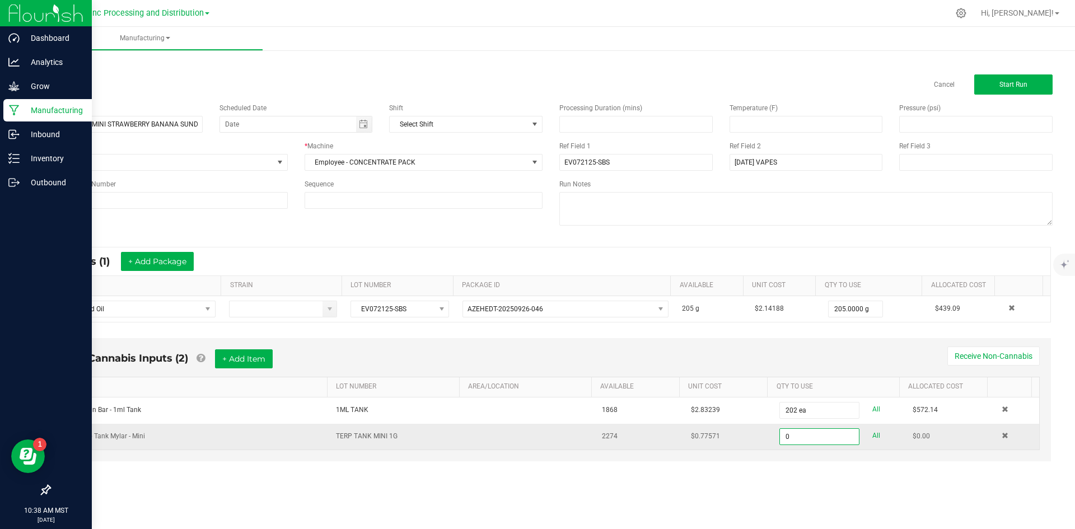
type input "0 ea"
click at [697, 437] on td at bounding box center [1017, 437] width 44 height 26
click at [697, 433] on span at bounding box center [1004, 435] width 7 height 7
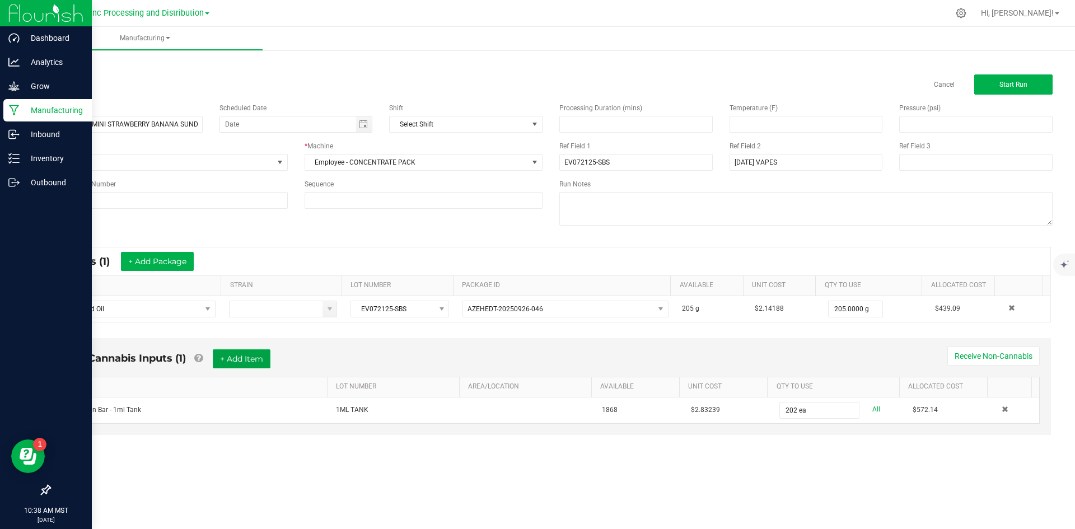
click at [250, 364] on button "+ Add Item" at bounding box center [242, 358] width 58 height 19
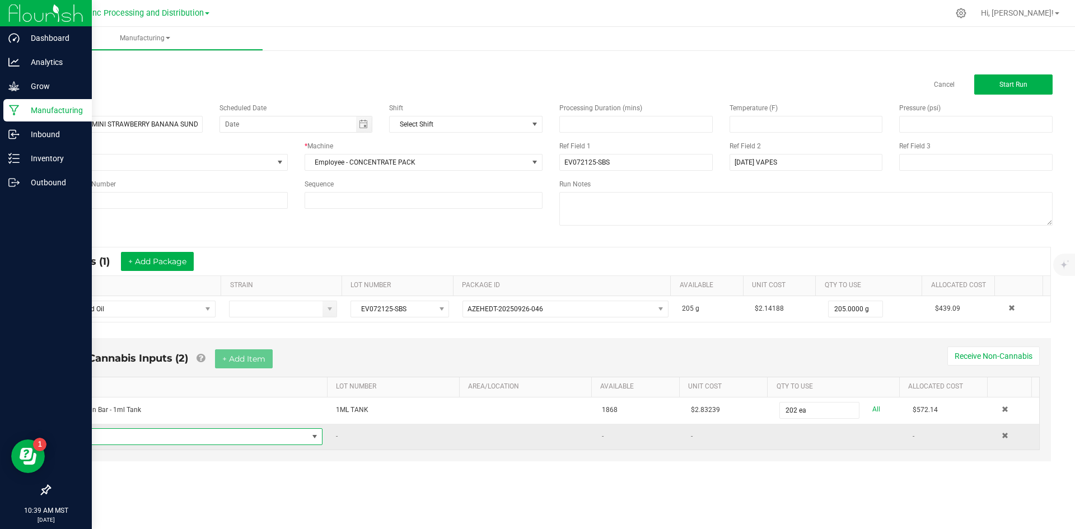
click at [252, 443] on span "NO DATA FOUND" at bounding box center [189, 437] width 238 height 16
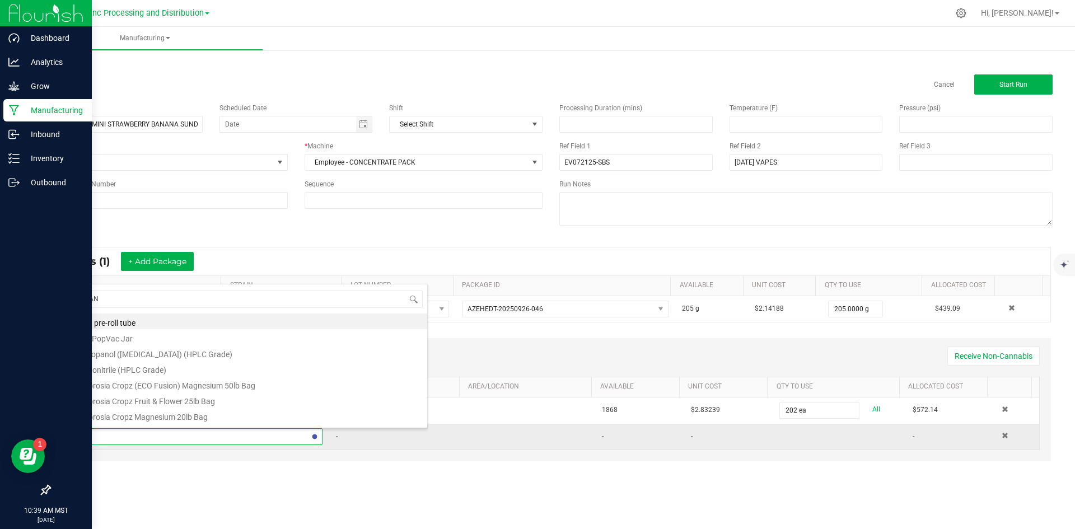
type input "TANK"
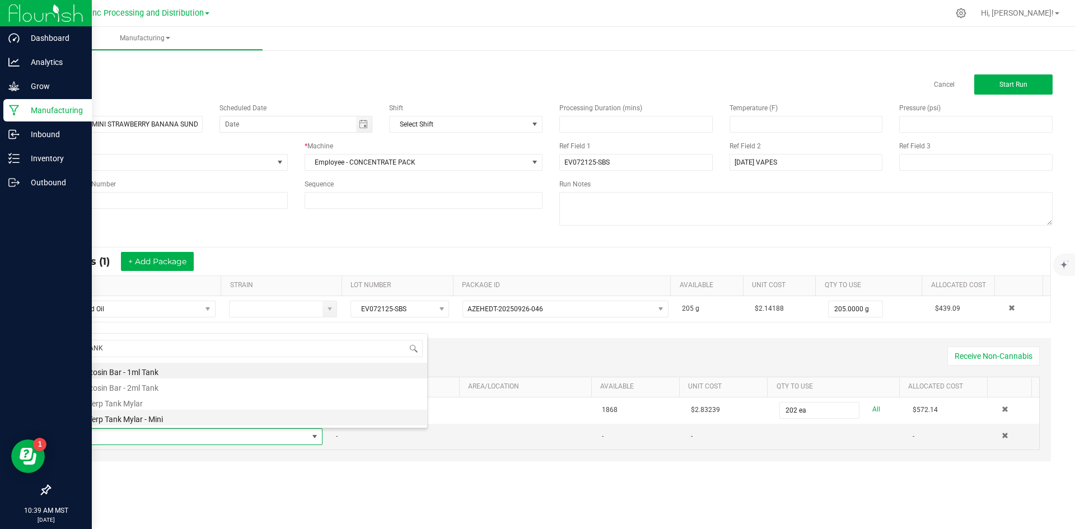
click at [154, 419] on li "EX Terp Tank Mylar - Mini" at bounding box center [248, 418] width 357 height 16
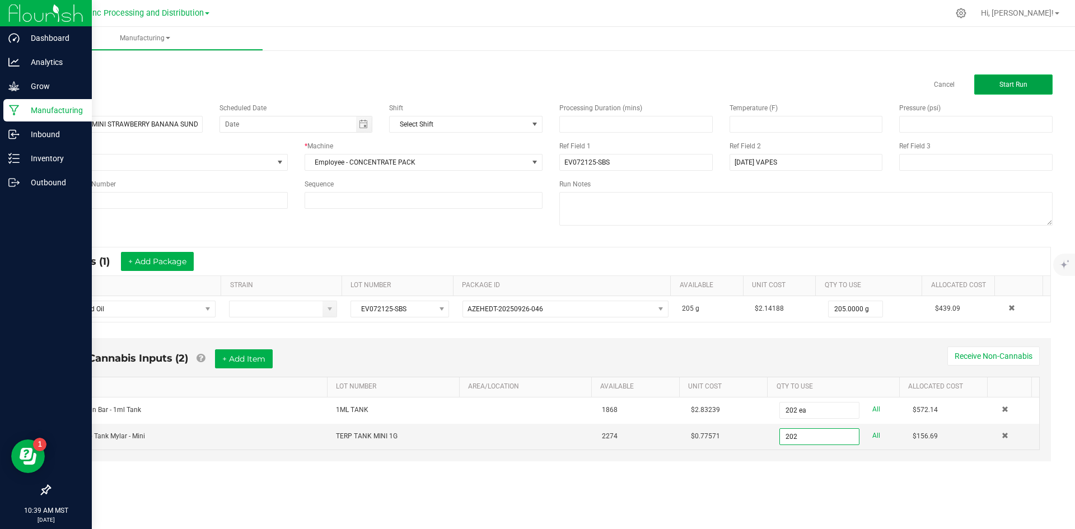
type input "202 ea"
click at [697, 92] on button "Start Run" at bounding box center [1013, 84] width 78 height 20
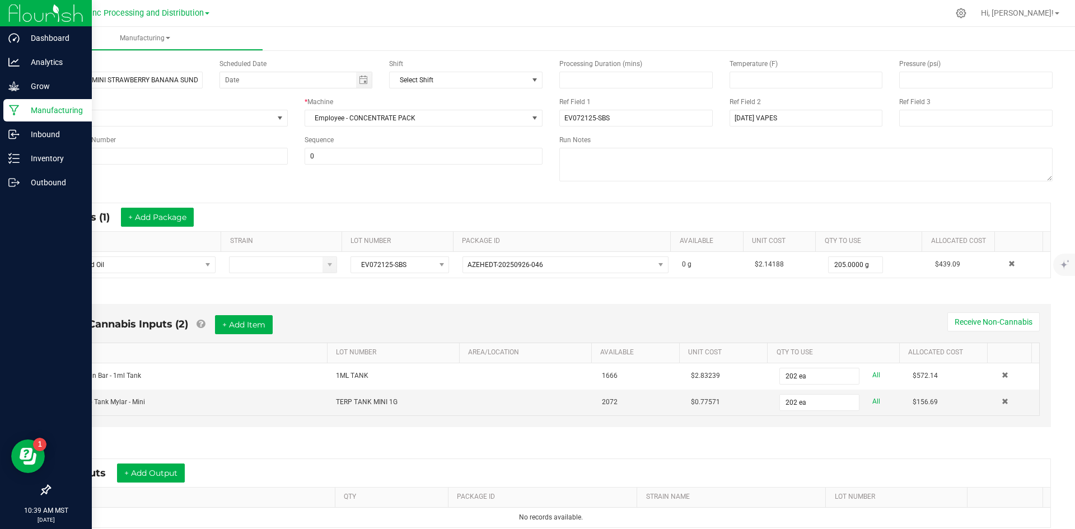
scroll to position [194, 0]
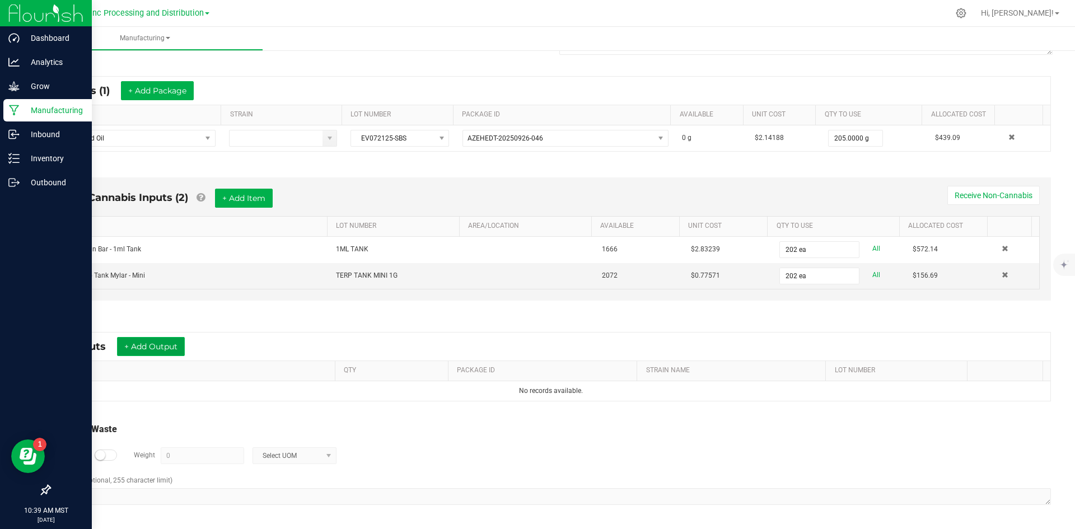
click at [168, 341] on button "+ Add Output" at bounding box center [151, 346] width 68 height 19
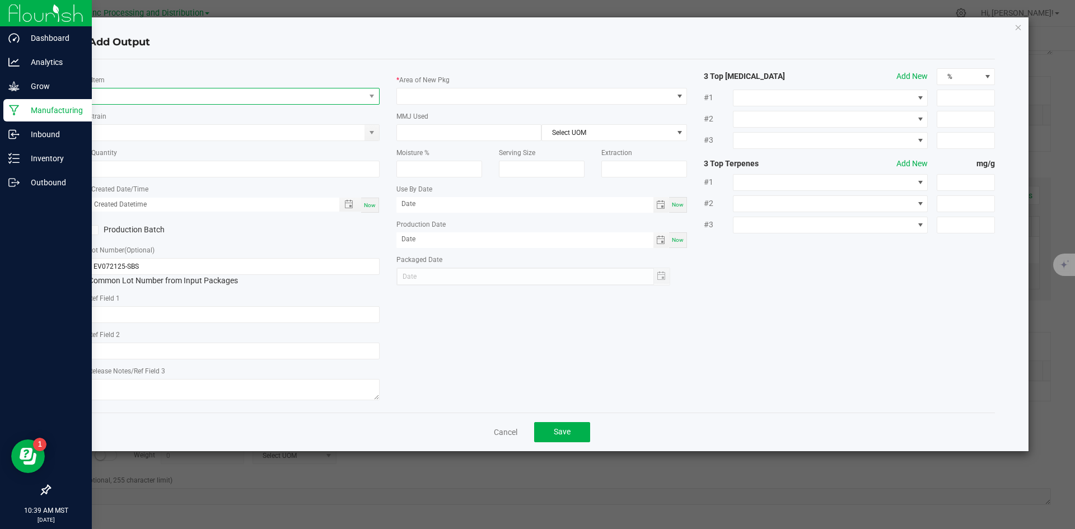
click at [247, 92] on span "NO DATA FOUND" at bounding box center [227, 96] width 276 height 16
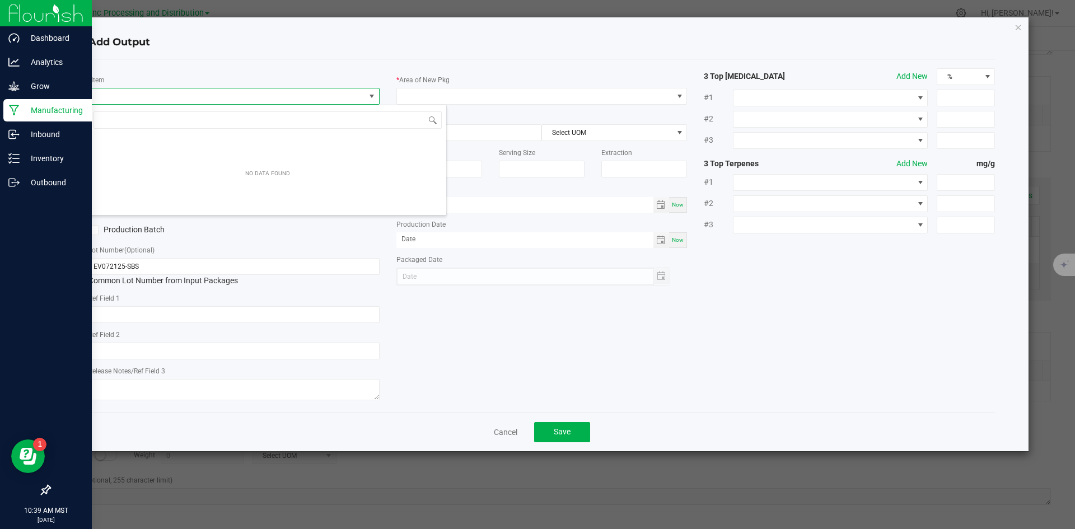
scroll to position [17, 291]
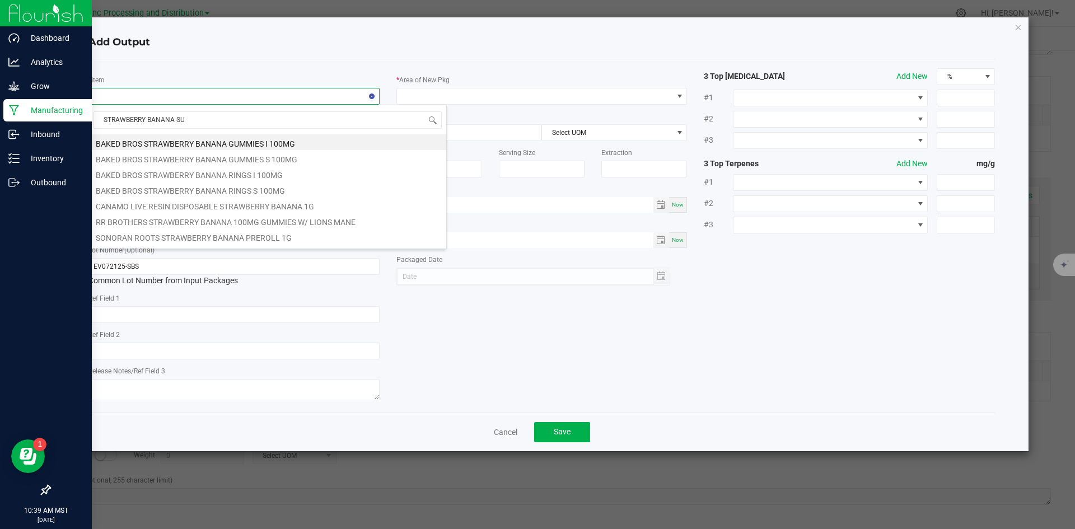
type input "STRAWBERRY BANANA SUN"
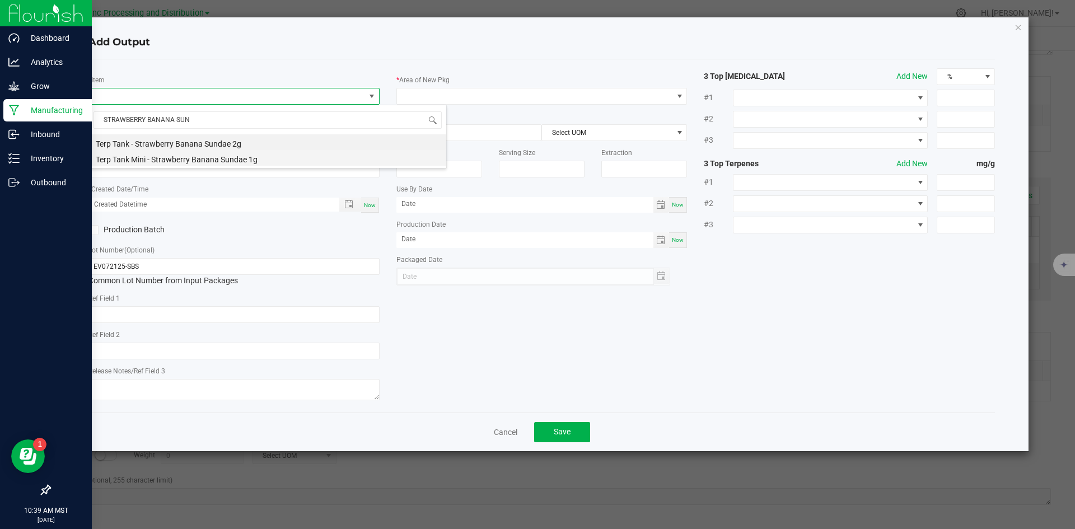
click at [252, 158] on li "Terp Tank Mini - Strawberry Banana Sundae 1g" at bounding box center [267, 158] width 357 height 16
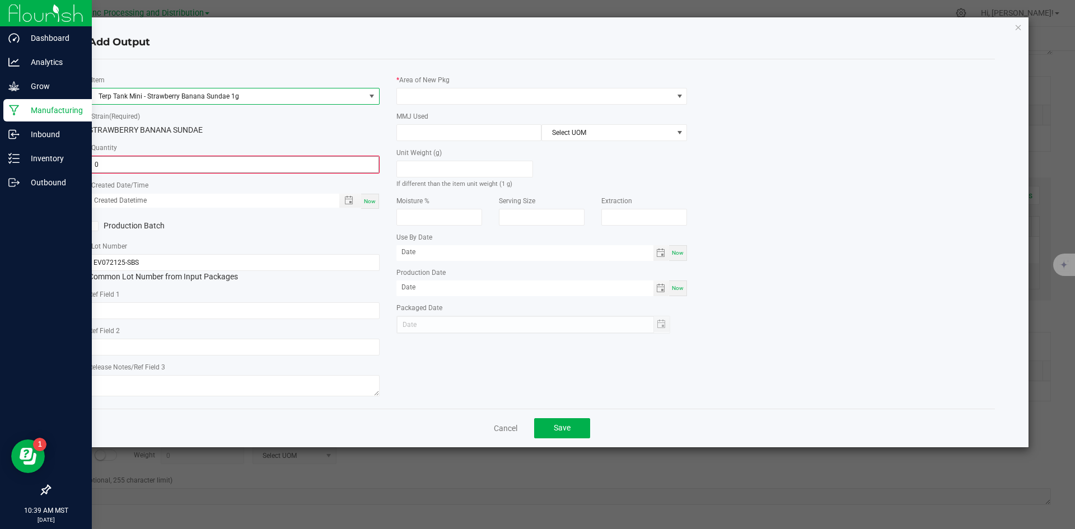
click at [216, 161] on input "0" at bounding box center [234, 165] width 289 height 16
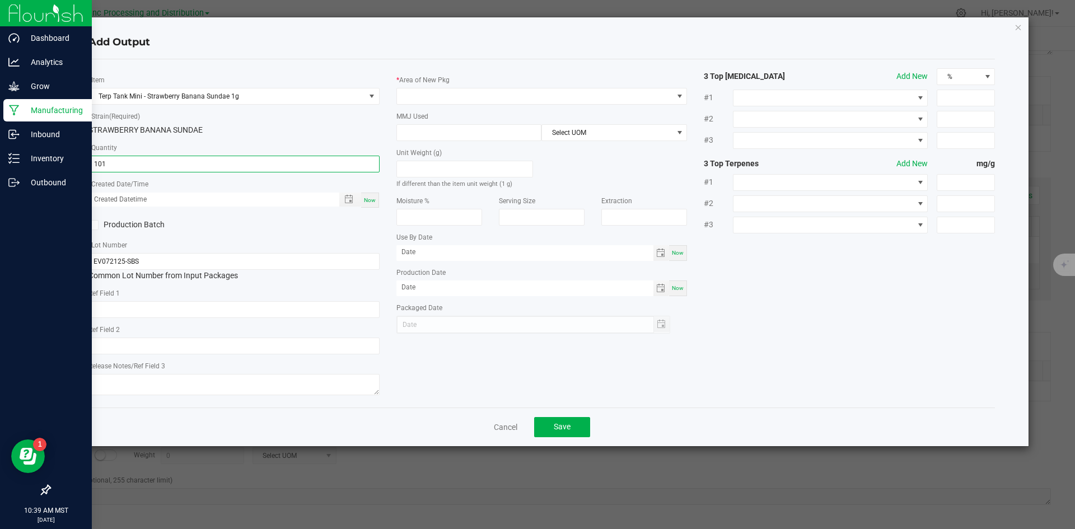
type input "101 ea"
click at [373, 207] on div "Now" at bounding box center [370, 200] width 18 height 15
type input "09/29/2025 10:39 AM"
type input "[DATE]"
click at [248, 316] on input "text" at bounding box center [233, 309] width 291 height 17
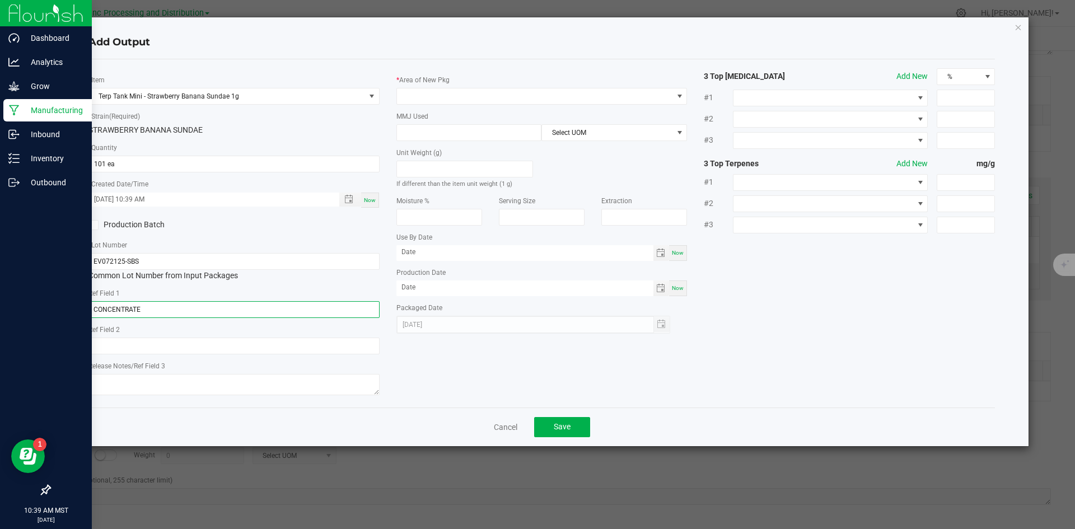
type input "CONCENTRATE"
type input "S"
paste input "Cannabis Derived Distillate, Organic Terpenes"
type input "Cannabis Derived Distillate, Organic Terpenes"
click at [138, 377] on textarea at bounding box center [233, 384] width 291 height 21
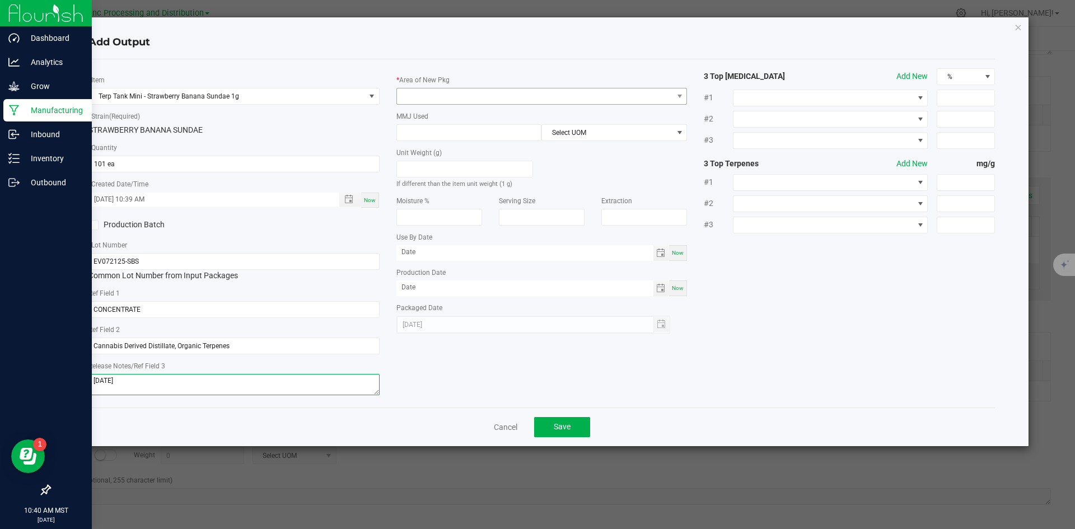
type textarea "10/01/2025"
click at [409, 93] on span at bounding box center [535, 96] width 276 height 16
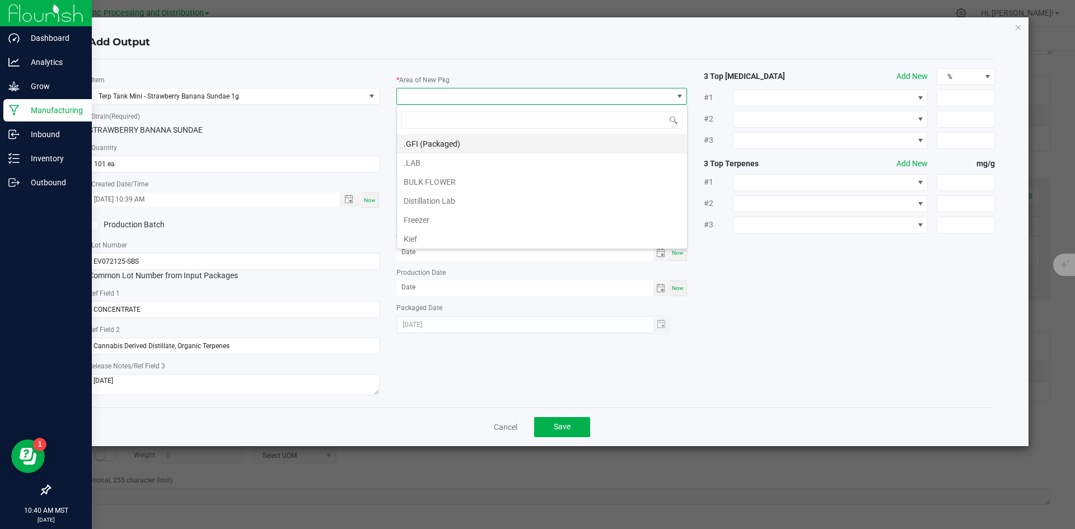
click at [408, 144] on li ".GFI (Packaged)" at bounding box center [542, 143] width 290 height 19
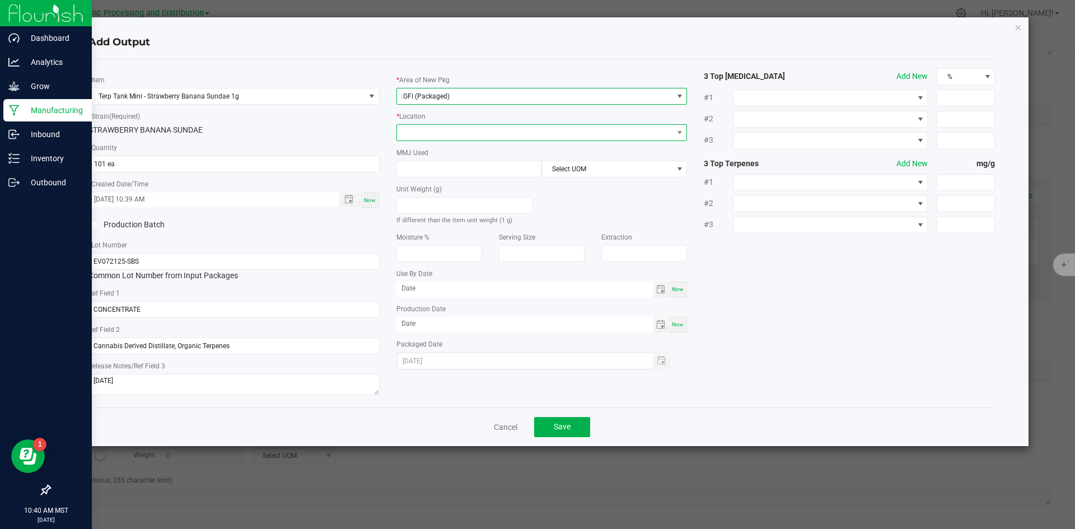
click at [442, 130] on span at bounding box center [535, 133] width 276 height 16
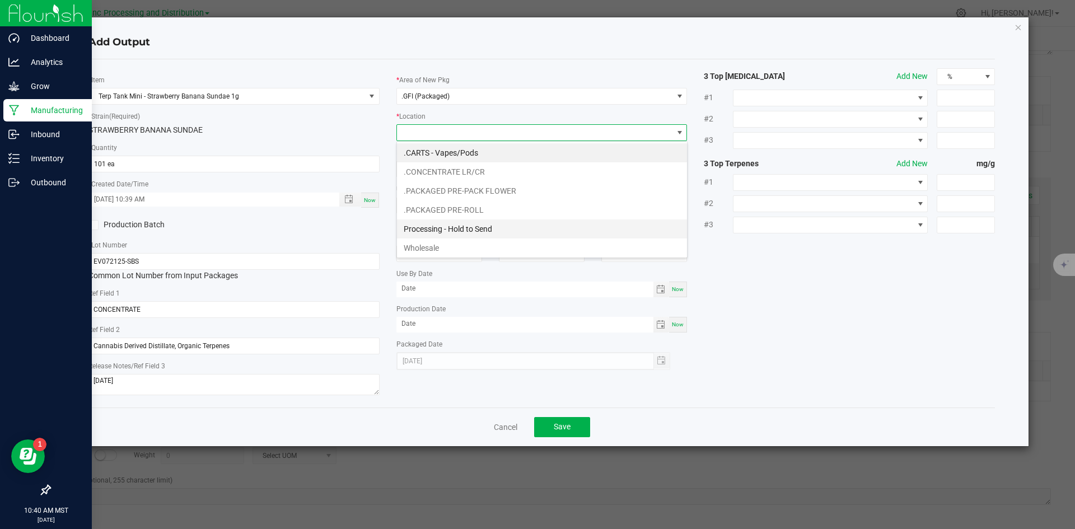
click at [455, 230] on li "Processing - Hold to Send" at bounding box center [542, 228] width 290 height 19
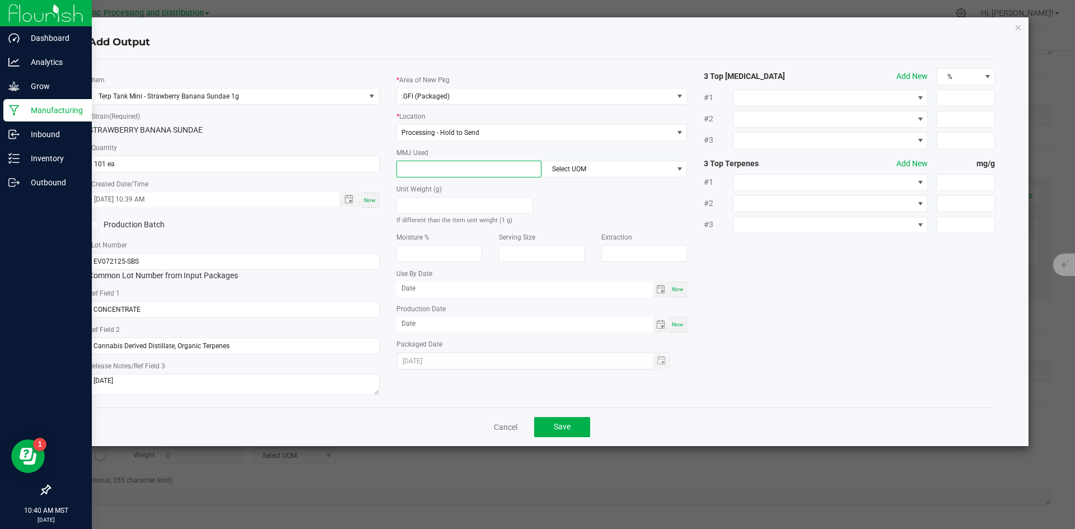
click at [440, 170] on input at bounding box center [469, 169] width 144 height 16
type input "1"
click at [577, 173] on span "Select UOM" at bounding box center [607, 169] width 130 height 16
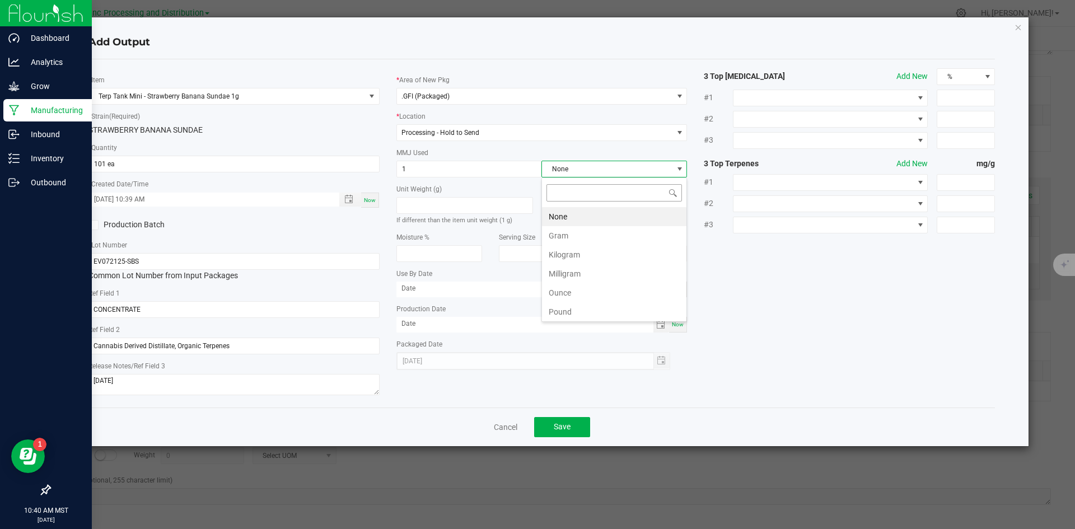
scroll to position [17, 146]
click at [568, 234] on li "Gram" at bounding box center [614, 235] width 144 height 19
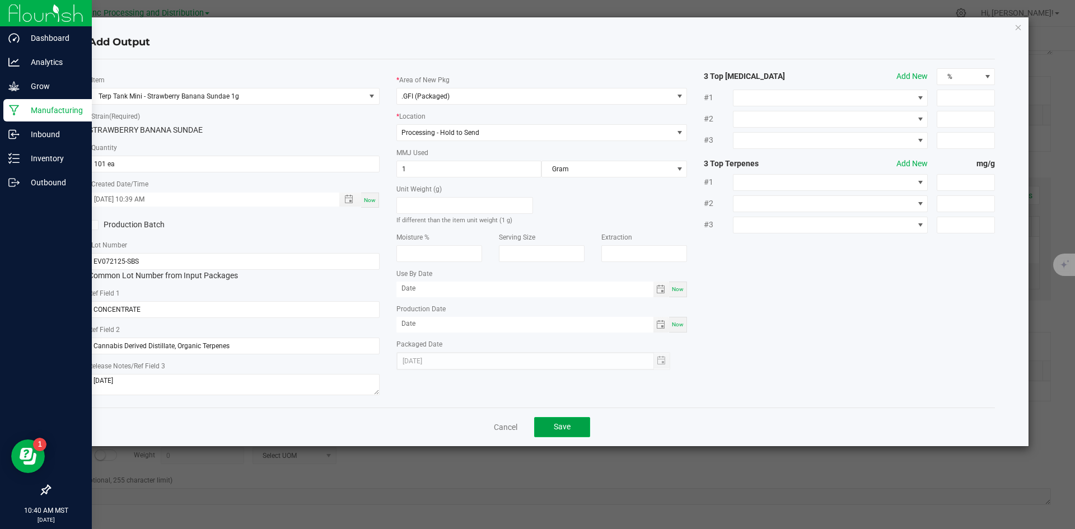
click at [564, 431] on span "Save" at bounding box center [562, 426] width 17 height 9
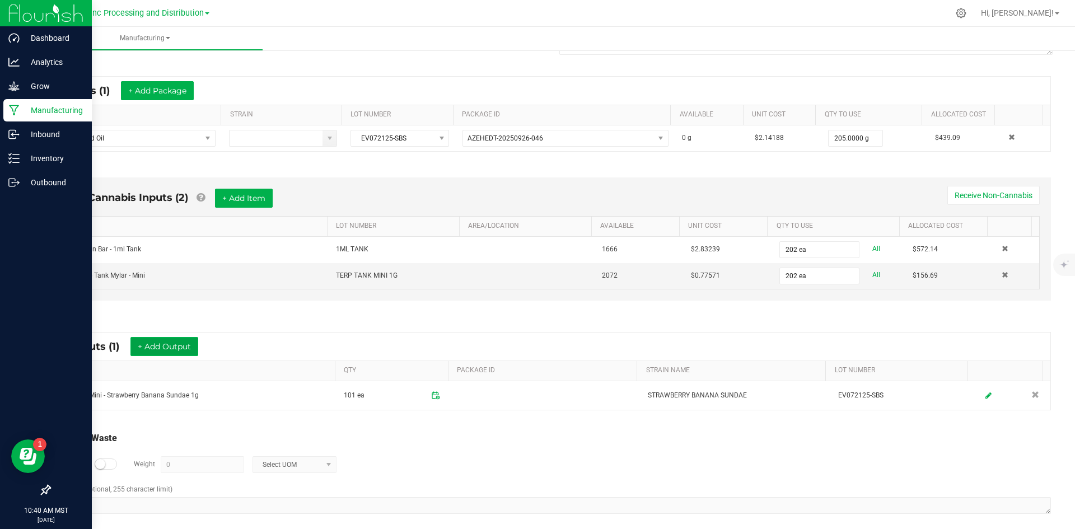
click at [182, 345] on button "+ Add Output" at bounding box center [164, 346] width 68 height 19
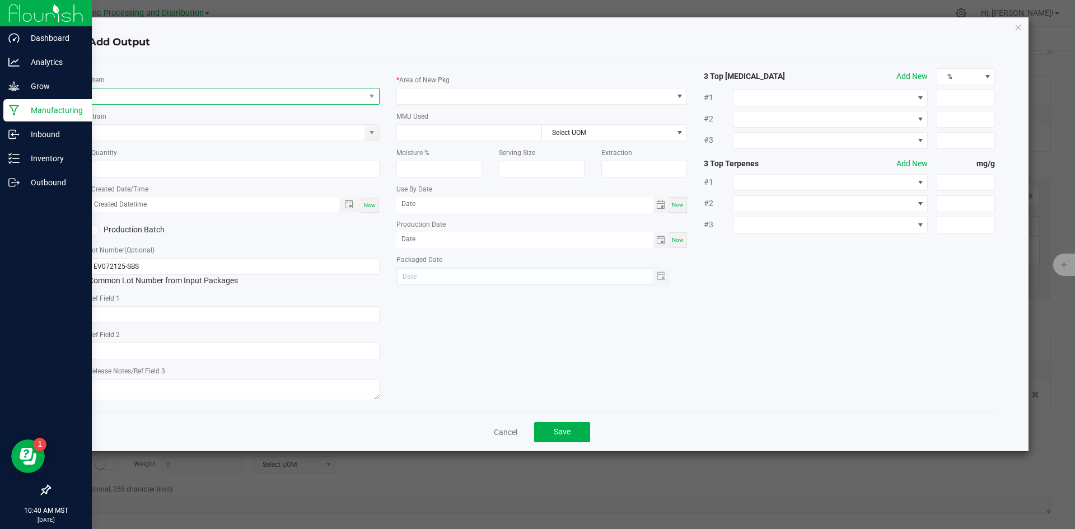
click at [157, 99] on span "NO DATA FOUND" at bounding box center [227, 96] width 276 height 16
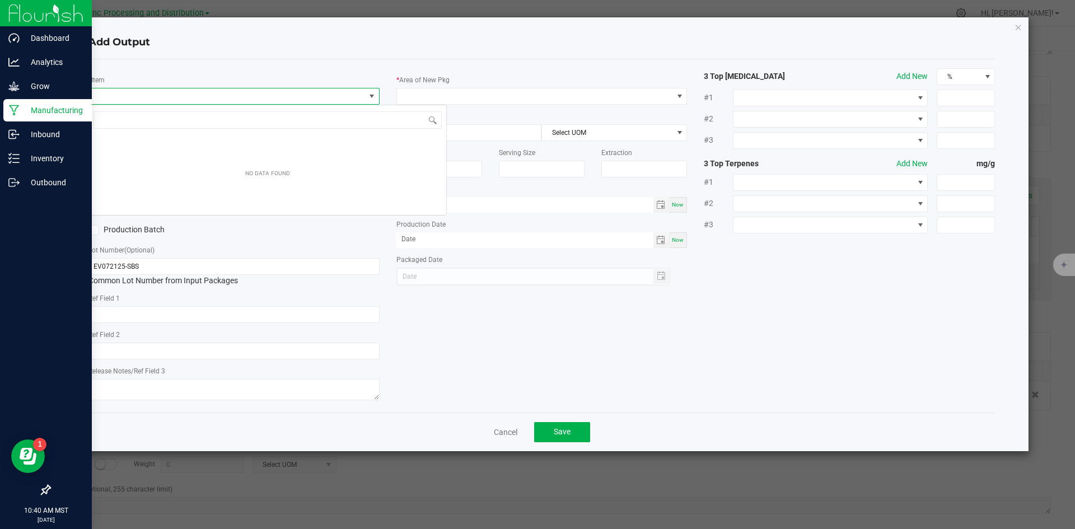
scroll to position [17, 291]
type input "T"
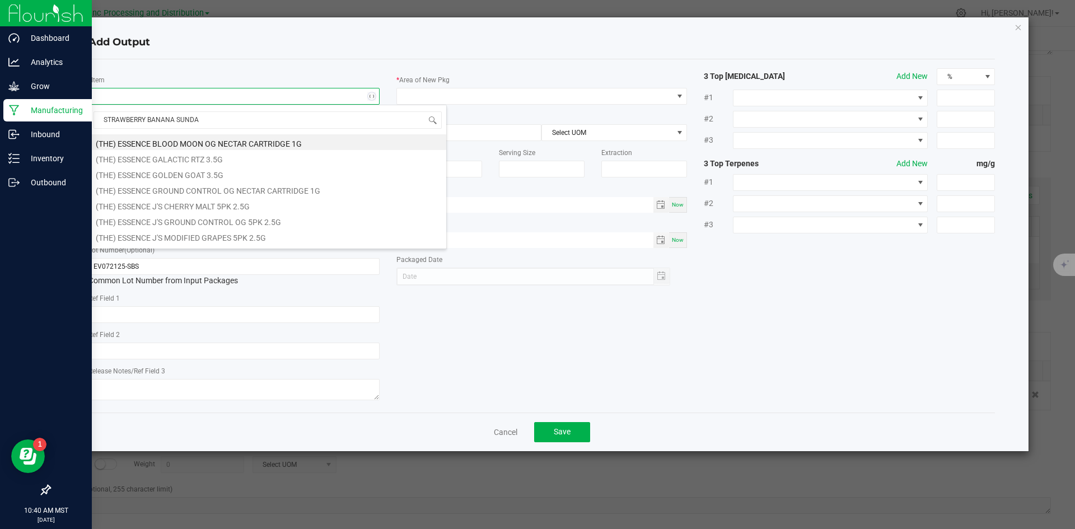
type input "STRAWBERRY BANANA SUNDAE"
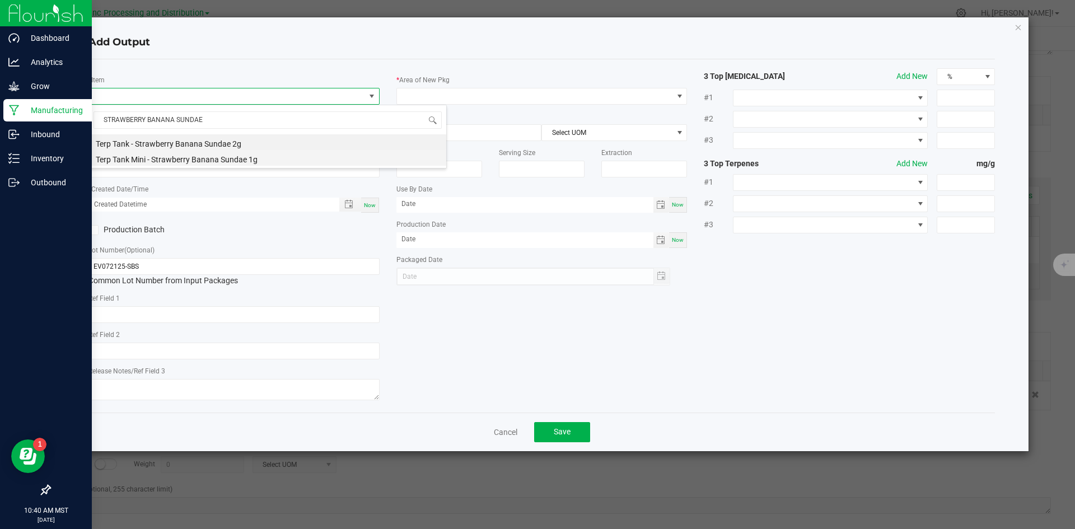
click at [209, 160] on li "Terp Tank Mini - Strawberry Banana Sundae 1g" at bounding box center [267, 158] width 357 height 16
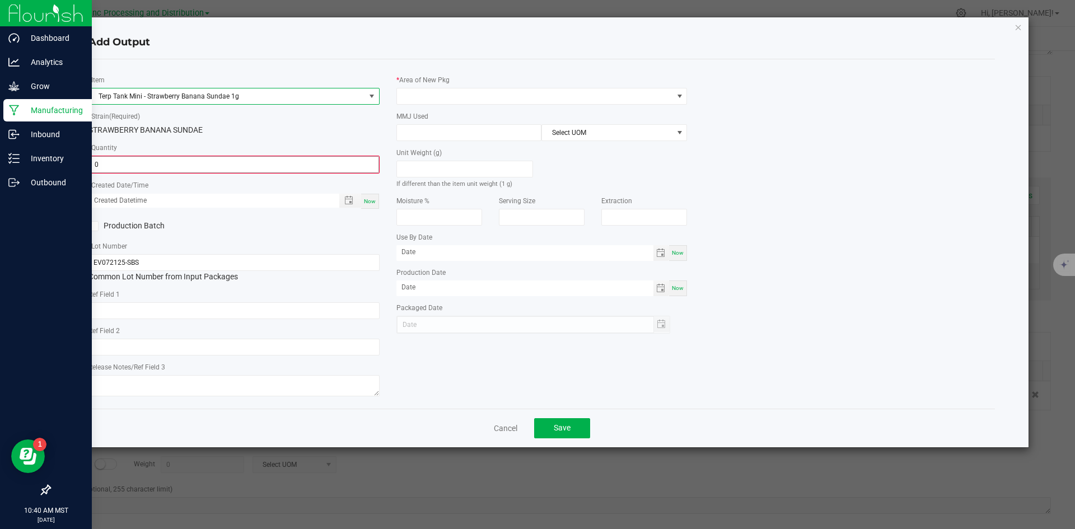
click at [190, 168] on input "0" at bounding box center [234, 165] width 289 height 16
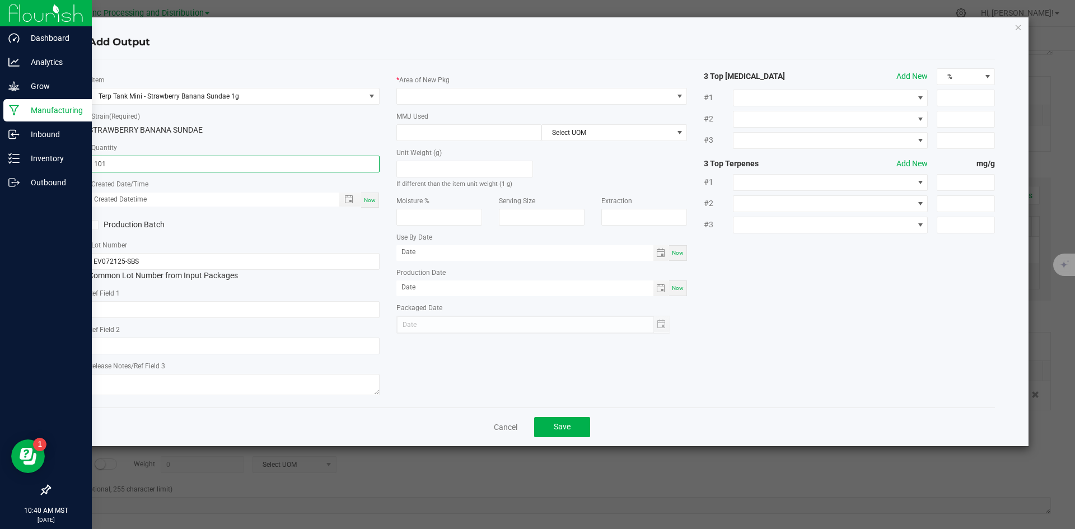
type input "101 ea"
click at [369, 195] on div "Now" at bounding box center [370, 200] width 18 height 15
type input "09/29/2025 10:40 AM"
type input "[DATE]"
click at [180, 295] on div "Ref Field 1" at bounding box center [233, 302] width 291 height 31
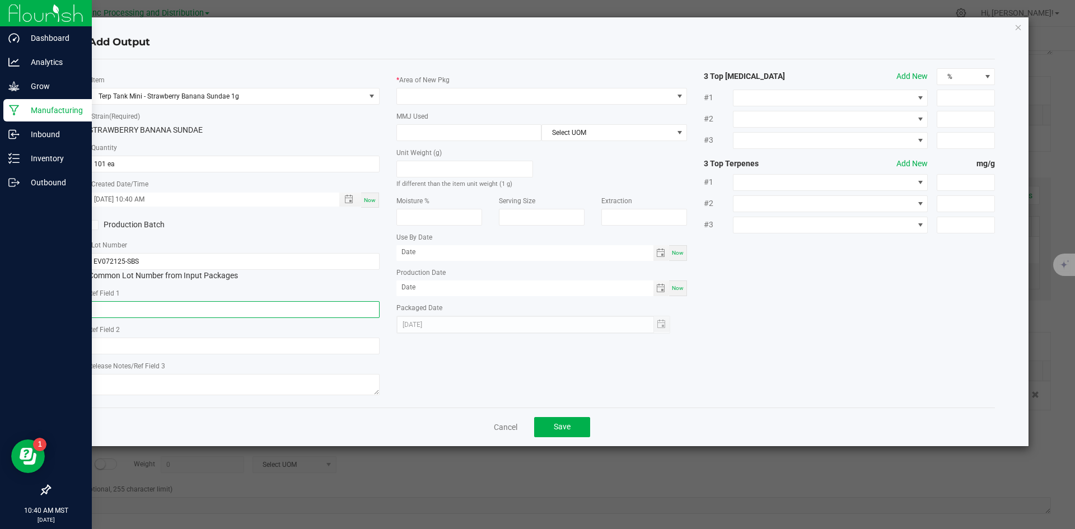
click at [184, 312] on input "text" at bounding box center [233, 309] width 291 height 17
type input "CONCENTRATE"
paste input "Cannabis Derived Distillate, Organic Terpenes"
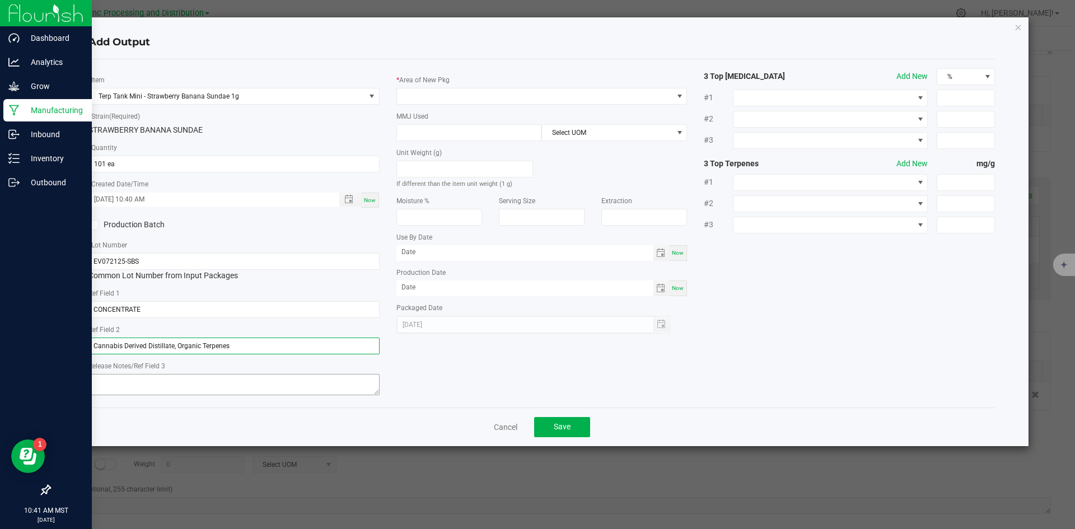
type input "Cannabis Derived Distillate, Organic Terpenes"
click at [223, 386] on textarea at bounding box center [233, 384] width 291 height 21
type textarea "10/01/2025"
click at [438, 98] on span at bounding box center [535, 96] width 276 height 16
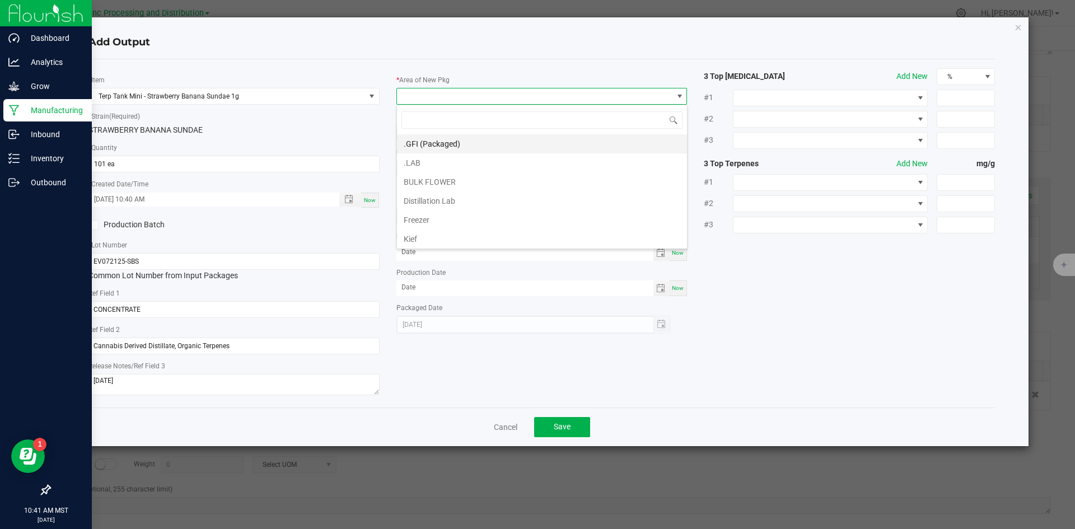
click at [442, 138] on li ".GFI (Packaged)" at bounding box center [542, 143] width 290 height 19
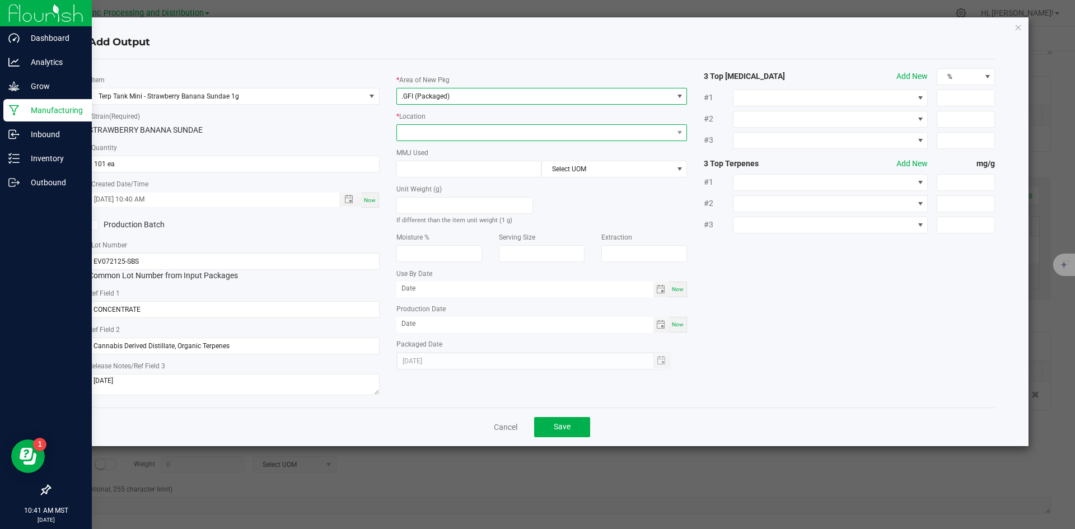
click at [437, 125] on span at bounding box center [535, 133] width 276 height 16
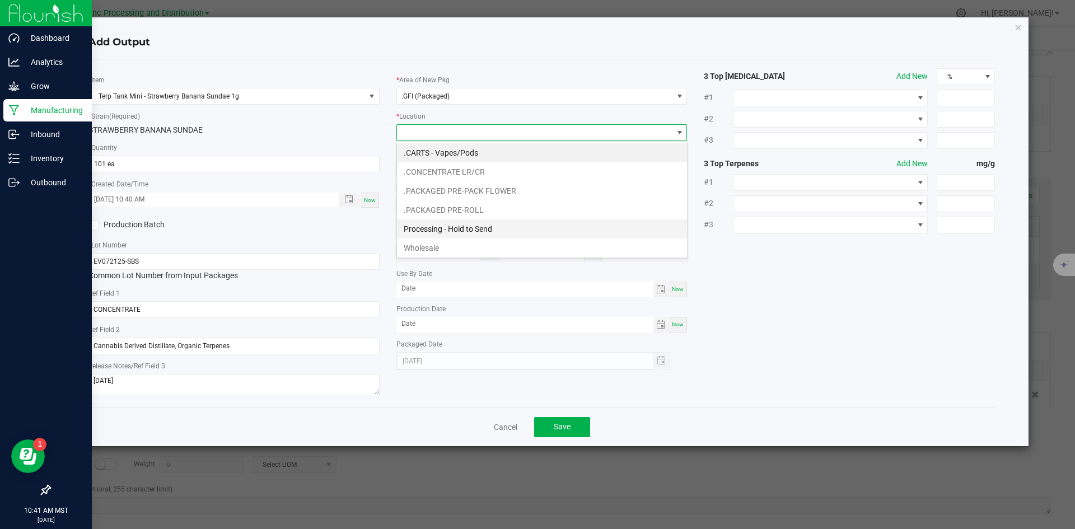
click at [458, 228] on li "Processing - Hold to Send" at bounding box center [542, 228] width 290 height 19
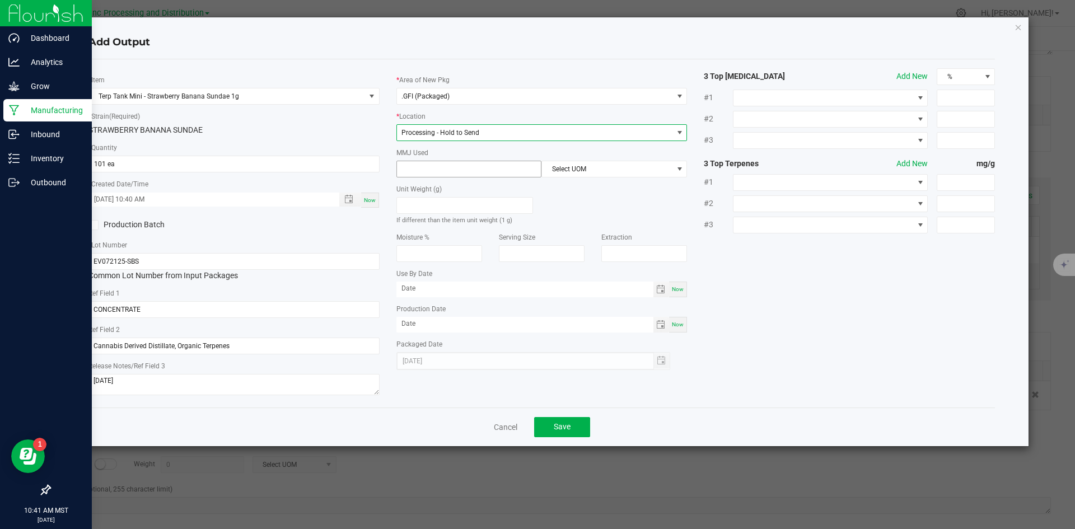
click at [438, 170] on input at bounding box center [469, 169] width 144 height 16
type input "1"
click at [602, 170] on span "Select UOM" at bounding box center [607, 169] width 130 height 16
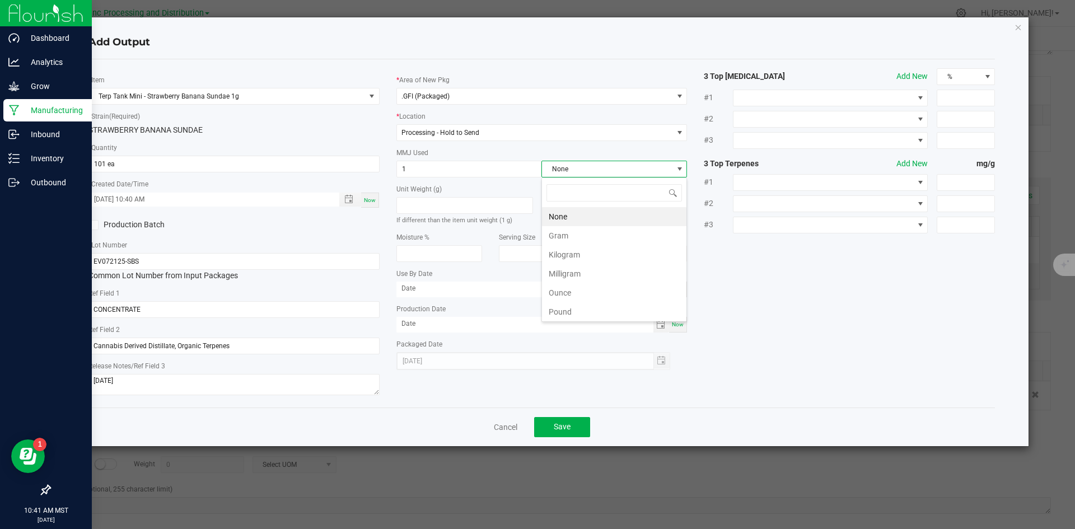
scroll to position [17, 146]
click at [589, 235] on li "Gram" at bounding box center [614, 235] width 144 height 19
click at [561, 429] on span "Save" at bounding box center [562, 426] width 17 height 9
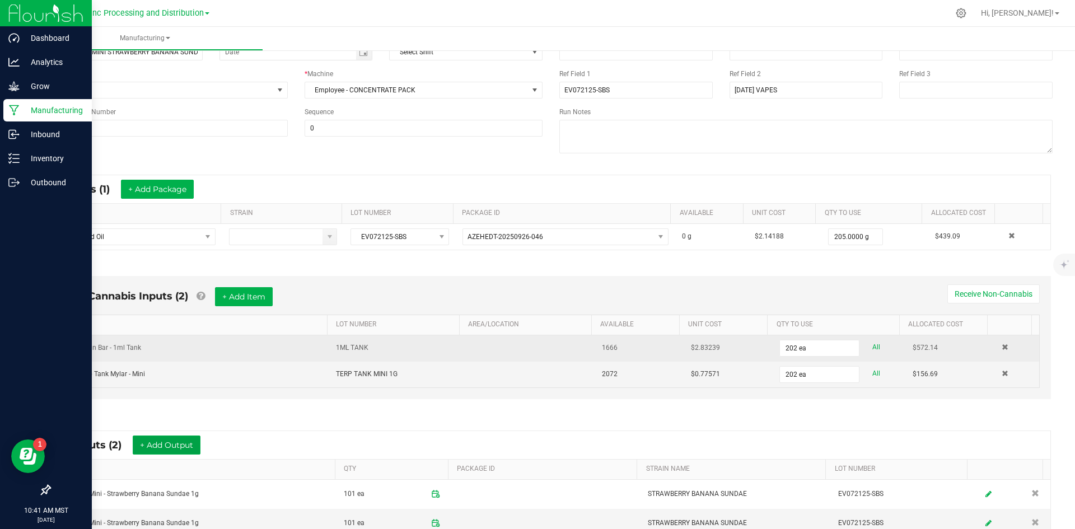
scroll to position [0, 0]
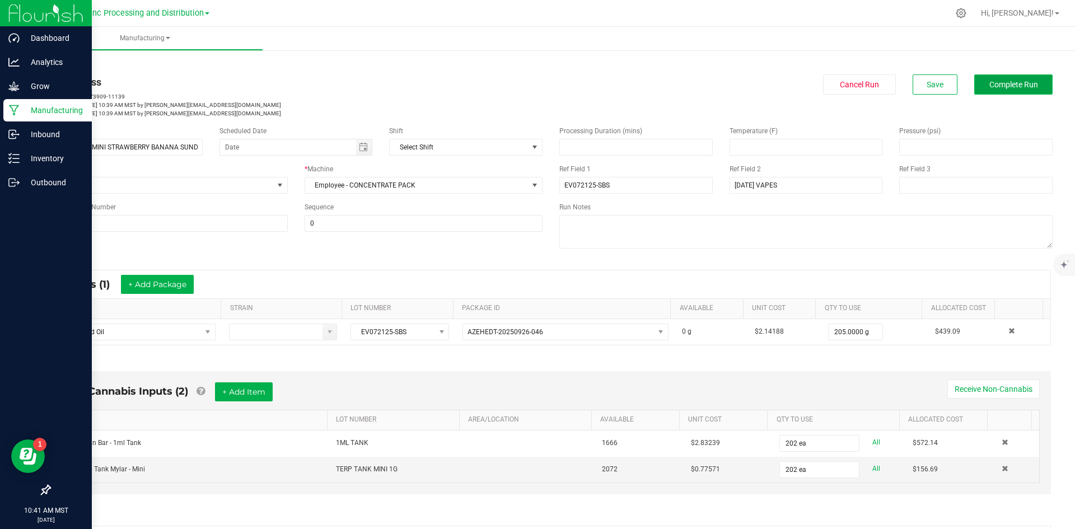
click at [697, 88] on span "Complete Run" at bounding box center [1013, 84] width 49 height 9
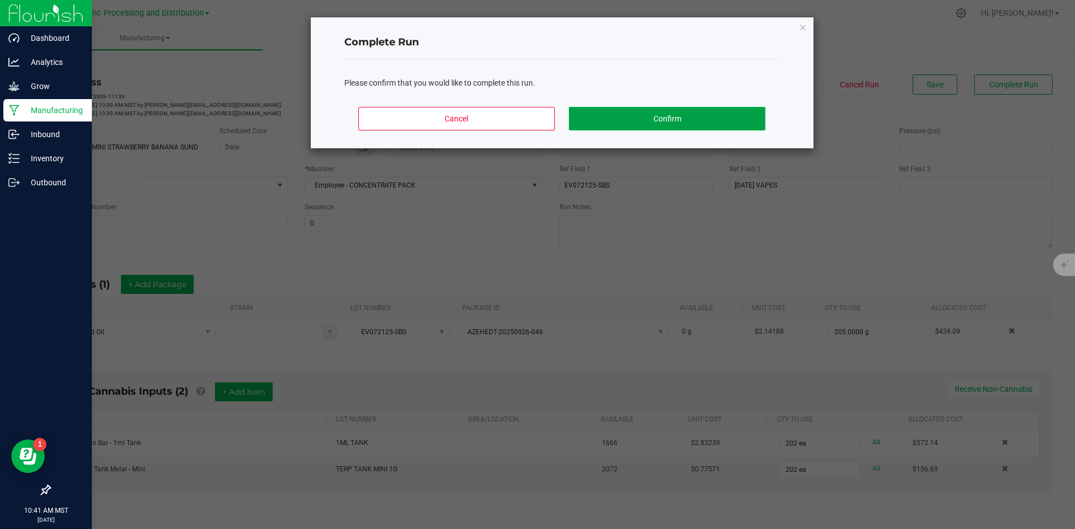
click at [673, 118] on button "Confirm" at bounding box center [667, 119] width 196 height 24
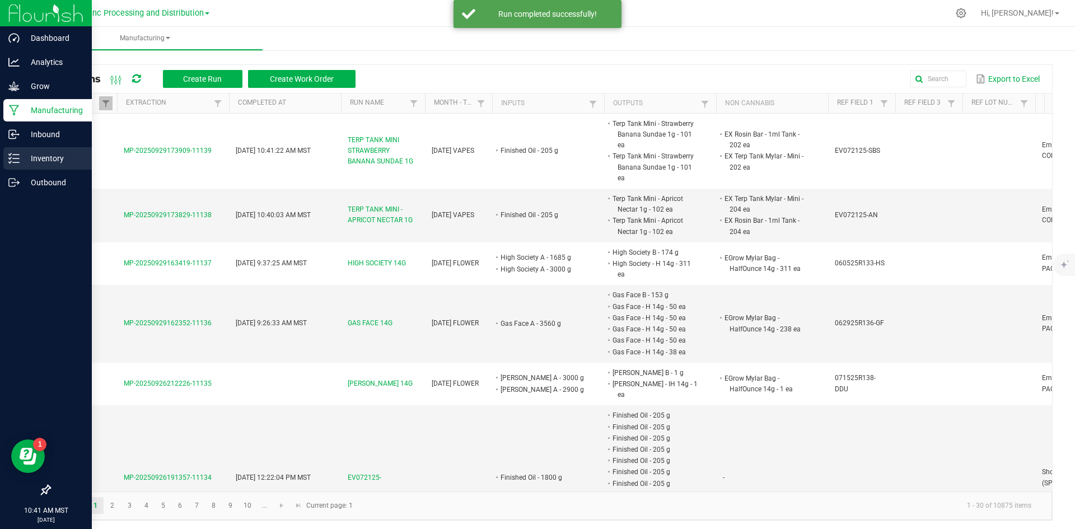
click at [41, 158] on p "Inventory" at bounding box center [53, 158] width 67 height 13
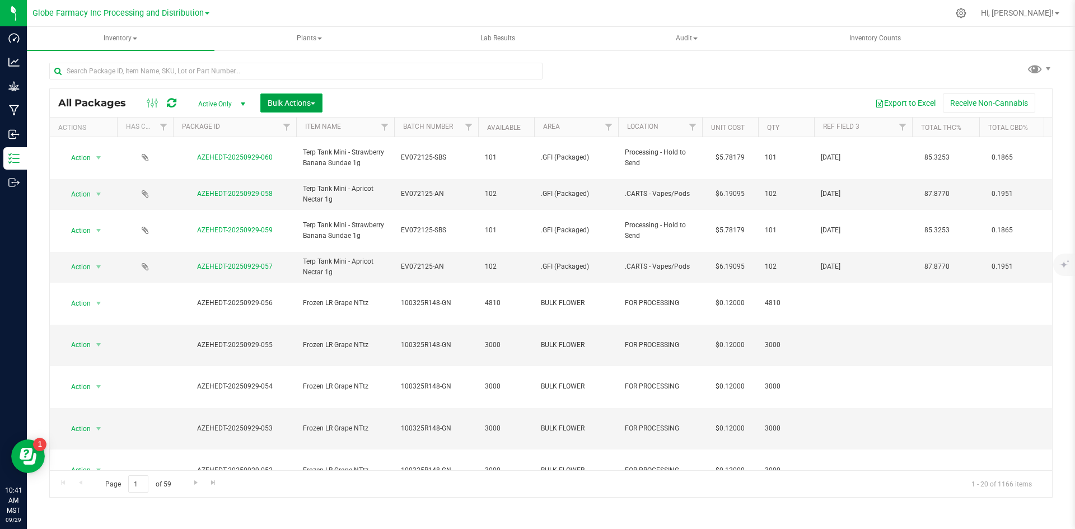
click at [303, 105] on span "Bulk Actions" at bounding box center [292, 103] width 48 height 9
click at [307, 226] on div "Print package labels" at bounding box center [308, 233] width 82 height 18
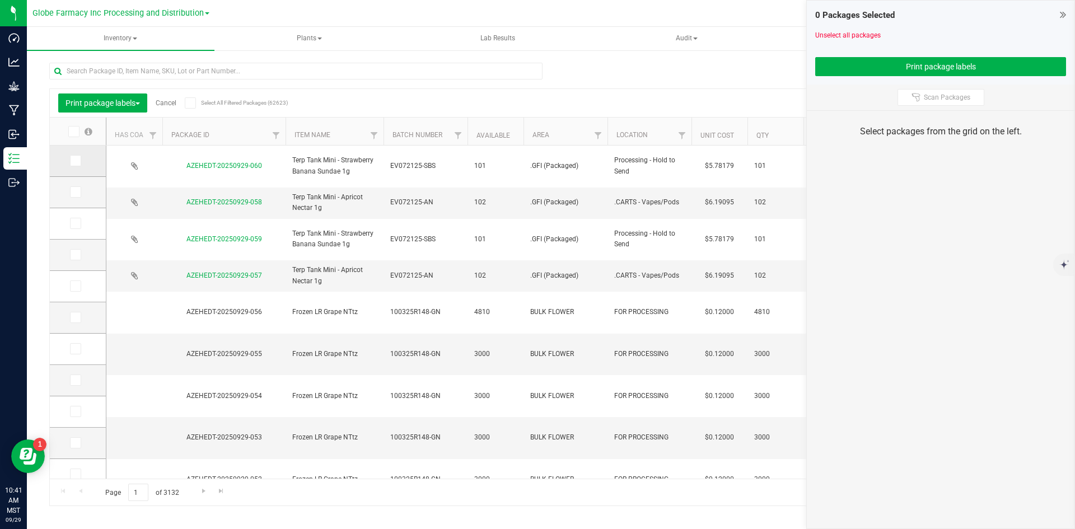
click at [74, 161] on icon at bounding box center [74, 161] width 7 height 0
click at [0, 0] on input "checkbox" at bounding box center [0, 0] width 0 height 0
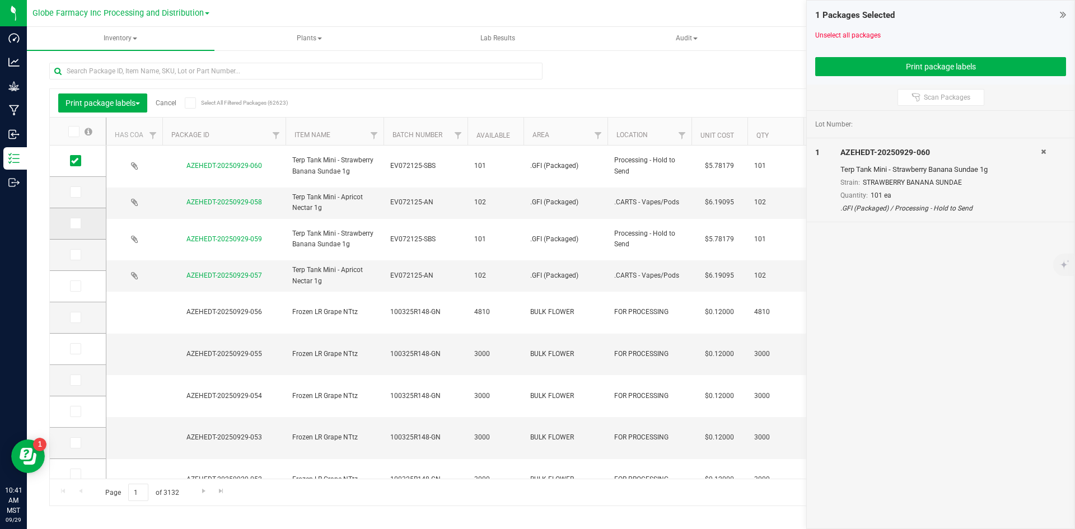
click at [77, 223] on icon at bounding box center [74, 223] width 7 height 0
click at [0, 0] on input "checkbox" at bounding box center [0, 0] width 0 height 0
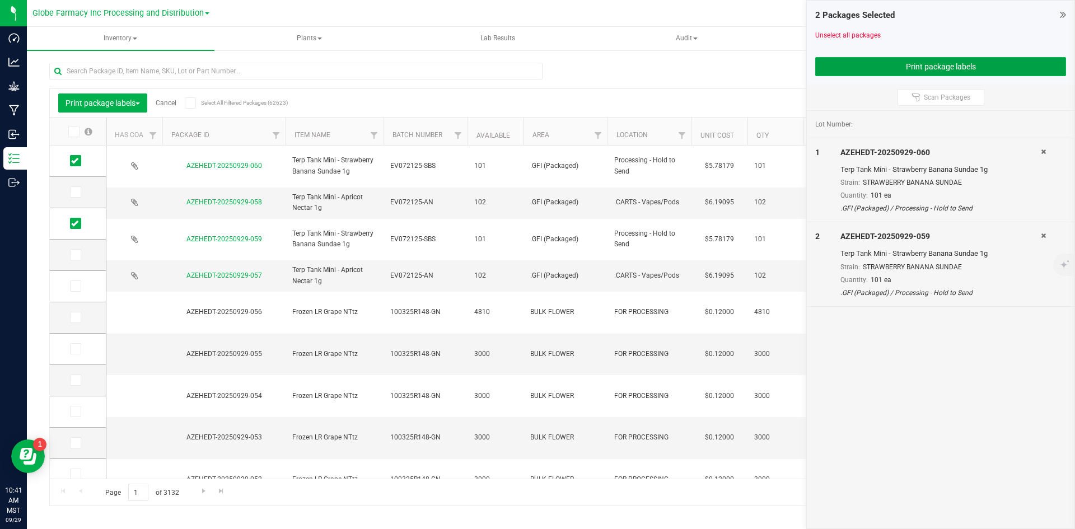
click at [697, 74] on button "Print package labels" at bounding box center [940, 66] width 251 height 19
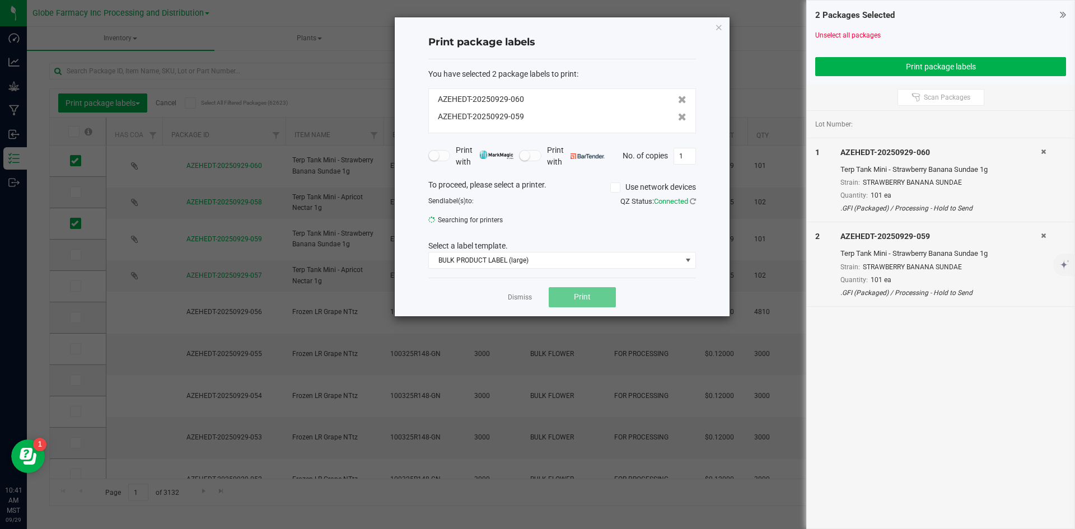
click at [510, 292] on app-cancel-button "Dismiss" at bounding box center [520, 297] width 24 height 12
click at [519, 299] on link "Dismiss" at bounding box center [520, 298] width 24 height 10
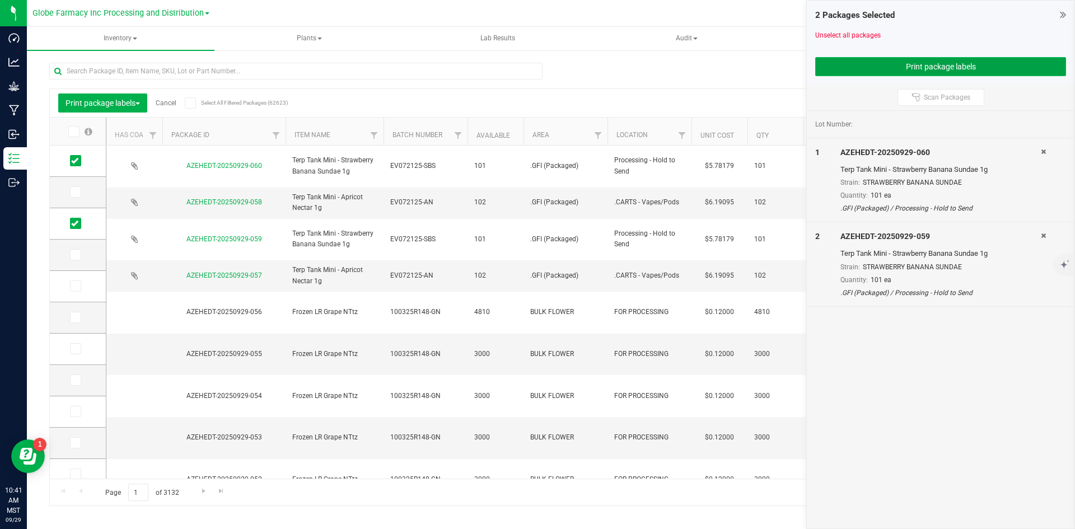
click at [697, 69] on button "Print package labels" at bounding box center [940, 66] width 251 height 19
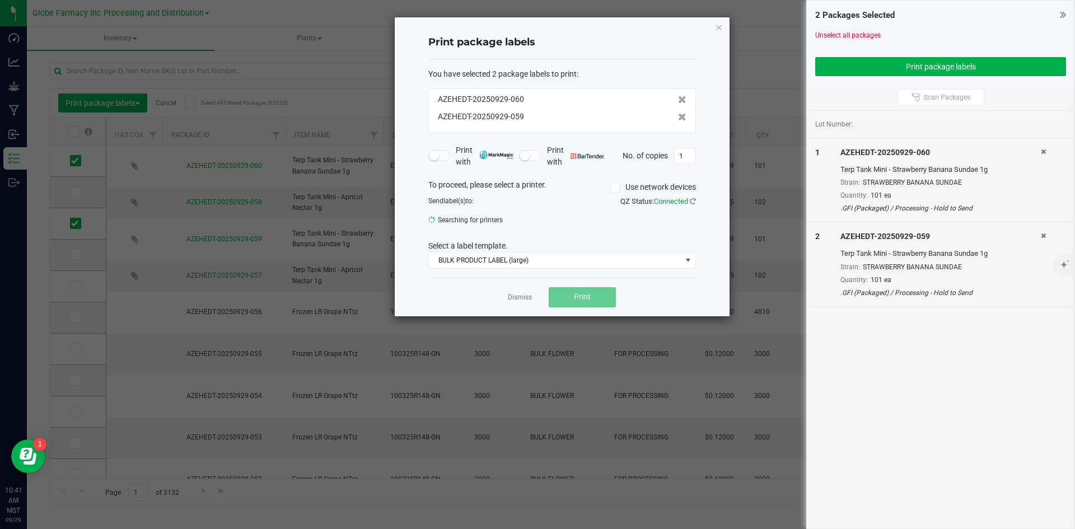
click at [615, 188] on icon at bounding box center [614, 188] width 7 height 0
click at [0, 0] on input "Use network devices" at bounding box center [0, 0] width 0 height 0
click at [480, 266] on span "BULK PRODUCT LABEL (large)" at bounding box center [555, 260] width 252 height 16
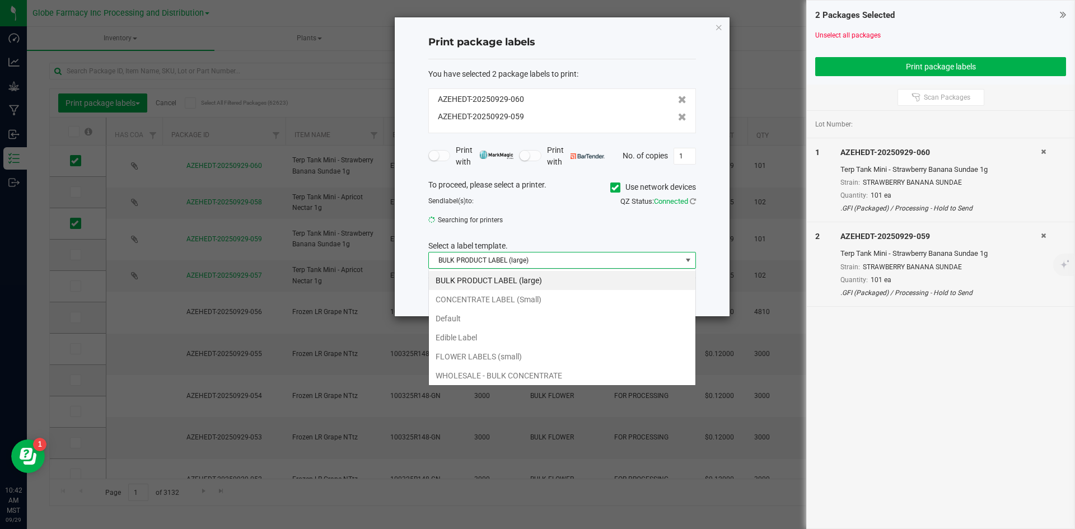
scroll to position [17, 268]
click at [481, 299] on li "CONCENTRATE LABEL (Small)" at bounding box center [562, 299] width 266 height 19
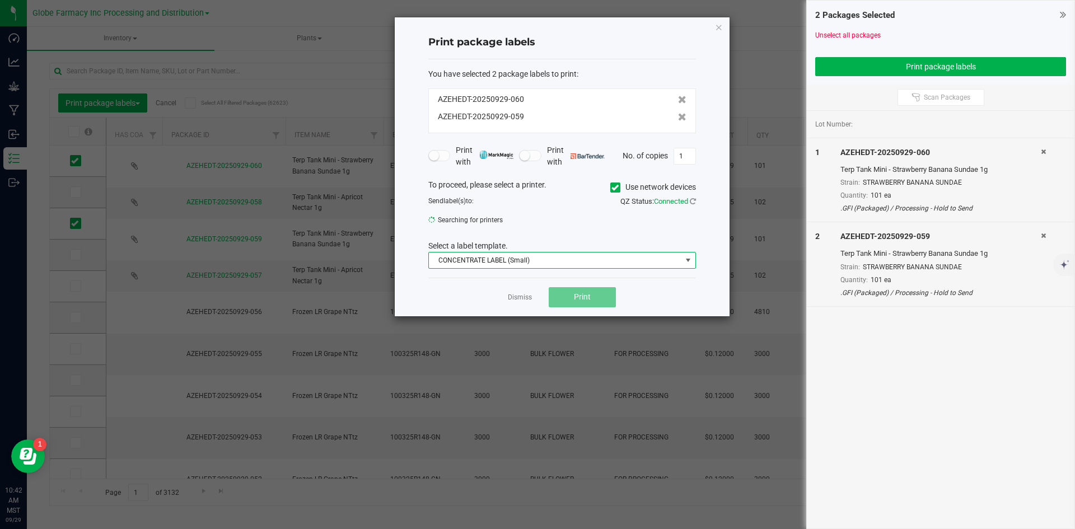
click at [482, 263] on span "CONCENTRATE LABEL (Small)" at bounding box center [555, 260] width 252 height 16
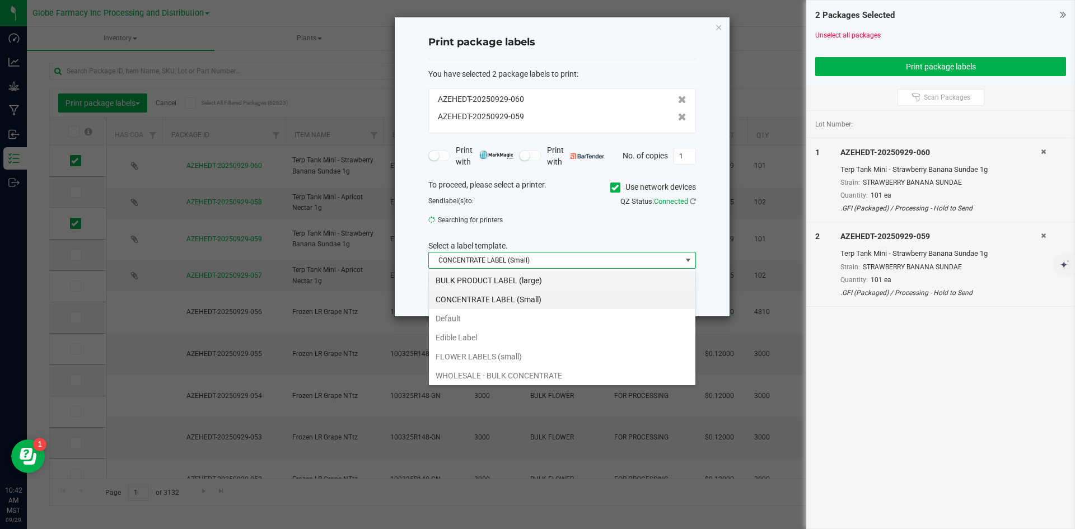
click at [483, 285] on li "BULK PRODUCT LABEL (large)" at bounding box center [562, 280] width 266 height 19
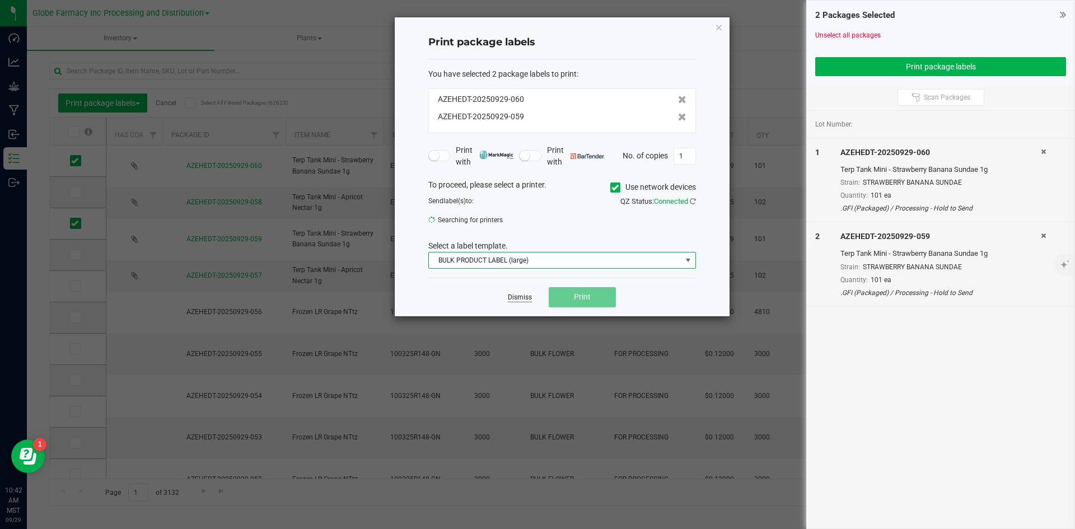
click at [521, 299] on link "Dismiss" at bounding box center [520, 298] width 24 height 10
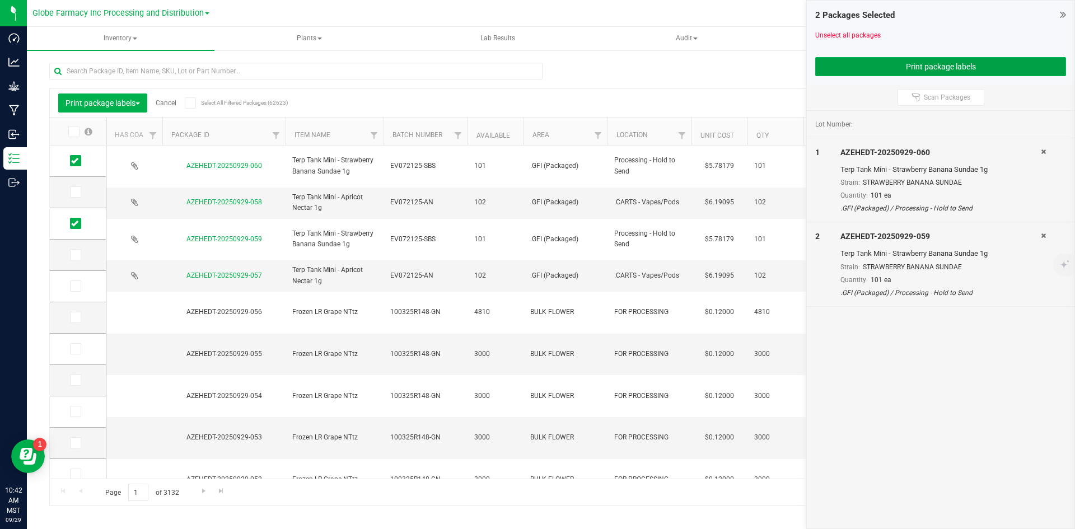
click at [697, 72] on button "Print package labels" at bounding box center [940, 66] width 251 height 19
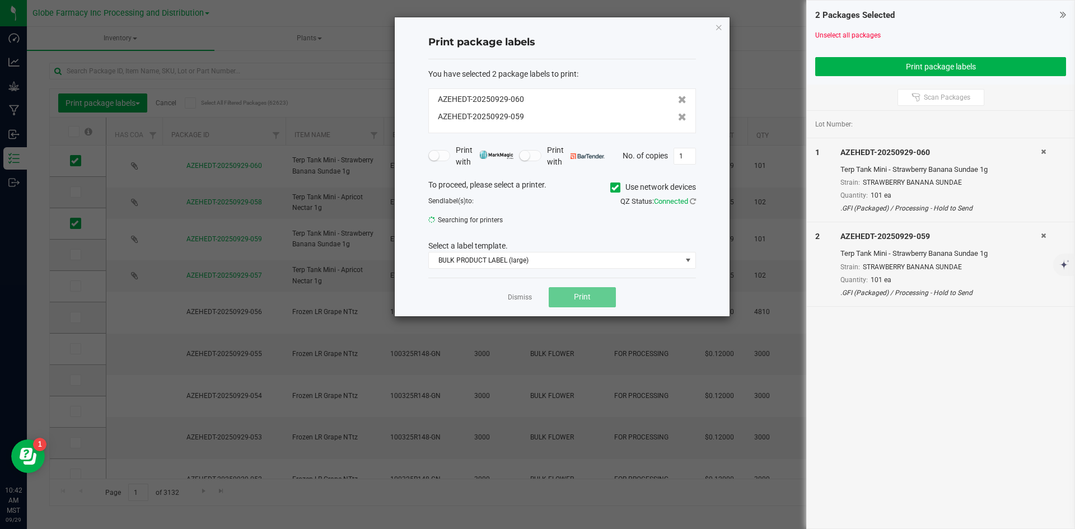
click at [617, 185] on span at bounding box center [615, 187] width 10 height 10
click at [0, 0] on input "Use network devices" at bounding box center [0, 0] width 0 height 0
click at [521, 305] on div "Dismiss Print" at bounding box center [562, 297] width 268 height 39
click at [518, 297] on link "Dismiss" at bounding box center [520, 298] width 24 height 10
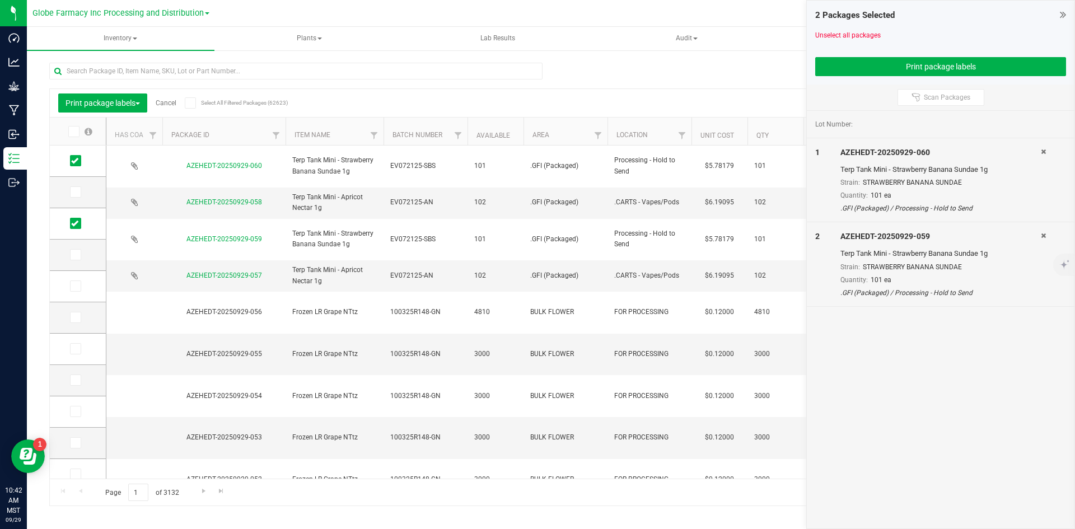
click at [175, 96] on div "Print package labels Cancel Select All Filtered Packages (62623)" at bounding box center [157, 102] width 199 height 19
click at [164, 107] on div "Print package labels Cancel Select All Filtered Packages (62623)" at bounding box center [157, 102] width 199 height 19
click at [168, 101] on link "Cancel" at bounding box center [166, 103] width 21 height 8
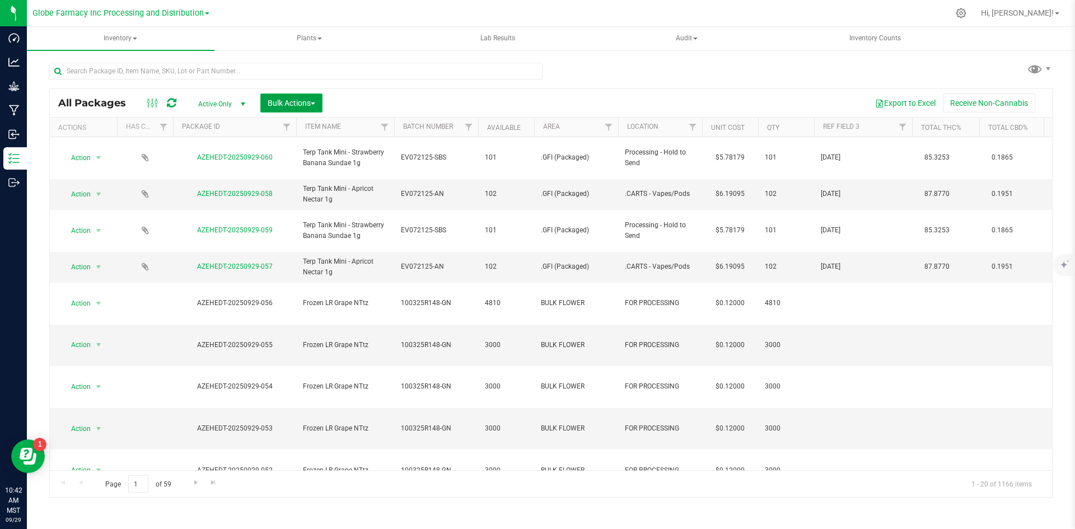
click at [313, 101] on span "Bulk Actions" at bounding box center [292, 103] width 48 height 9
click at [316, 233] on span "Print package labels" at bounding box center [300, 231] width 67 height 9
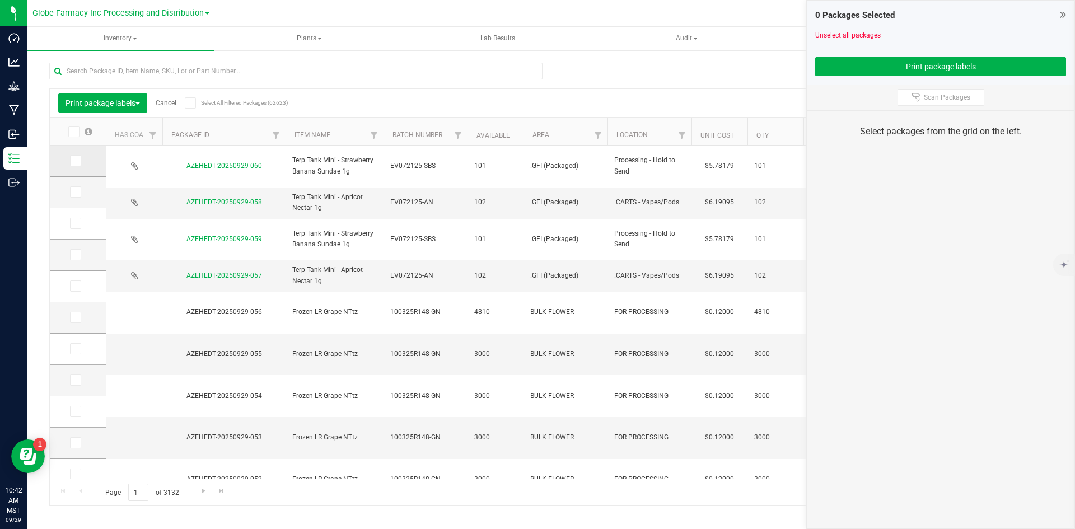
click at [78, 156] on span at bounding box center [75, 160] width 11 height 11
click at [0, 0] on input "checkbox" at bounding box center [0, 0] width 0 height 0
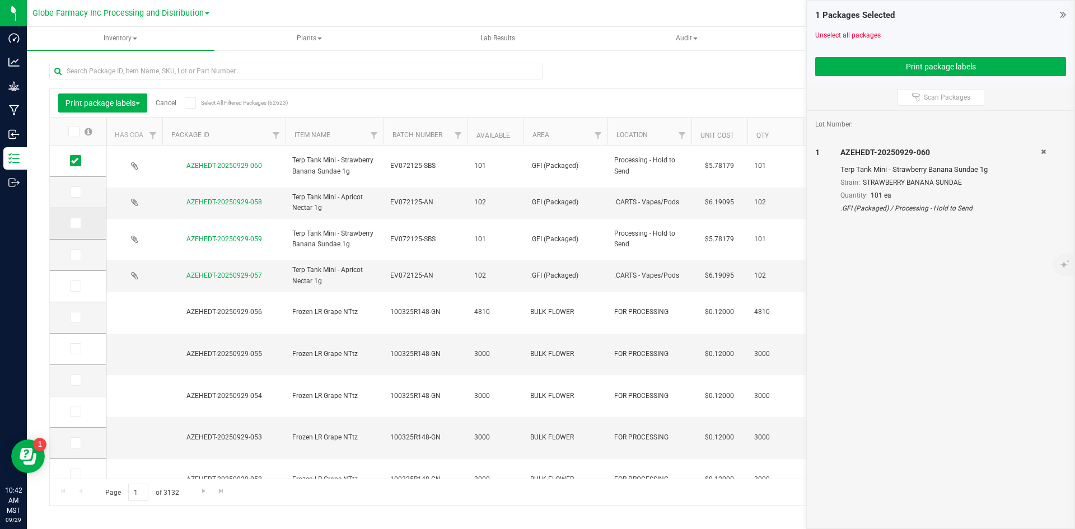
click at [75, 223] on icon at bounding box center [74, 223] width 7 height 0
click at [0, 0] on input "checkbox" at bounding box center [0, 0] width 0 height 0
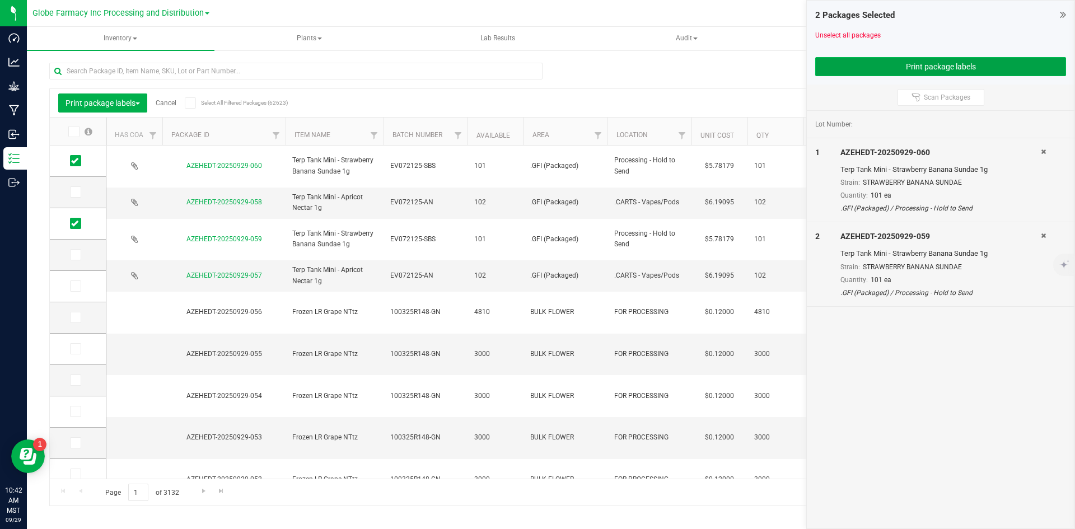
click at [697, 71] on button "Print package labels" at bounding box center [940, 66] width 251 height 19
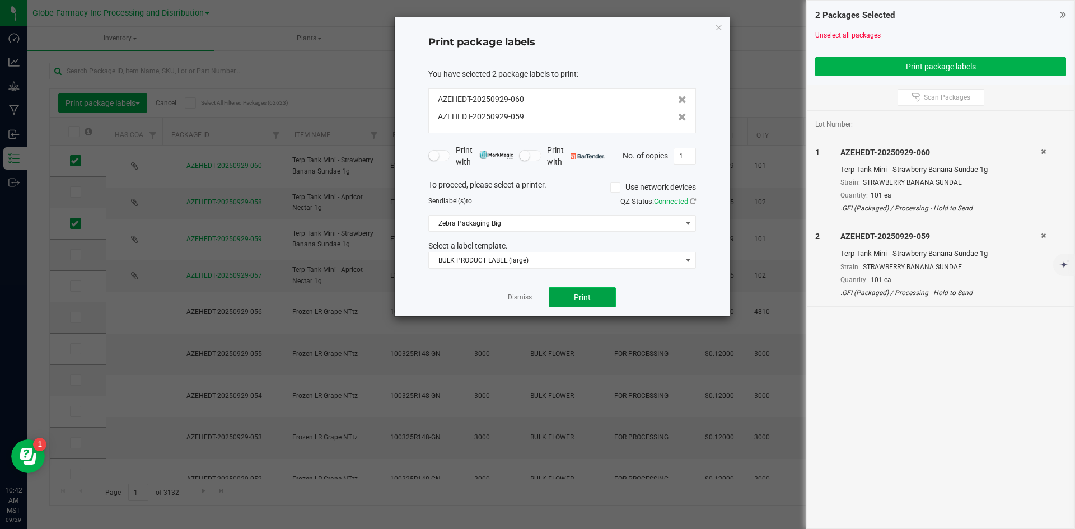
click at [589, 294] on span "Print" at bounding box center [582, 297] width 17 height 9
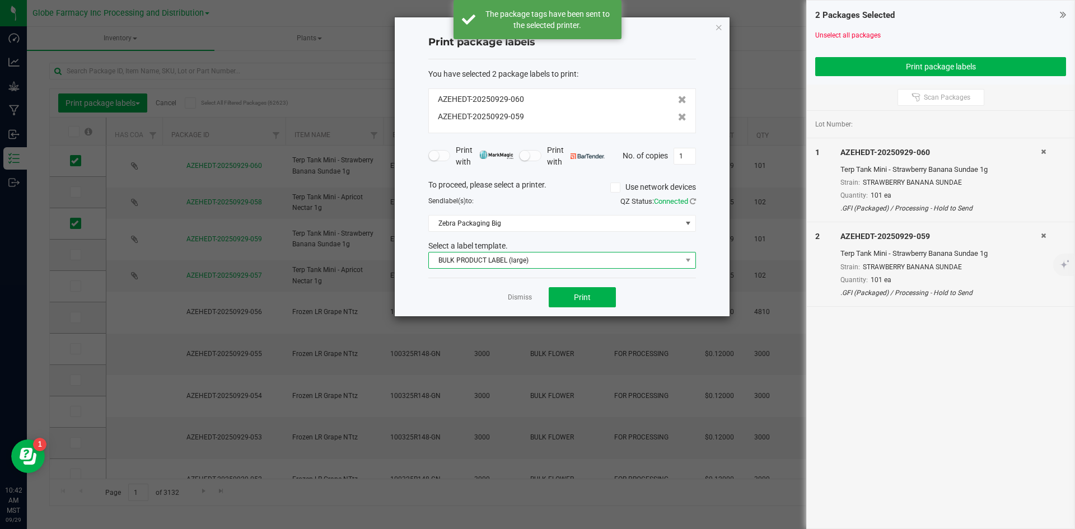
click at [514, 261] on span "BULK PRODUCT LABEL (large)" at bounding box center [555, 260] width 252 height 16
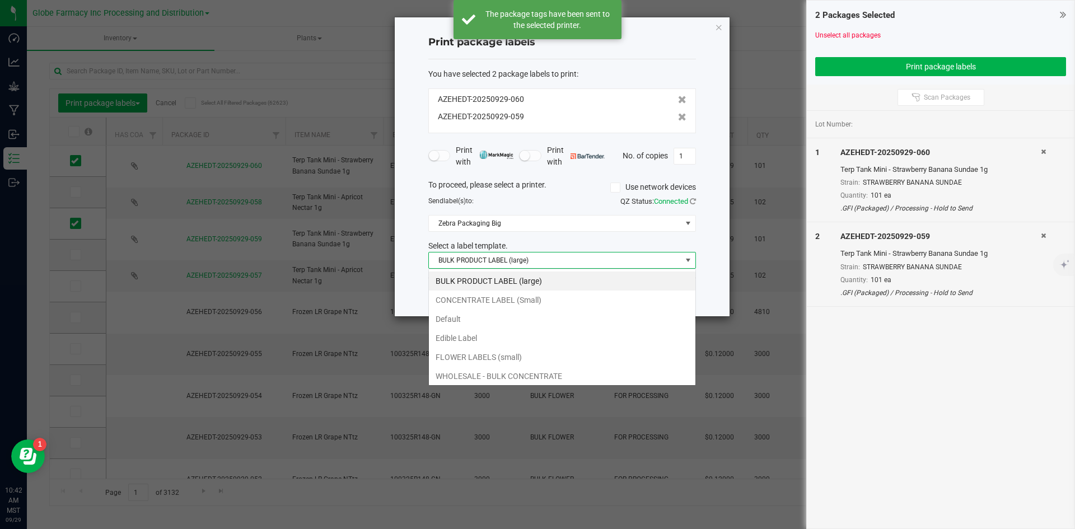
scroll to position [17, 268]
click at [494, 302] on li "CONCENTRATE LABEL (Small)" at bounding box center [562, 300] width 266 height 19
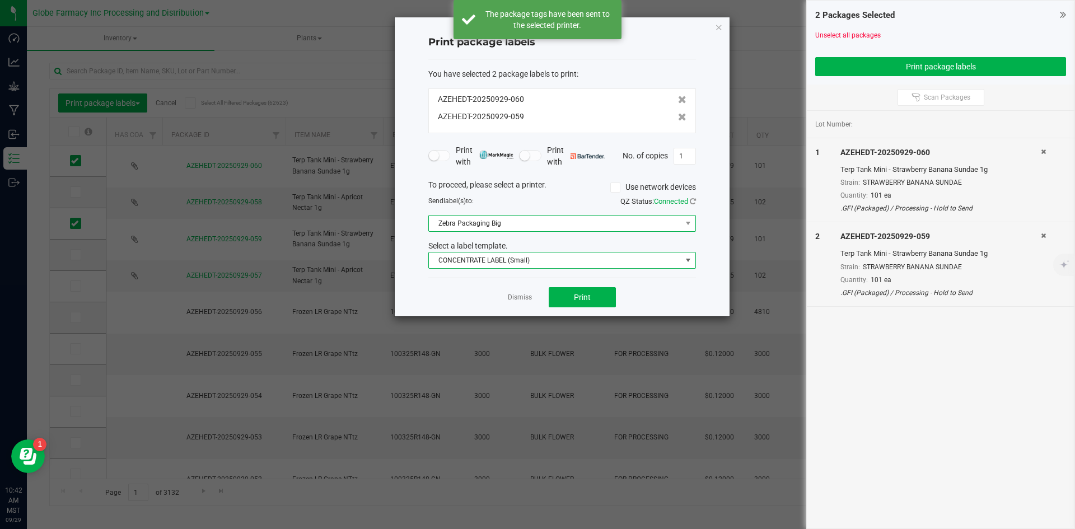
click at [487, 228] on span "Zebra Packaging Big" at bounding box center [555, 224] width 252 height 16
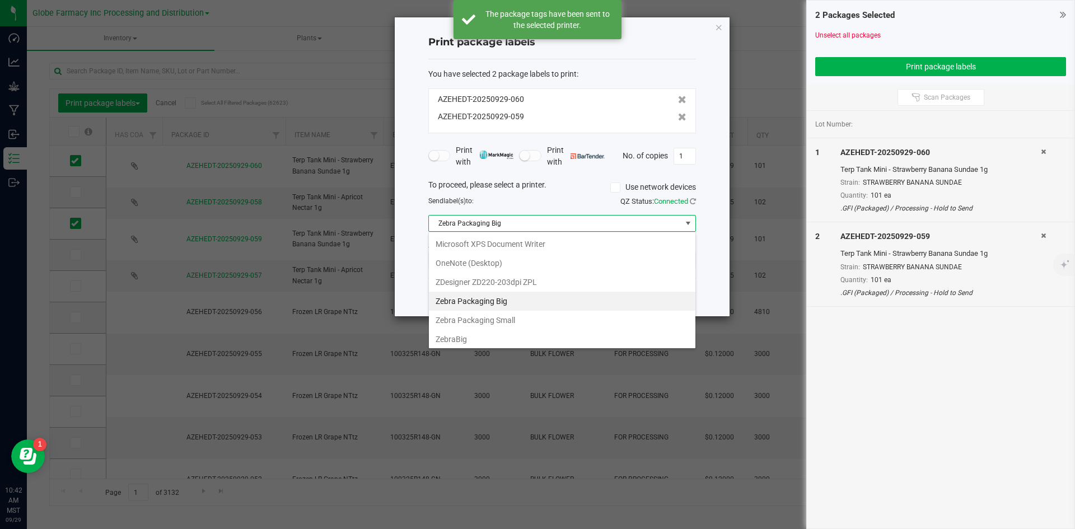
scroll to position [134, 0]
click at [503, 301] on Small "Zebra Packaging Small" at bounding box center [562, 300] width 266 height 19
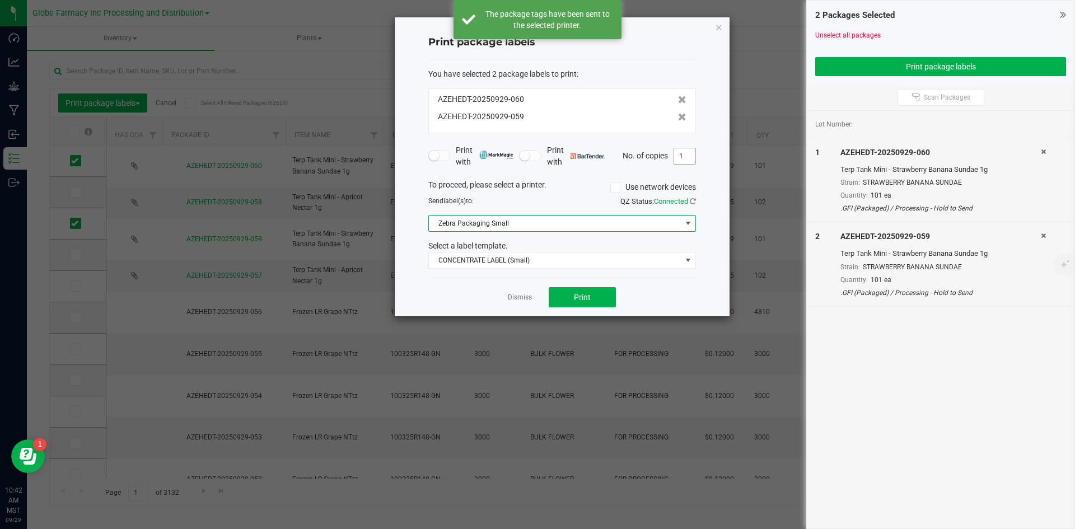
click at [678, 155] on input "1" at bounding box center [684, 156] width 21 height 16
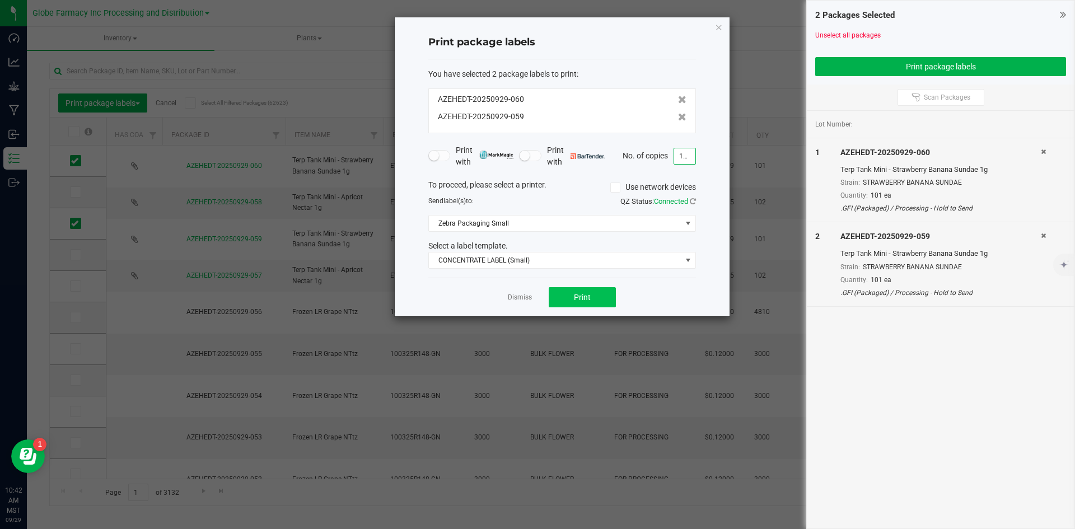
type input "101"
click at [563, 290] on button "Print" at bounding box center [582, 297] width 67 height 20
click at [519, 301] on link "Dismiss" at bounding box center [520, 298] width 24 height 10
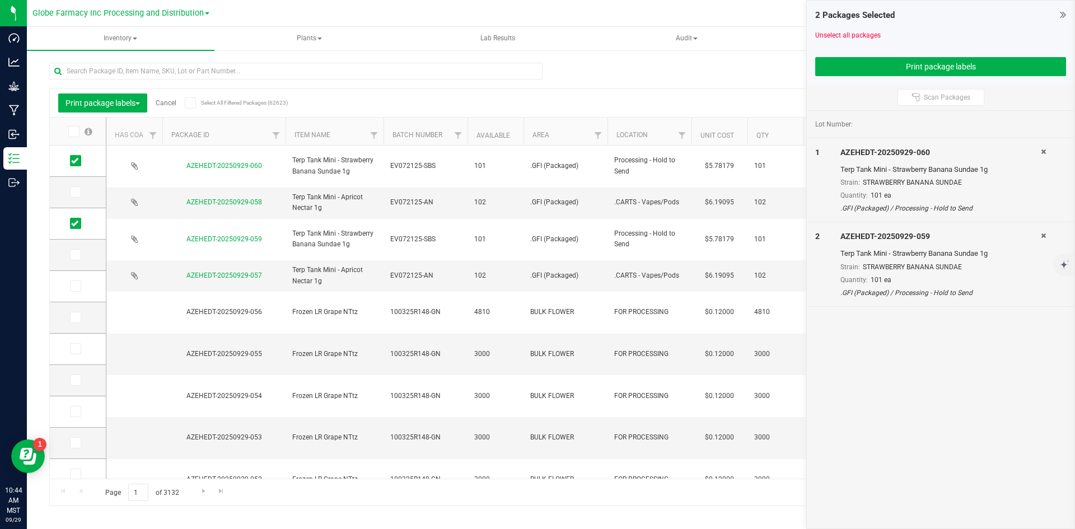
click at [168, 101] on link "Cancel" at bounding box center [166, 103] width 21 height 8
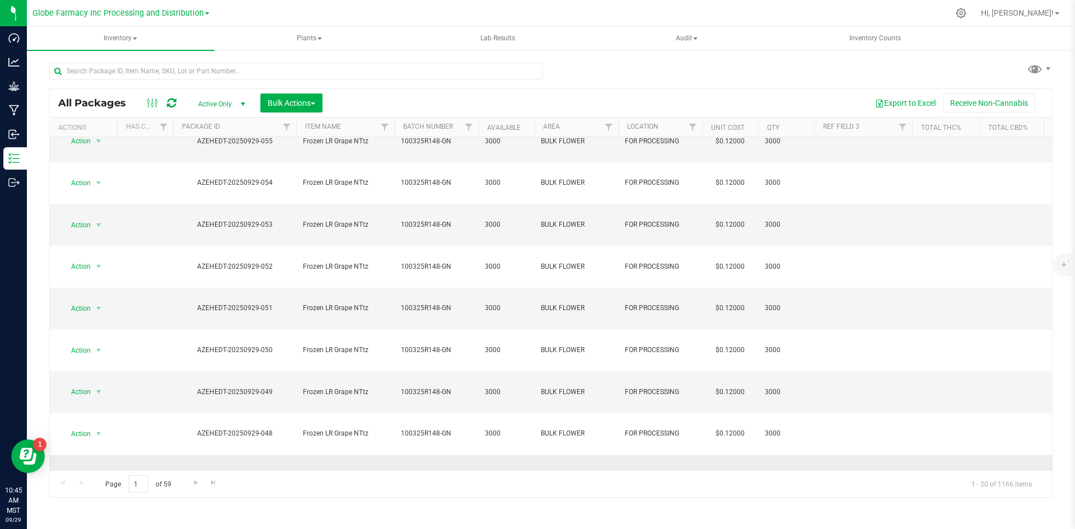
scroll to position [228, 0]
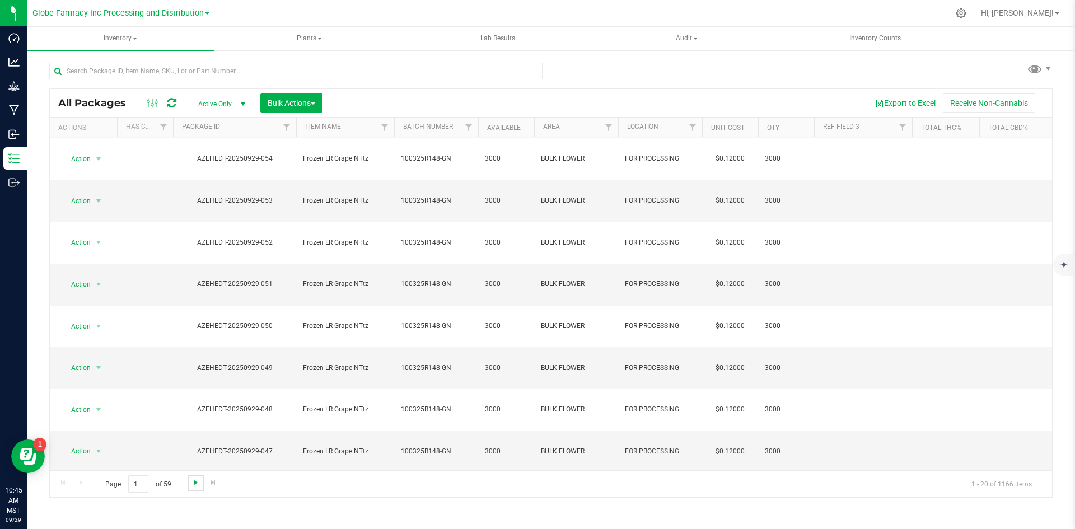
click at [193, 485] on span "Go to the next page" at bounding box center [195, 482] width 9 height 9
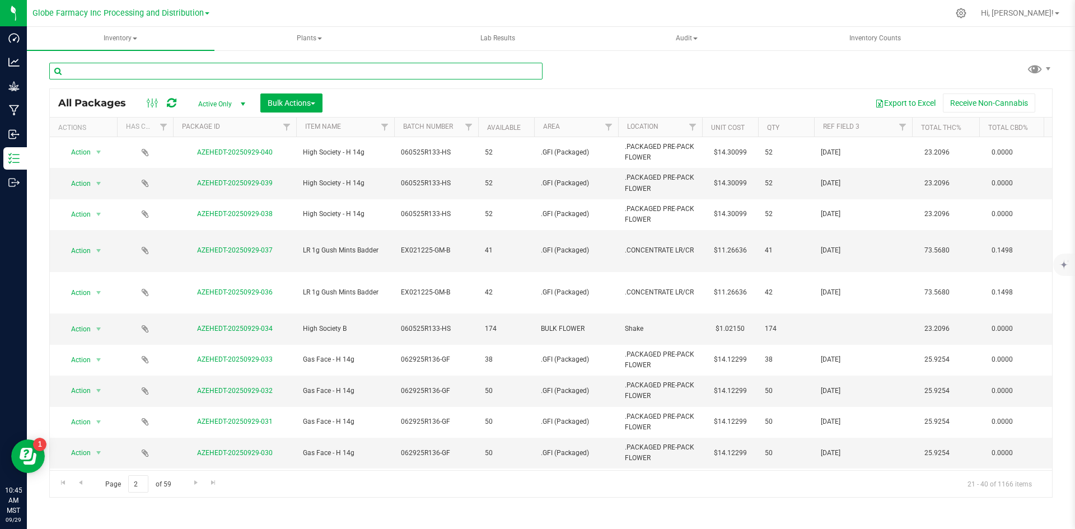
click at [277, 67] on input "text" at bounding box center [295, 71] width 493 height 17
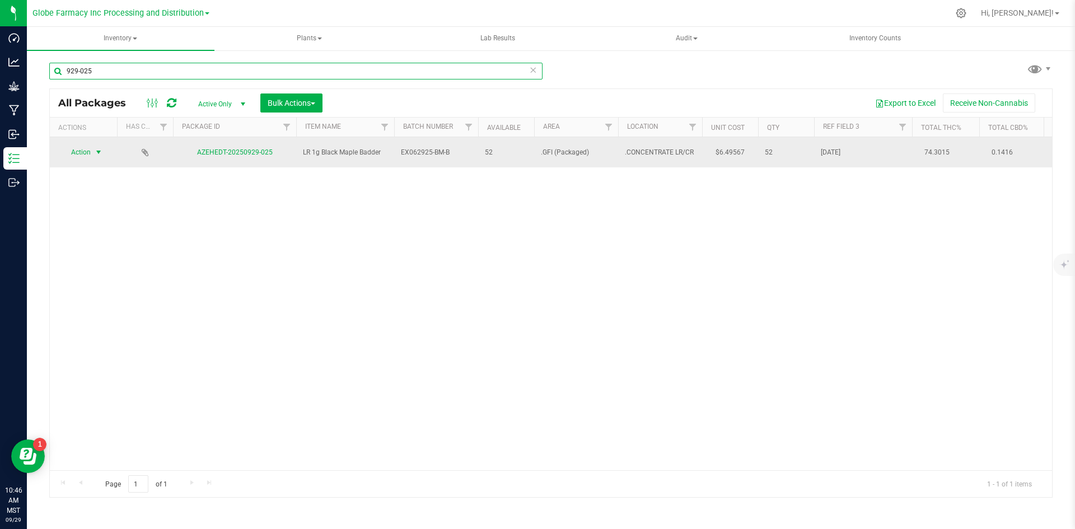
type input "929-025"
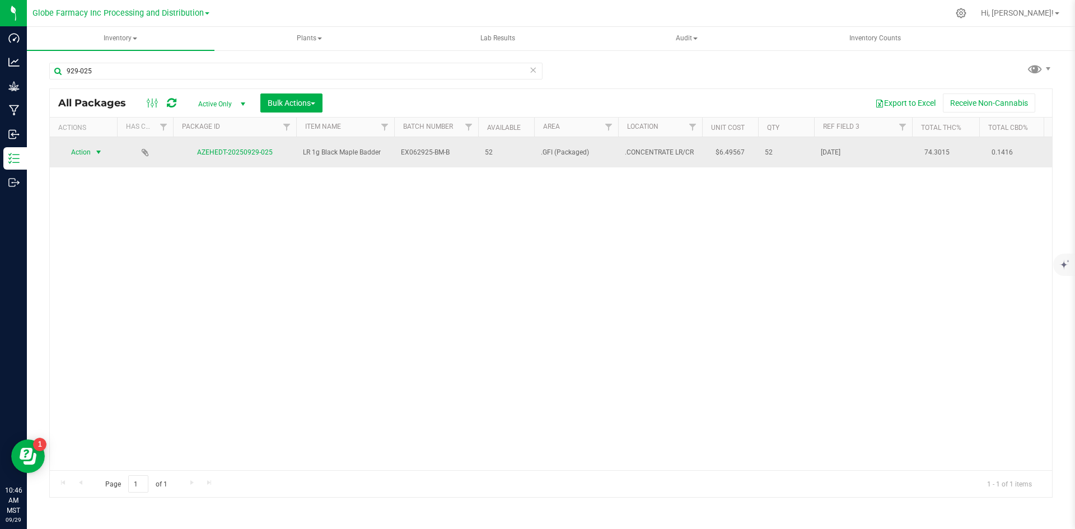
click at [93, 150] on span "select" at bounding box center [99, 152] width 14 height 16
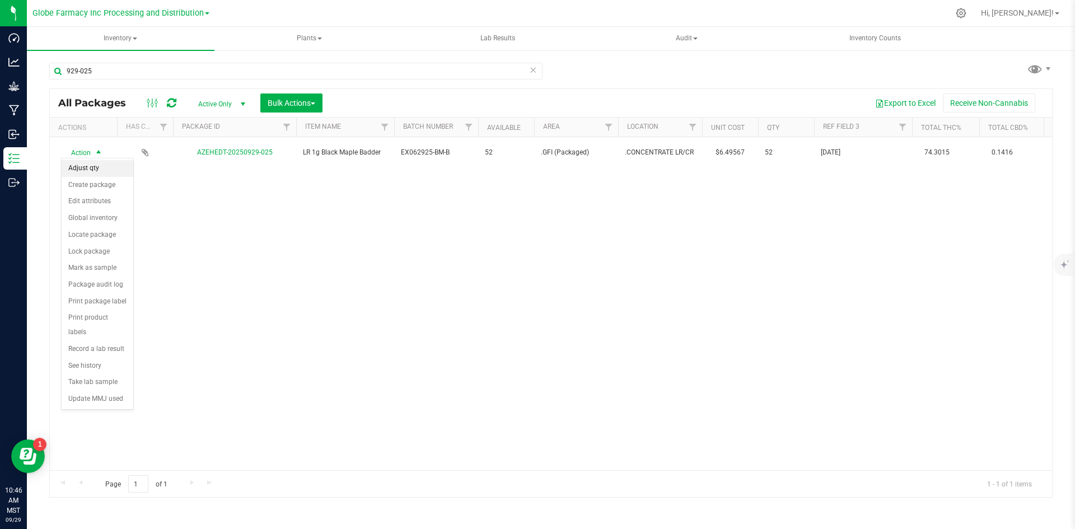
click at [101, 162] on li "Adjust qty" at bounding box center [98, 168] width 72 height 17
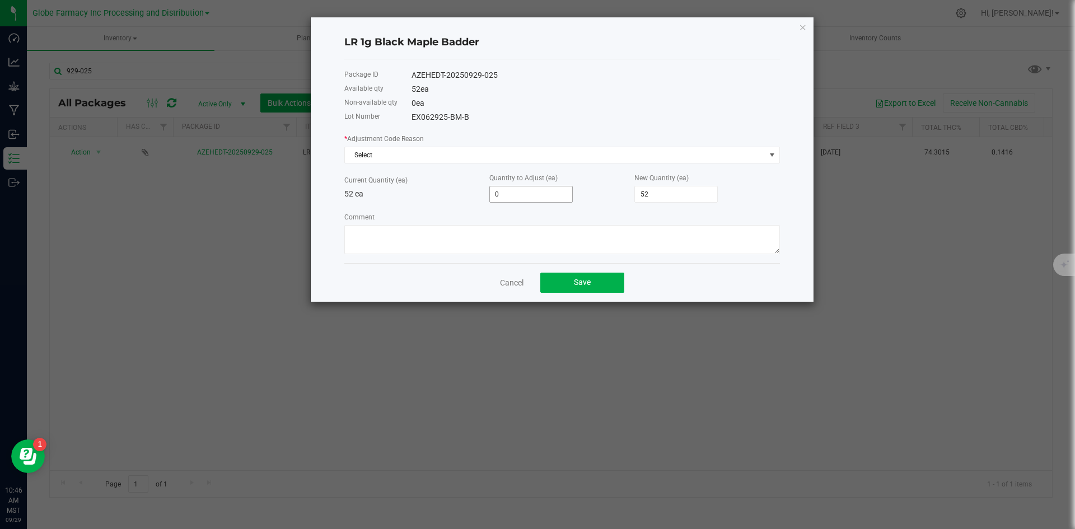
click at [530, 192] on input "0" at bounding box center [531, 194] width 82 height 16
type input "-5"
type input "47"
type input "-5"
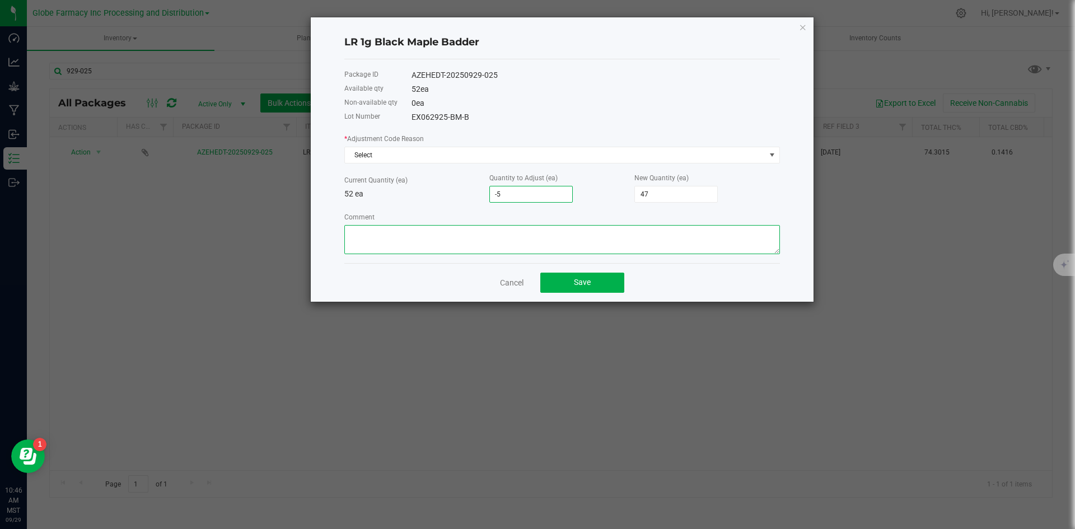
click at [437, 247] on textarea "Comment" at bounding box center [562, 239] width 436 height 29
type textarea "MISCOUNTED"
click at [575, 278] on span "Save" at bounding box center [582, 282] width 17 height 9
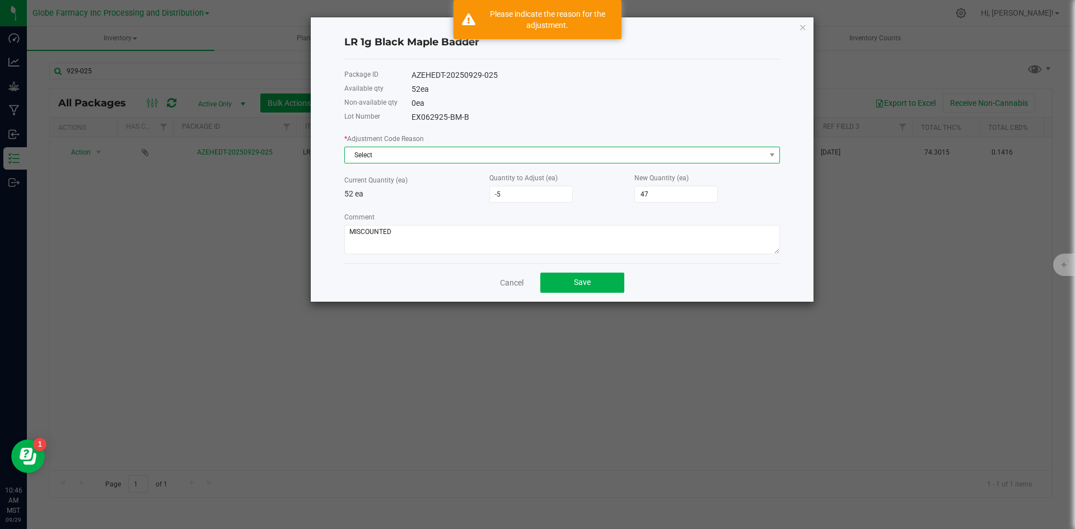
click at [455, 155] on span "Select" at bounding box center [555, 155] width 420 height 16
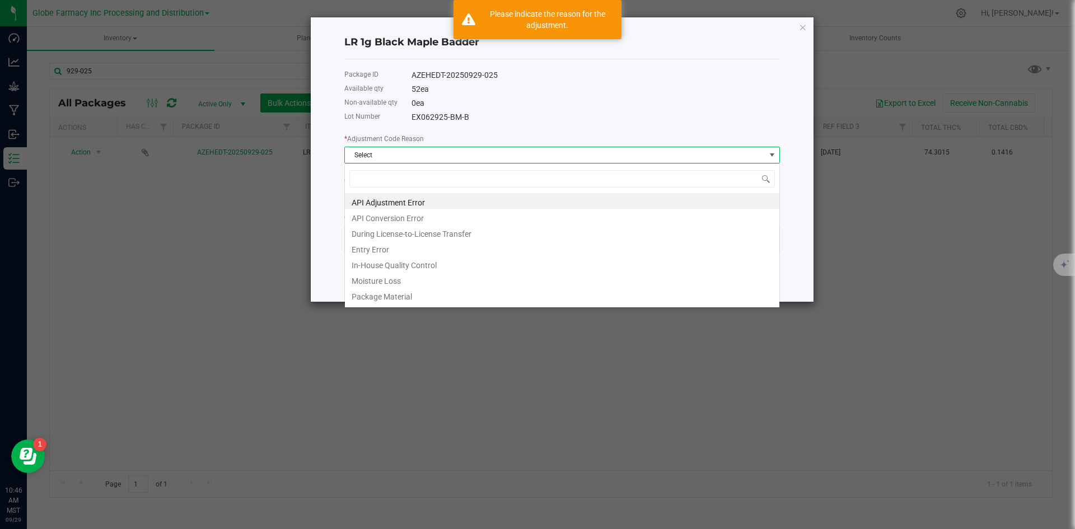
scroll to position [17, 436]
drag, startPoint x: 394, startPoint y: 251, endPoint x: 417, endPoint y: 245, distance: 23.6
click at [394, 251] on li "Entry Error" at bounding box center [562, 248] width 434 height 16
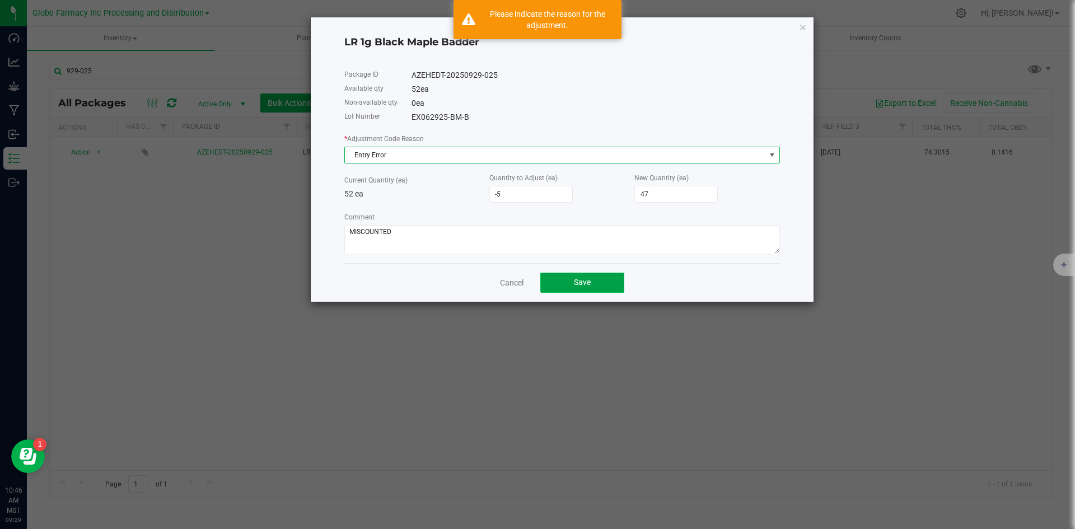
click at [597, 278] on button "Save" at bounding box center [582, 283] width 84 height 20
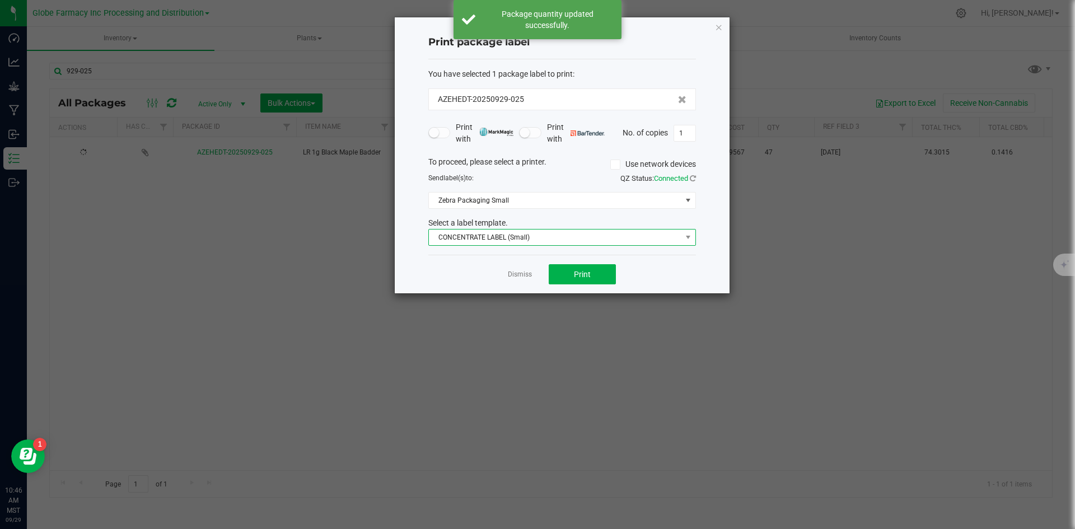
click at [502, 234] on span "CONCENTRATE LABEL (Small)" at bounding box center [555, 238] width 252 height 16
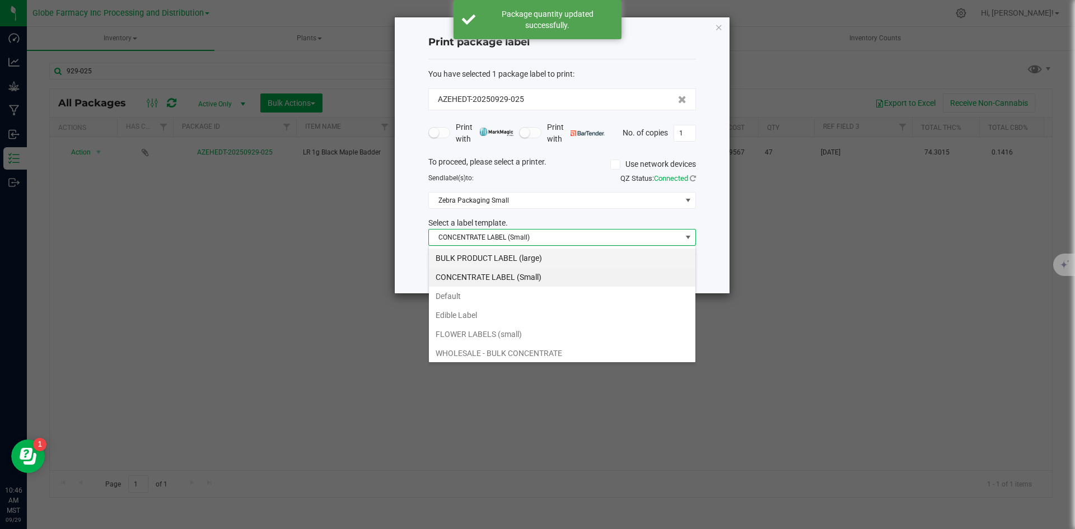
scroll to position [17, 268]
click at [481, 252] on li "BULK PRODUCT LABEL (large)" at bounding box center [562, 258] width 266 height 19
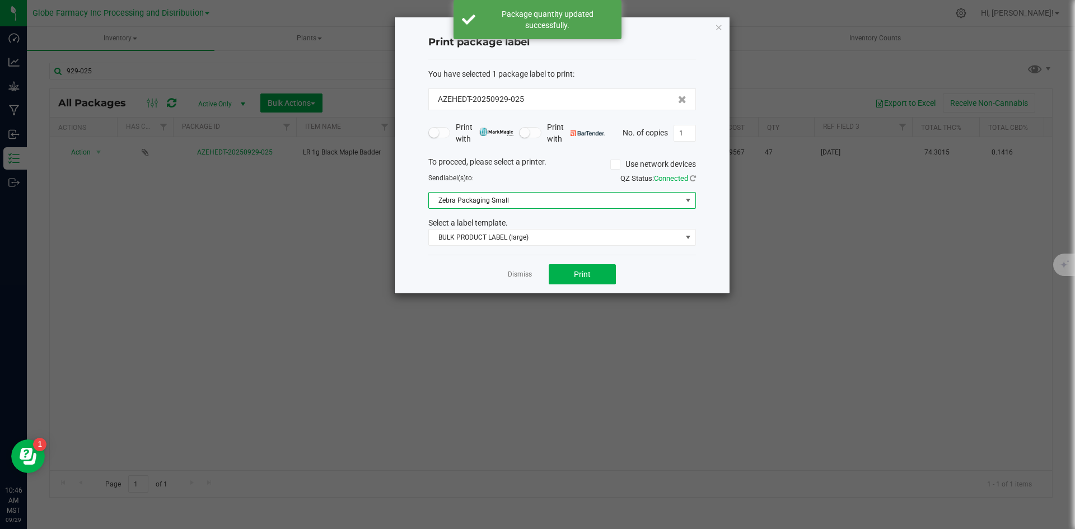
click at [483, 199] on span "Zebra Packaging Small" at bounding box center [555, 201] width 252 height 16
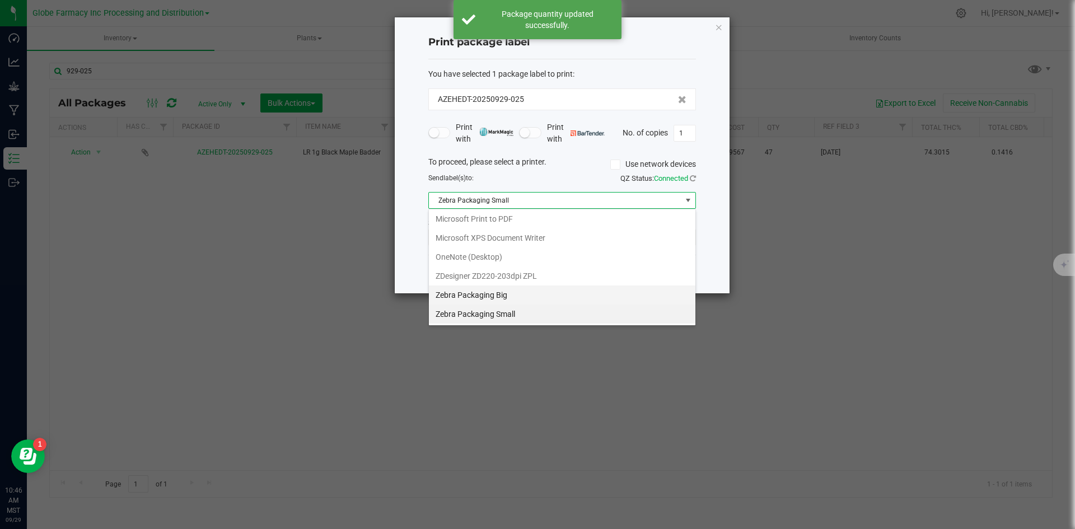
click at [486, 295] on Big "Zebra Packaging Big" at bounding box center [562, 294] width 266 height 19
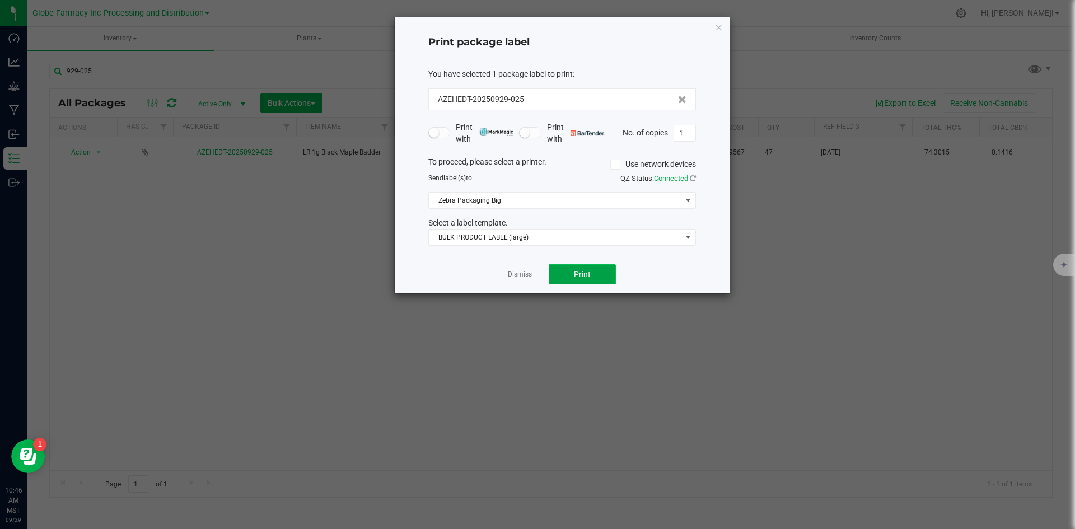
click at [584, 271] on span "Print" at bounding box center [582, 274] width 17 height 9
click at [528, 278] on link "Dismiss" at bounding box center [520, 275] width 24 height 10
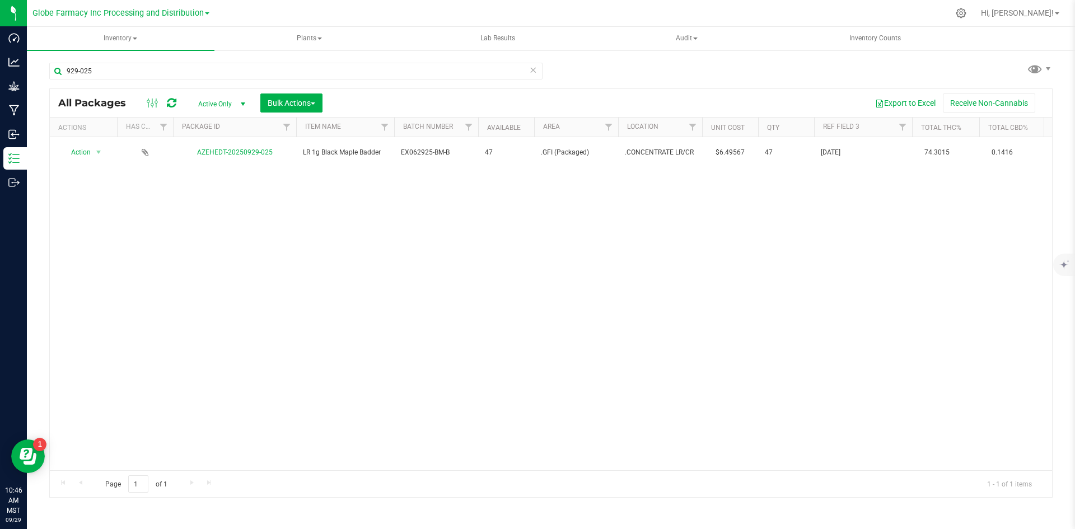
click at [534, 73] on icon at bounding box center [533, 69] width 8 height 13
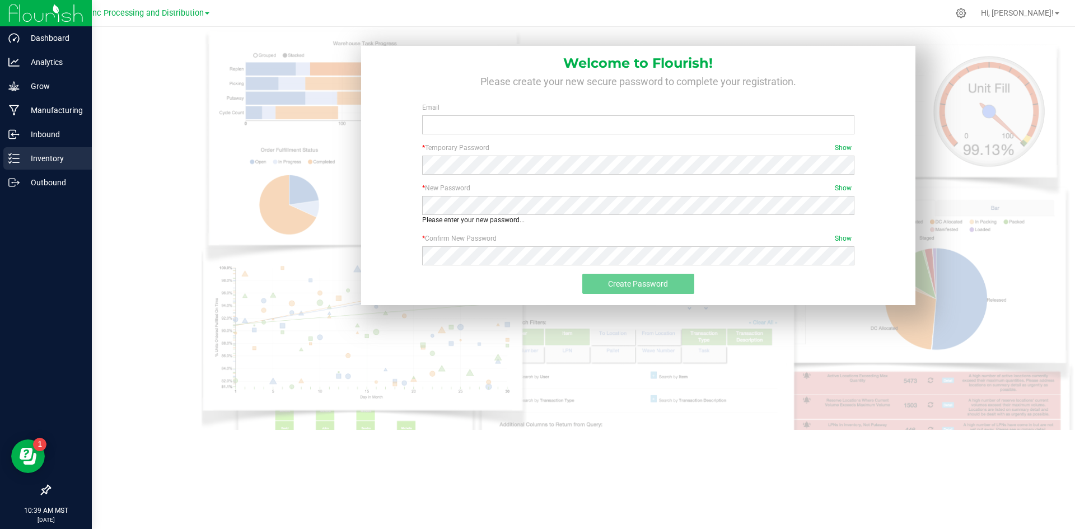
click at [27, 156] on p "Inventory" at bounding box center [53, 158] width 67 height 13
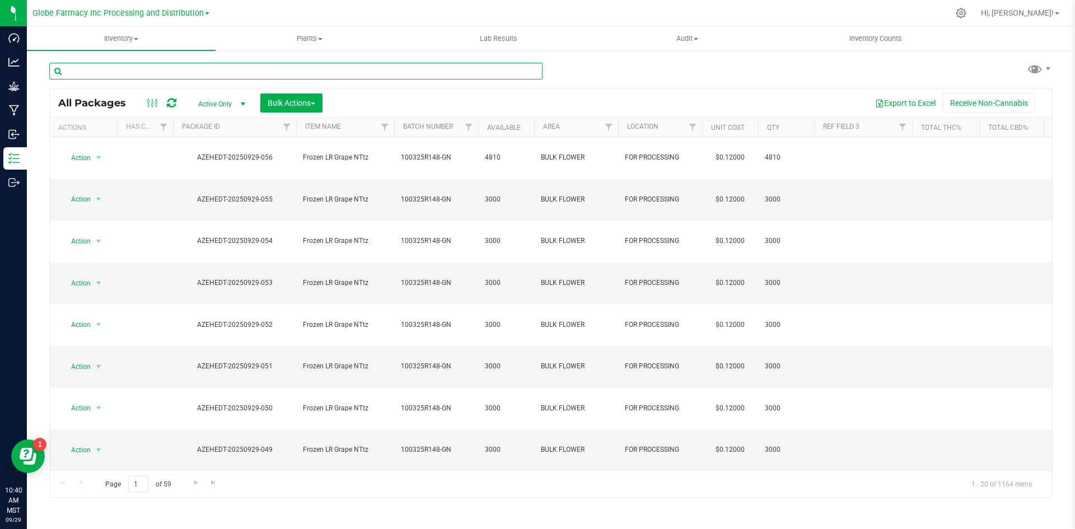
click at [236, 72] on input "text" at bounding box center [295, 71] width 493 height 17
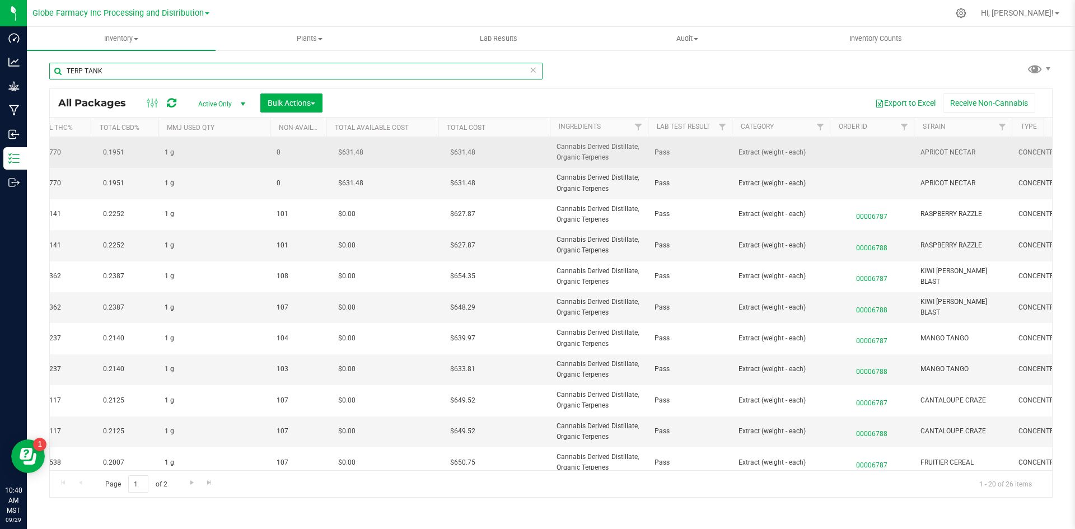
type input "TERP TANK"
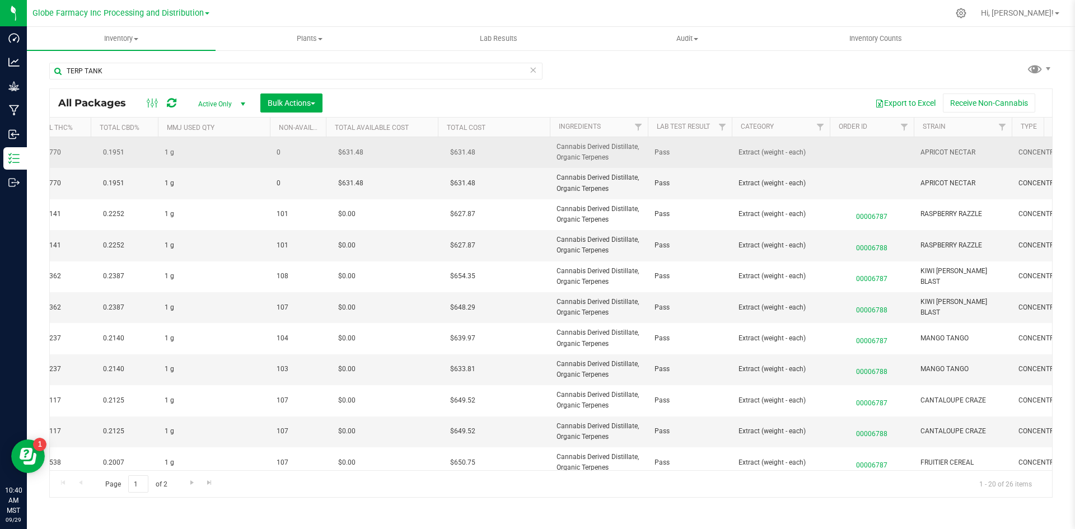
click at [563, 155] on span "Cannabis Derived Distillate, Organic Terpenes" at bounding box center [598, 152] width 85 height 21
drag, startPoint x: 642, startPoint y: 151, endPoint x: 539, endPoint y: 161, distance: 103.5
click at [539, 161] on tr "Action Action Adjust qty Create package Edit attributes Global inventory Locate…" at bounding box center [494, 152] width 2667 height 31
